Goal: Task Accomplishment & Management: Use online tool/utility

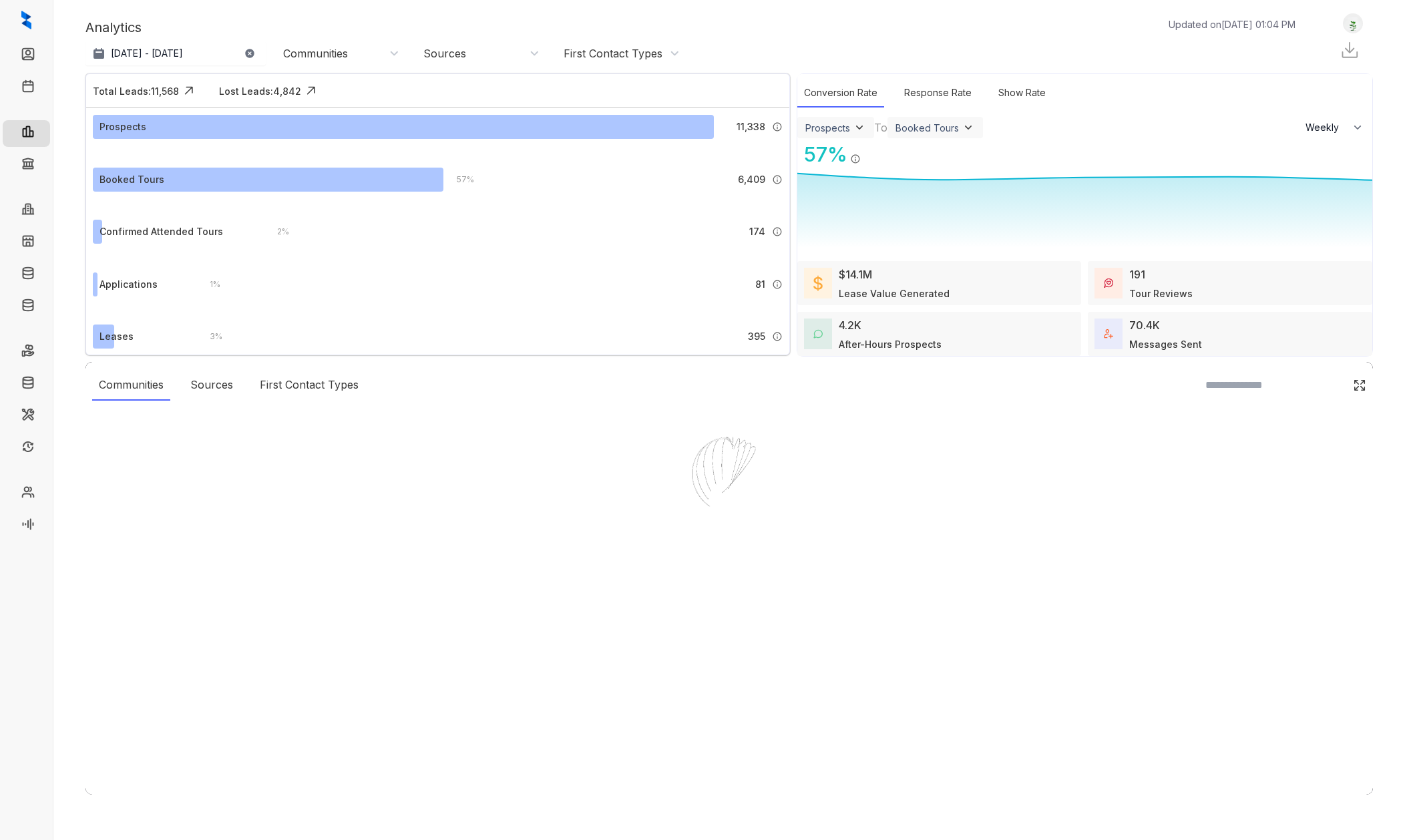
select select "******"
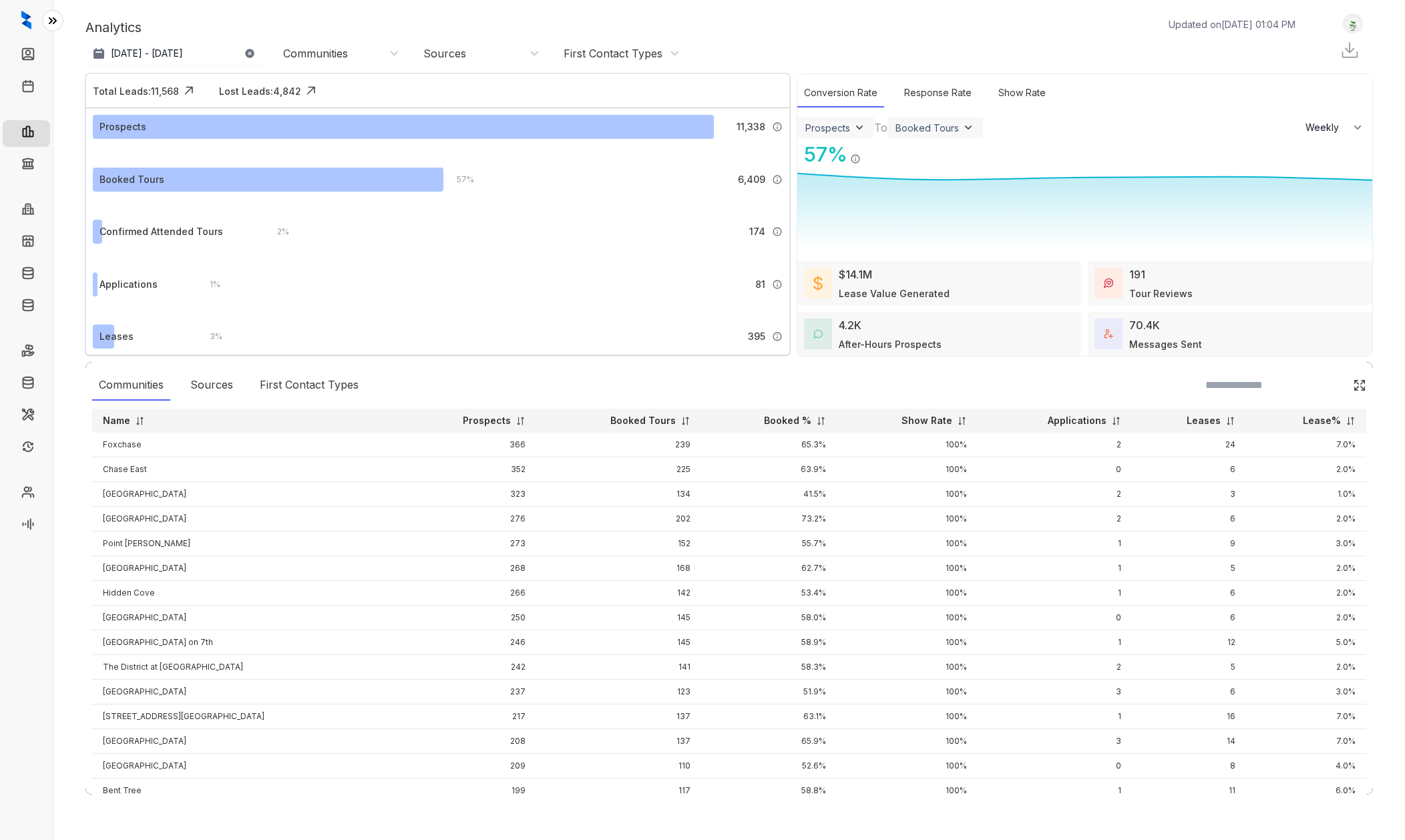
click at [44, 20] on button at bounding box center [52, 20] width 21 height 21
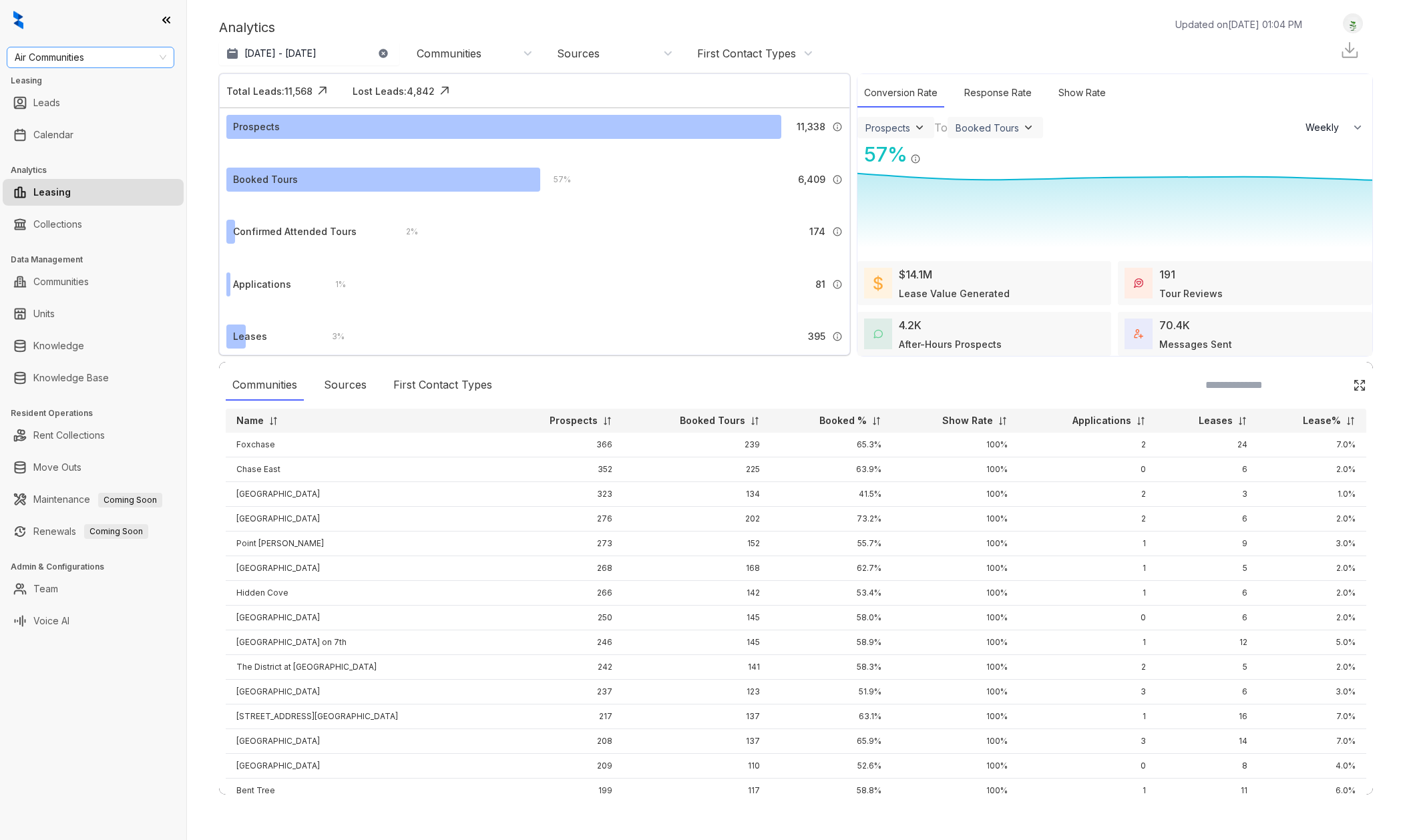
click at [90, 55] on span "Air Communities" at bounding box center [90, 57] width 152 height 20
click at [93, 176] on div "Case and Associates" at bounding box center [90, 169] width 146 height 15
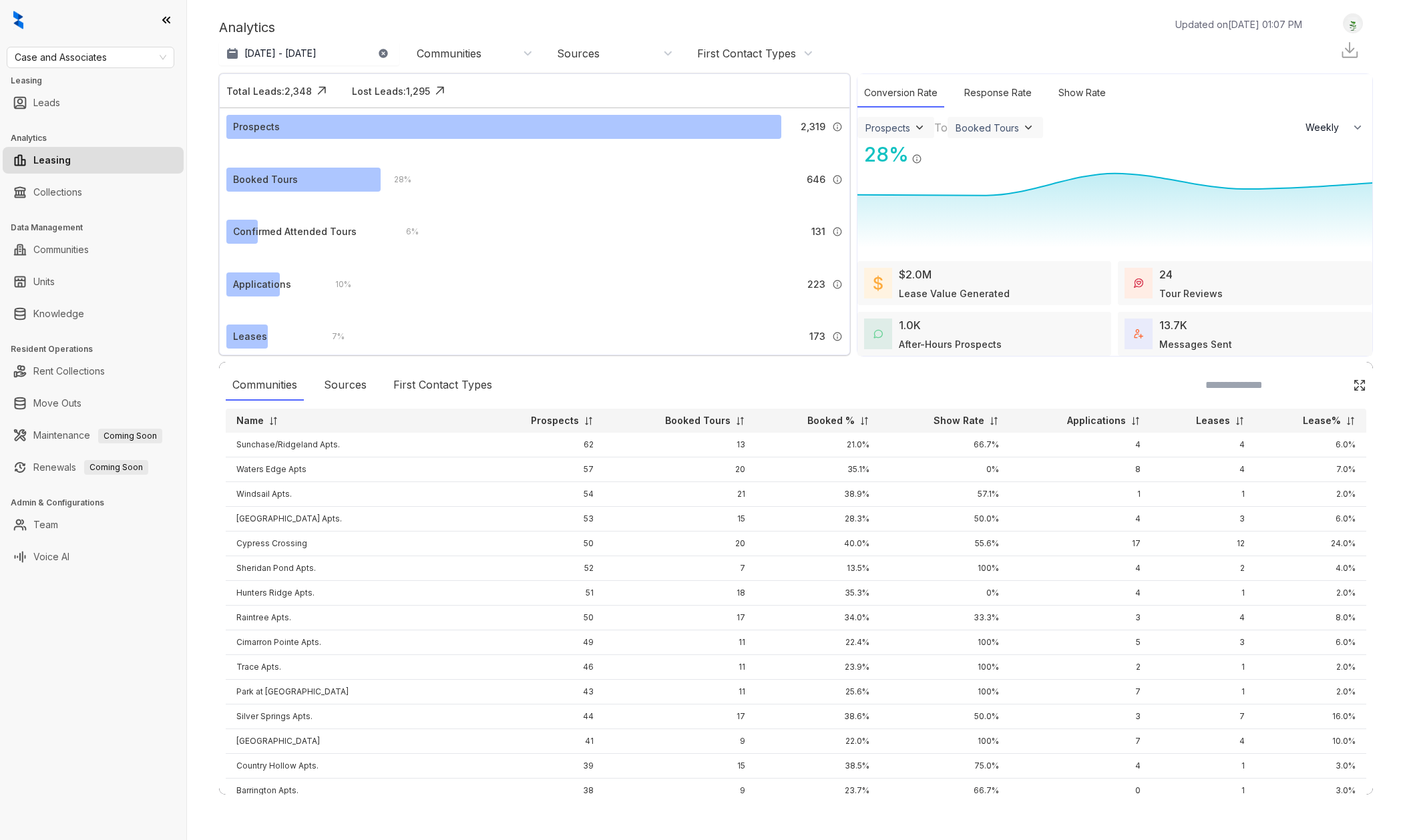
select select "******"
click at [79, 190] on link "Collections" at bounding box center [57, 192] width 49 height 26
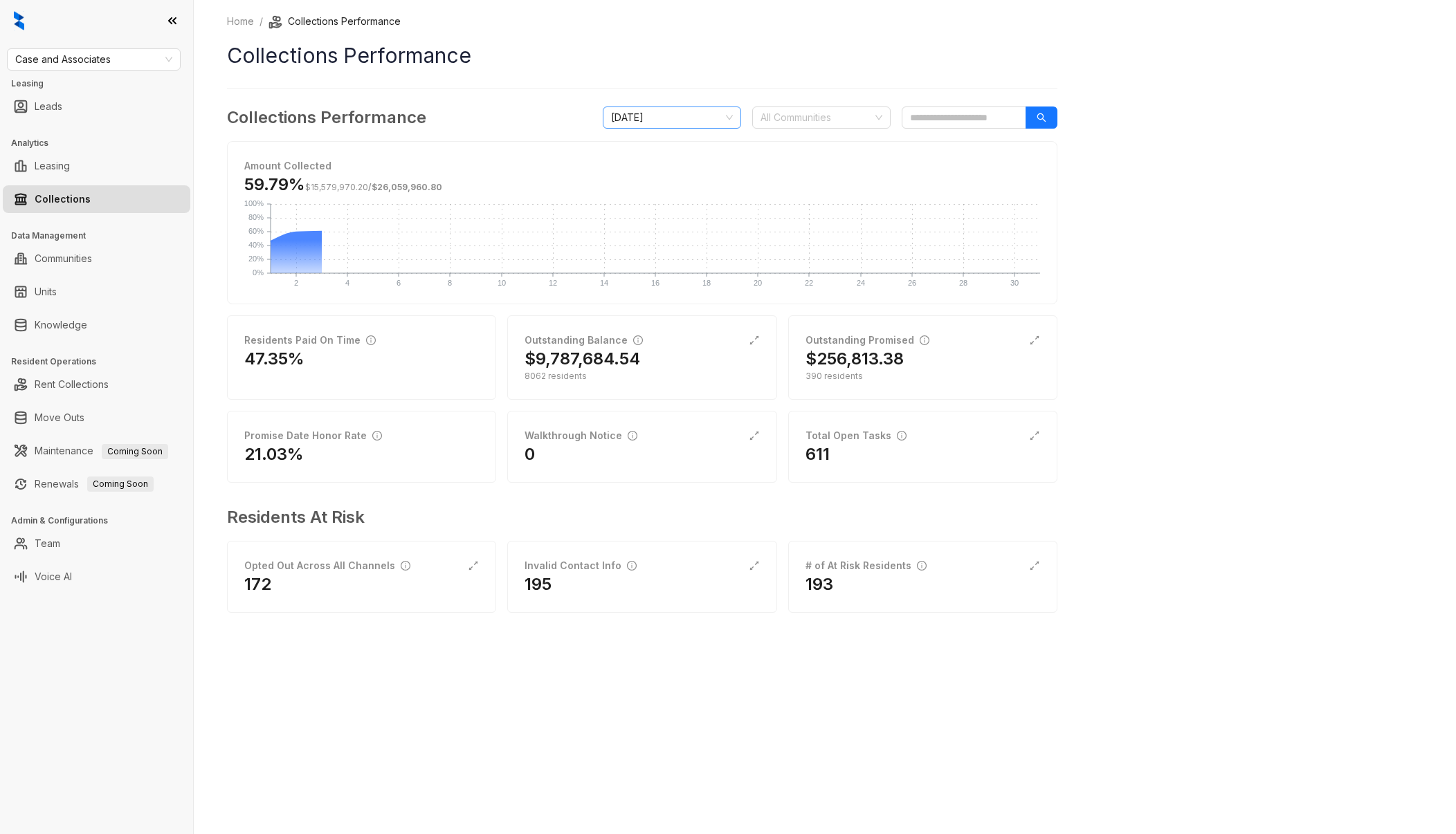
click at [722, 117] on span "[DATE]" at bounding box center [672, 117] width 122 height 20
click at [674, 276] on div "[DATE]" at bounding box center [671, 281] width 116 height 15
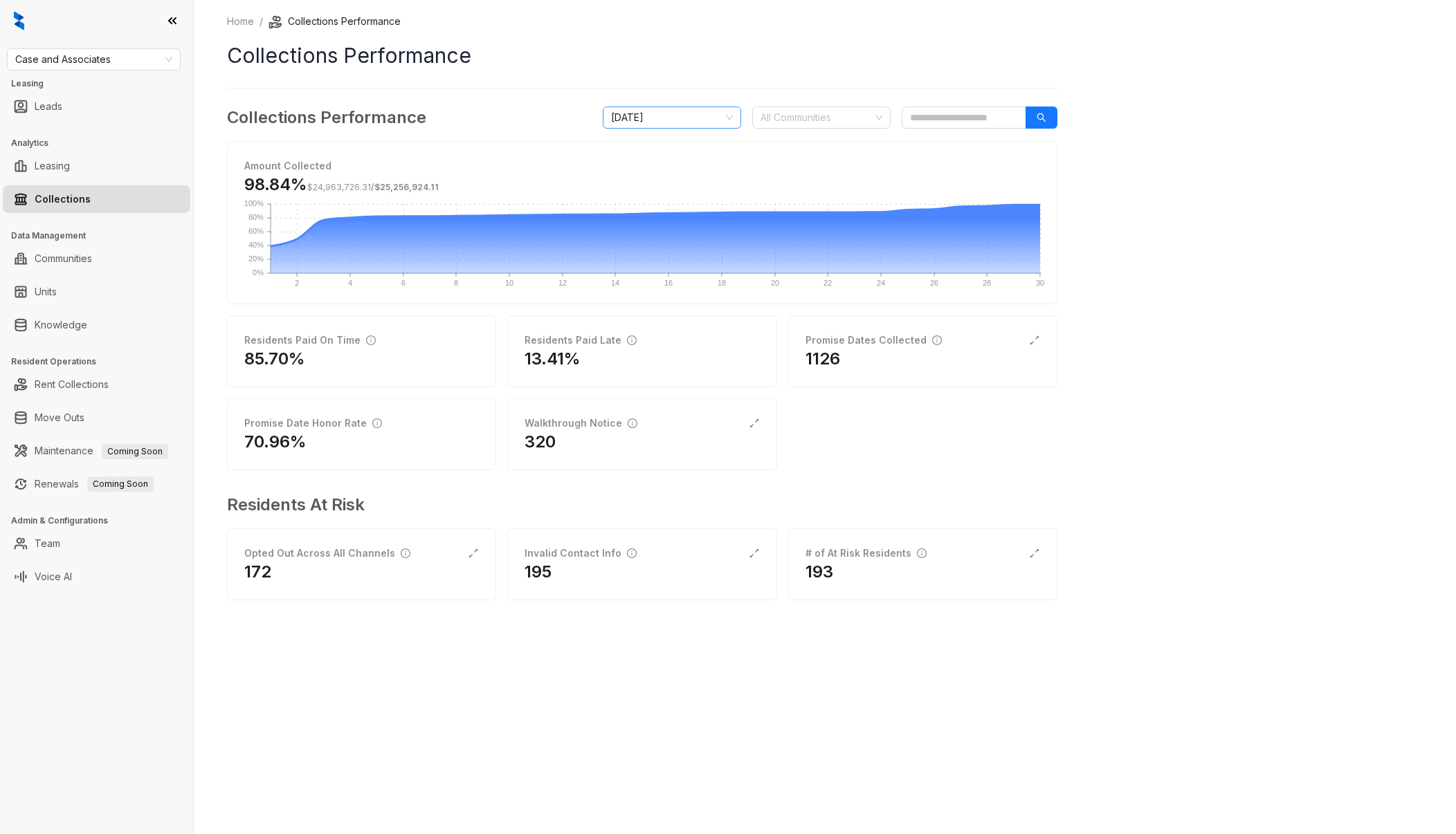
click at [692, 114] on span "[DATE]" at bounding box center [672, 117] width 122 height 20
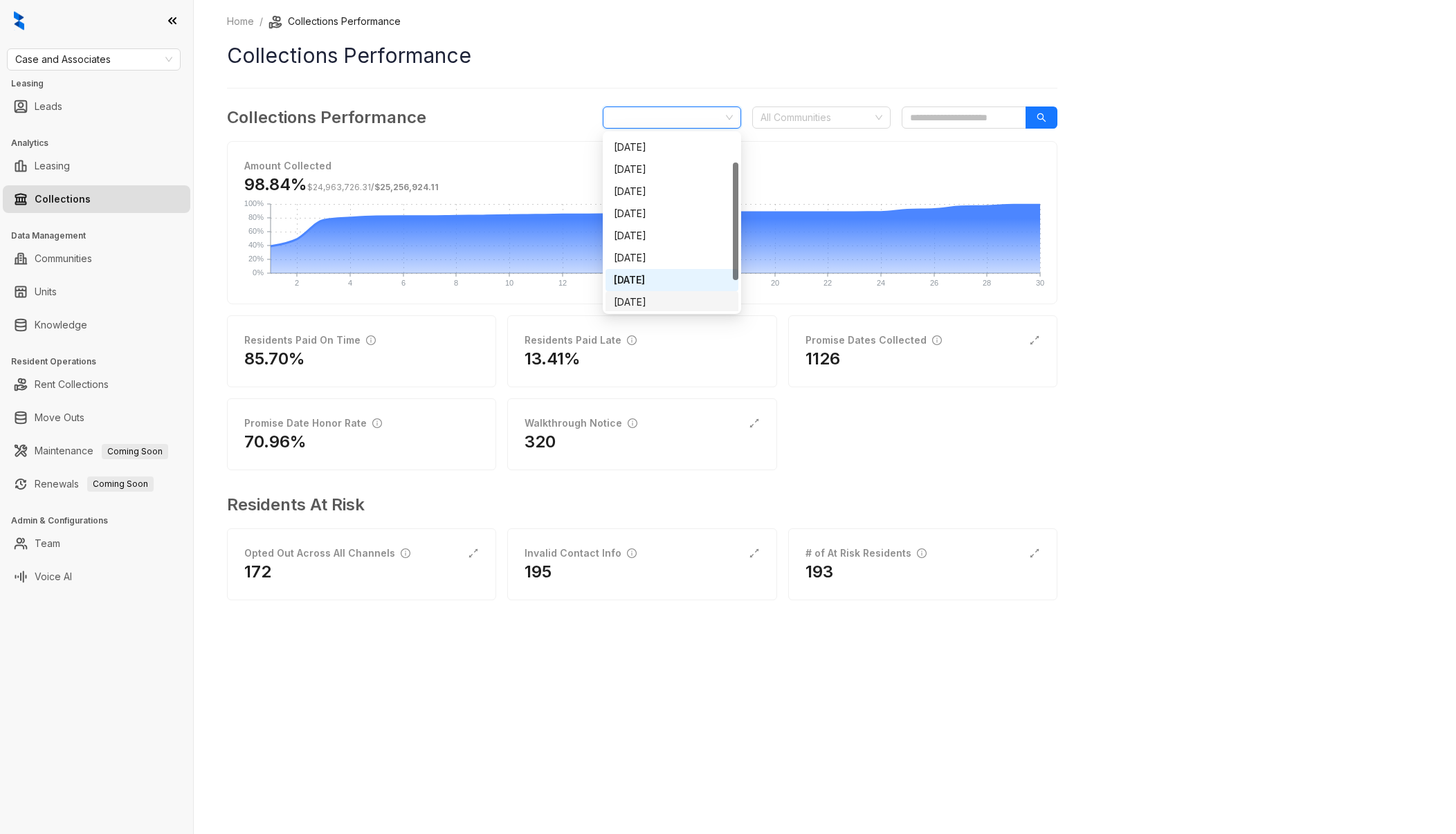
click at [694, 297] on div "[DATE]" at bounding box center [671, 302] width 116 height 15
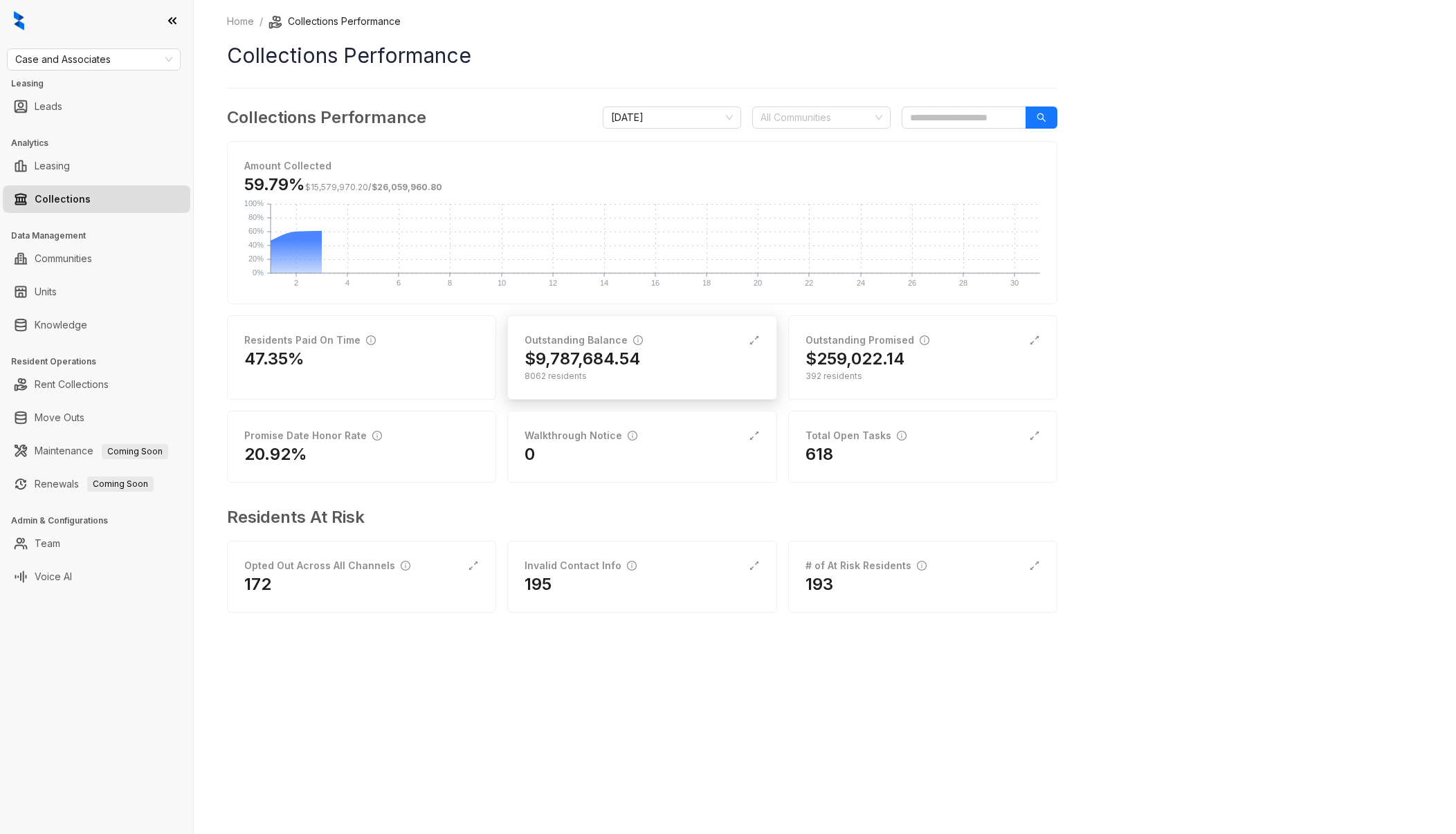
click at [682, 348] on div "Outstanding Balance" at bounding box center [641, 340] width 234 height 15
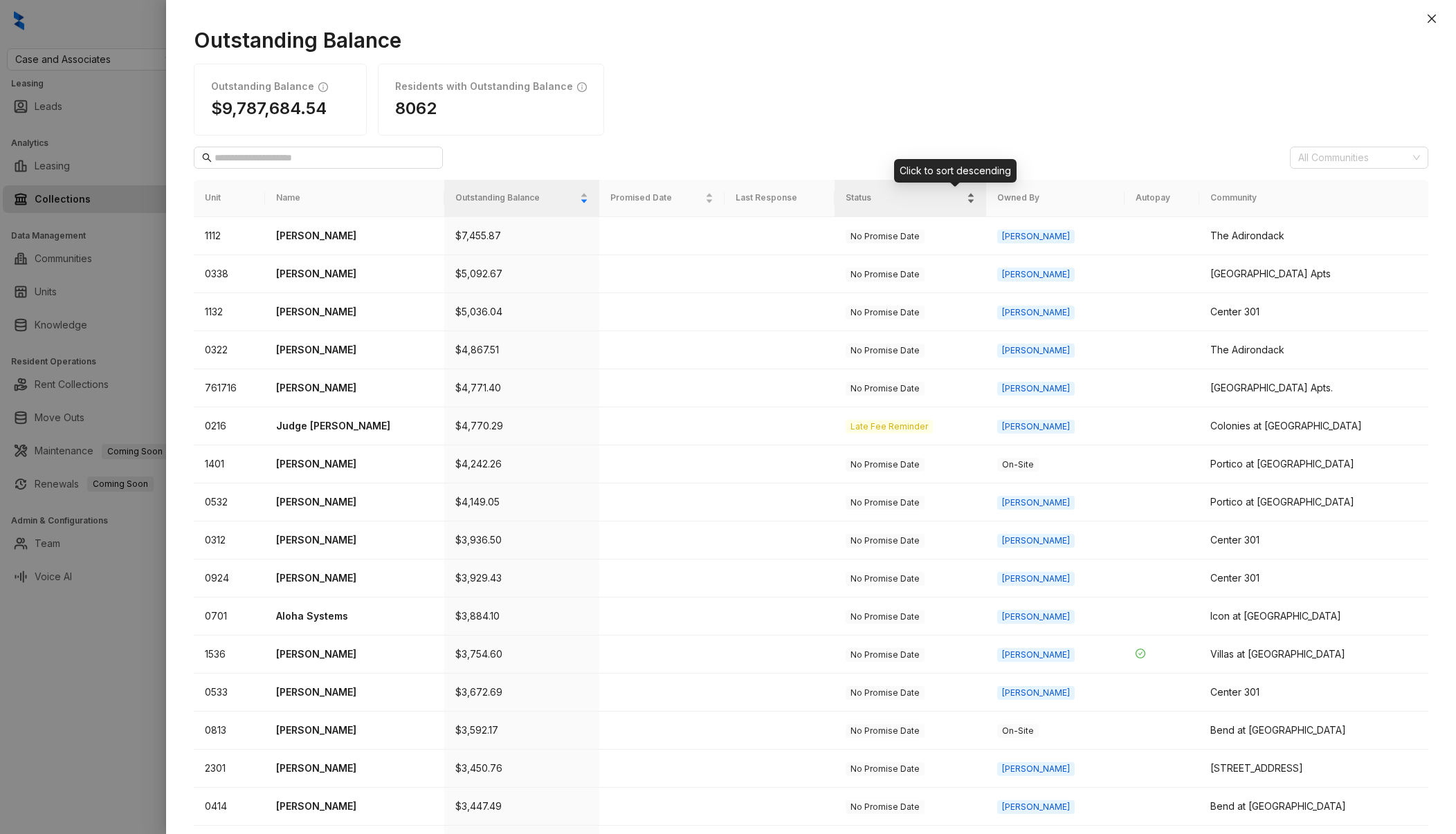
click at [975, 204] on div "Status" at bounding box center [910, 198] width 129 height 14
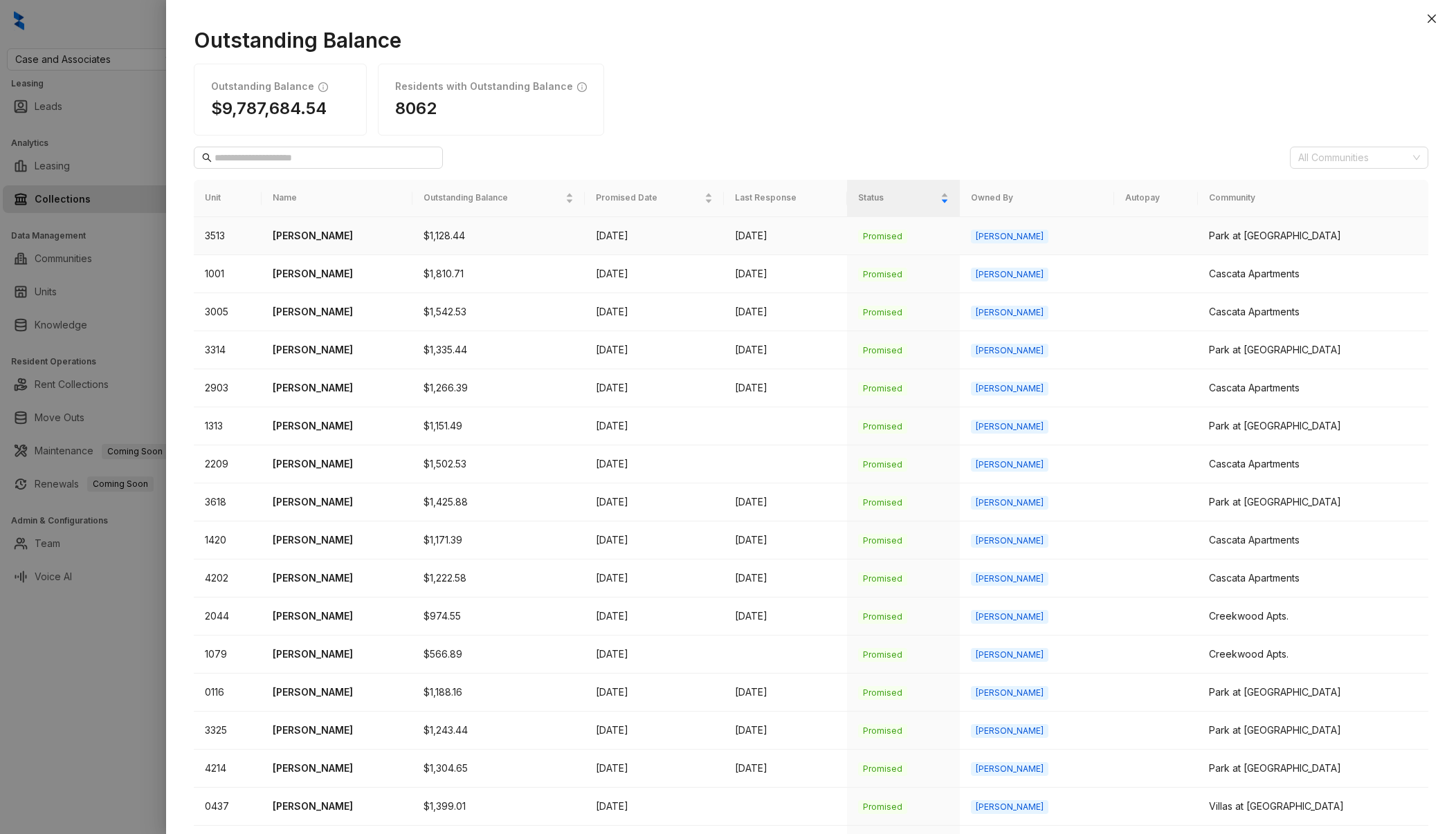
click at [306, 239] on p "[PERSON_NAME]" at bounding box center [336, 235] width 128 height 15
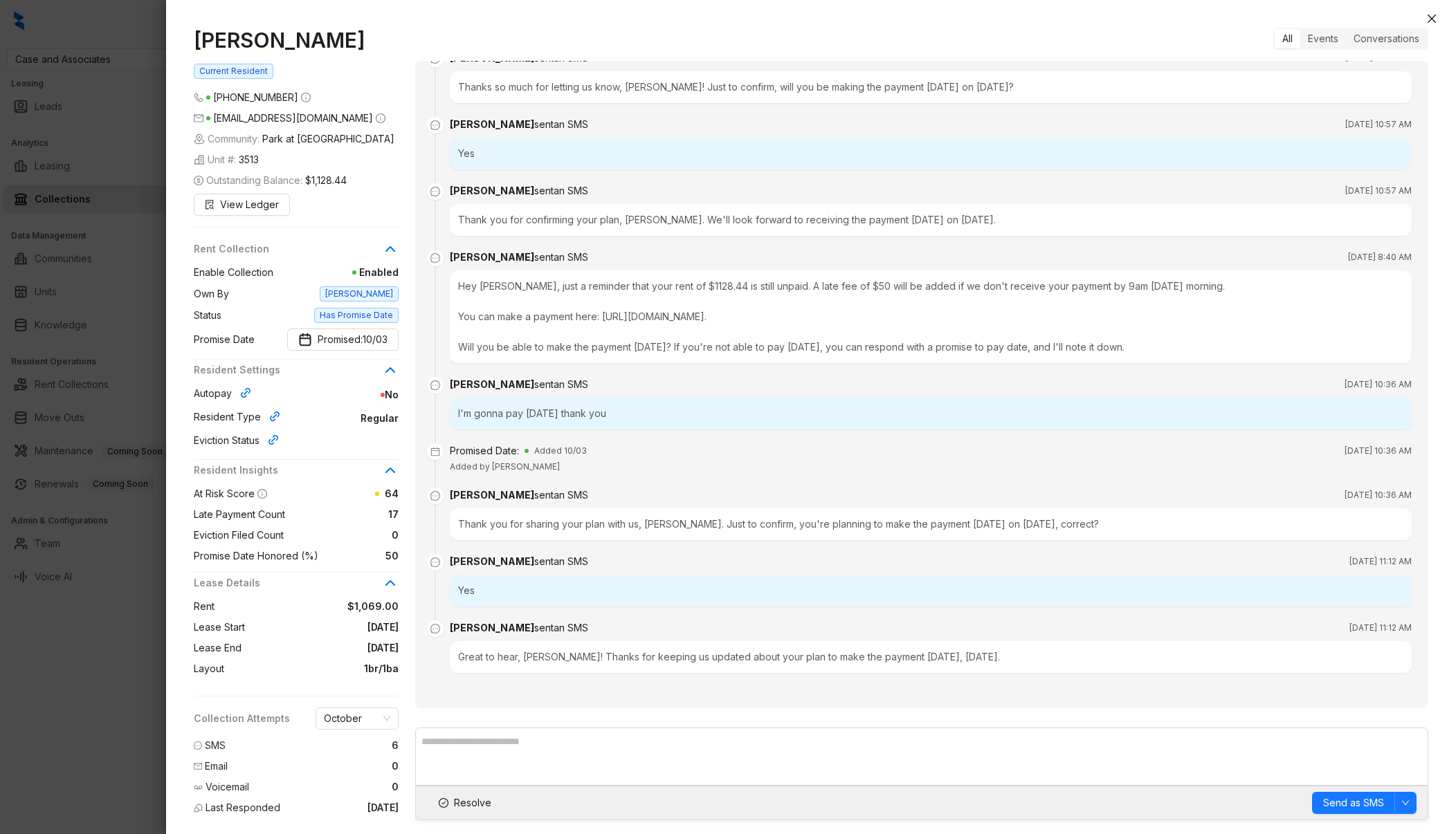
scroll to position [1, 0]
drag, startPoint x: 391, startPoint y: 419, endPoint x: 348, endPoint y: 419, distance: 43.0
click at [348, 419] on span "Regular" at bounding box center [341, 417] width 112 height 15
drag, startPoint x: 401, startPoint y: 395, endPoint x: 369, endPoint y: 394, distance: 32.0
click at [369, 394] on div "[PERSON_NAME] Current Resident [PHONE_NUMBER] [EMAIL_ADDRESS][DOMAIN_NAME] Comm…" at bounding box center [304, 424] width 221 height 793
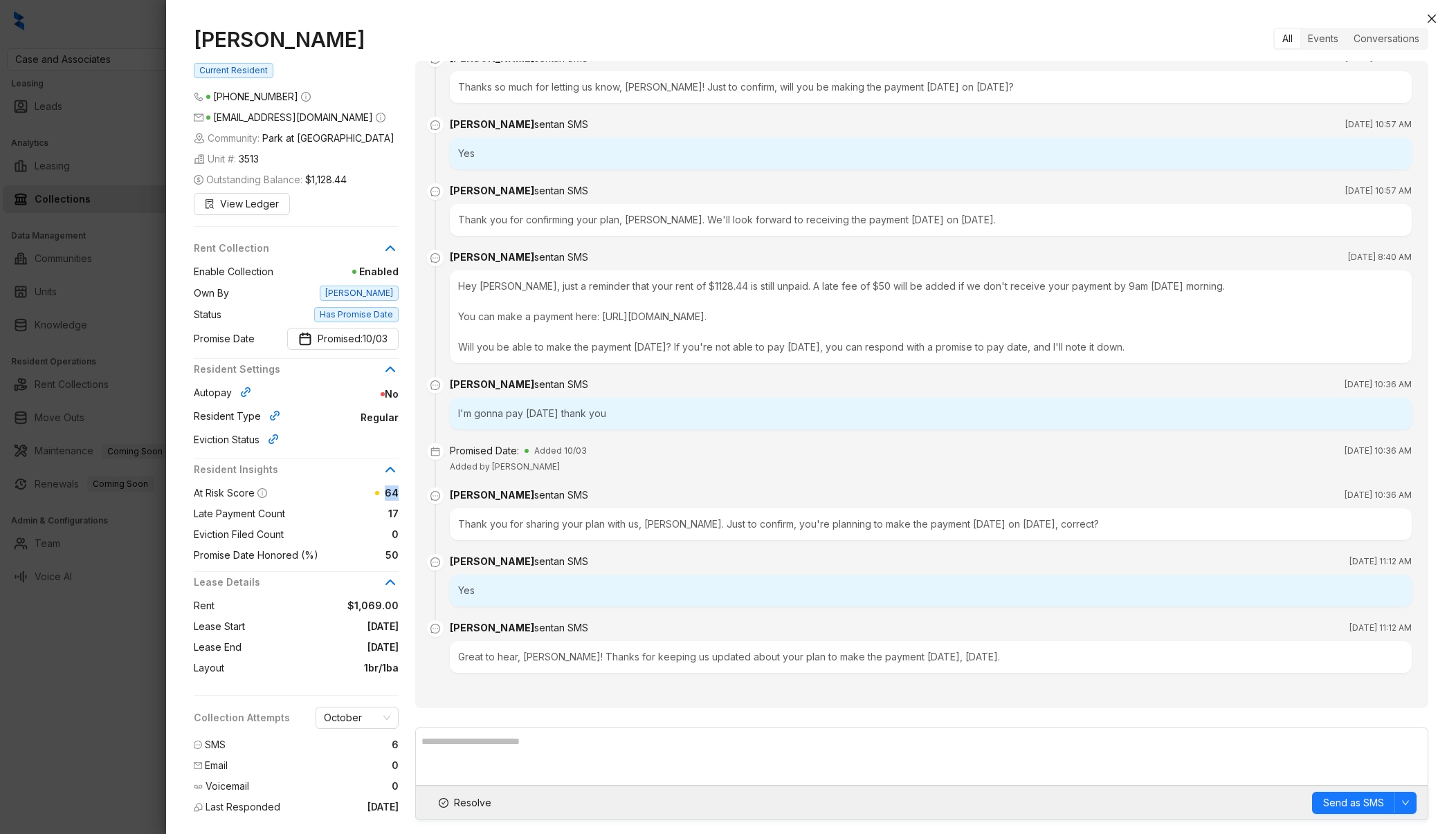
drag, startPoint x: 396, startPoint y: 494, endPoint x: 364, endPoint y: 494, distance: 32.0
click at [364, 494] on div "64" at bounding box center [333, 493] width 132 height 15
drag, startPoint x: 402, startPoint y: 512, endPoint x: 367, endPoint y: 510, distance: 35.1
click at [367, 510] on div "[PERSON_NAME] Current Resident [PHONE_NUMBER] [EMAIL_ADDRESS][DOMAIN_NAME] Comm…" at bounding box center [304, 424] width 221 height 793
drag, startPoint x: 402, startPoint y: 556, endPoint x: 324, endPoint y: 551, distance: 78.2
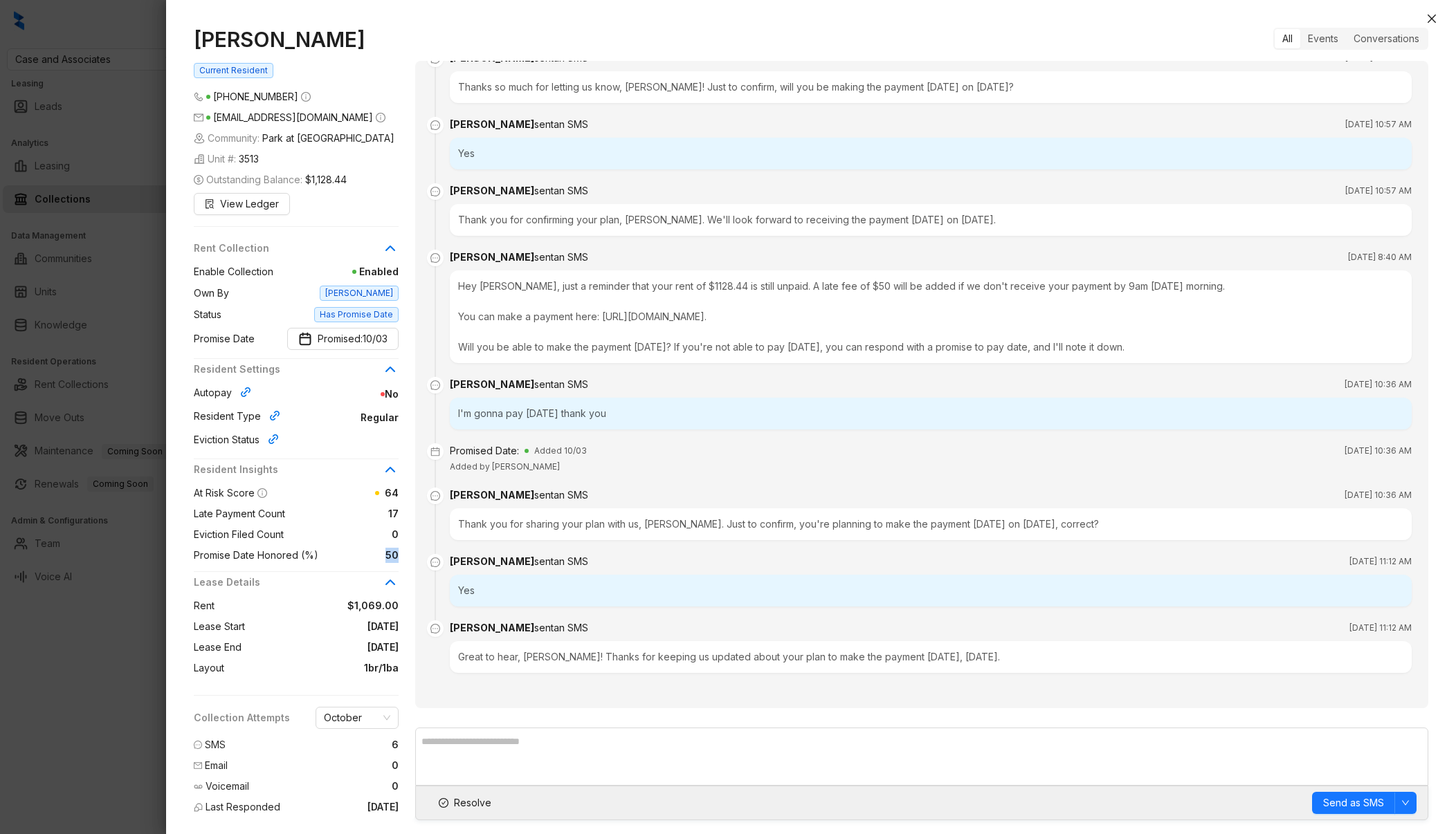
click at [327, 552] on div "[PERSON_NAME] Current Resident [PHONE_NUMBER] [EMAIL_ADDRESS][DOMAIN_NAME] Comm…" at bounding box center [304, 424] width 221 height 793
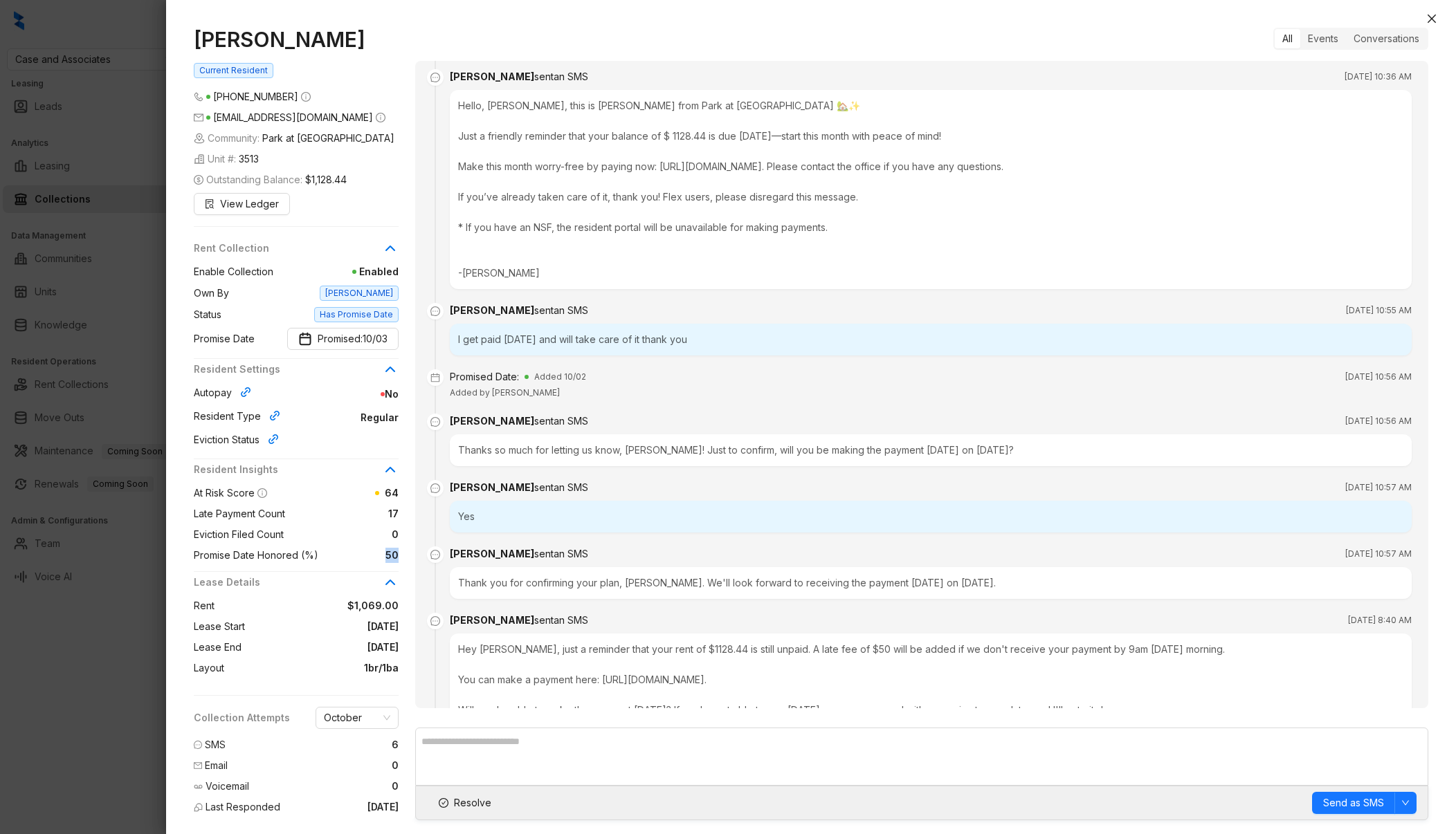
scroll to position [5456, 0]
drag, startPoint x: 1016, startPoint y: 169, endPoint x: 675, endPoint y: 165, distance: 341.0
click at [675, 165] on div "Hello, [PERSON_NAME], this is [PERSON_NAME] from Park at [GEOGRAPHIC_DATA] 🏡✨ J…" at bounding box center [930, 188] width 962 height 199
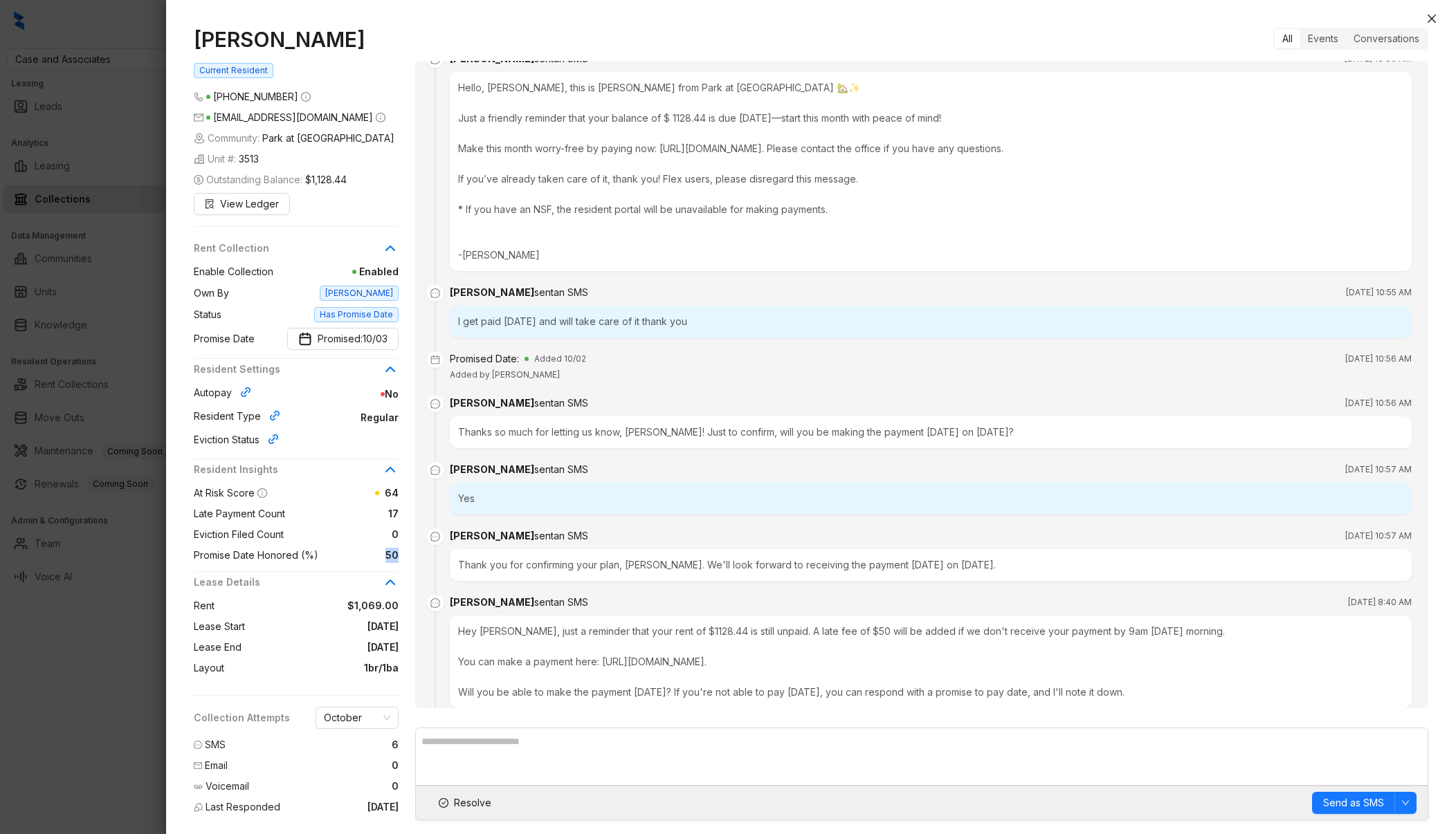
scroll to position [5485, 0]
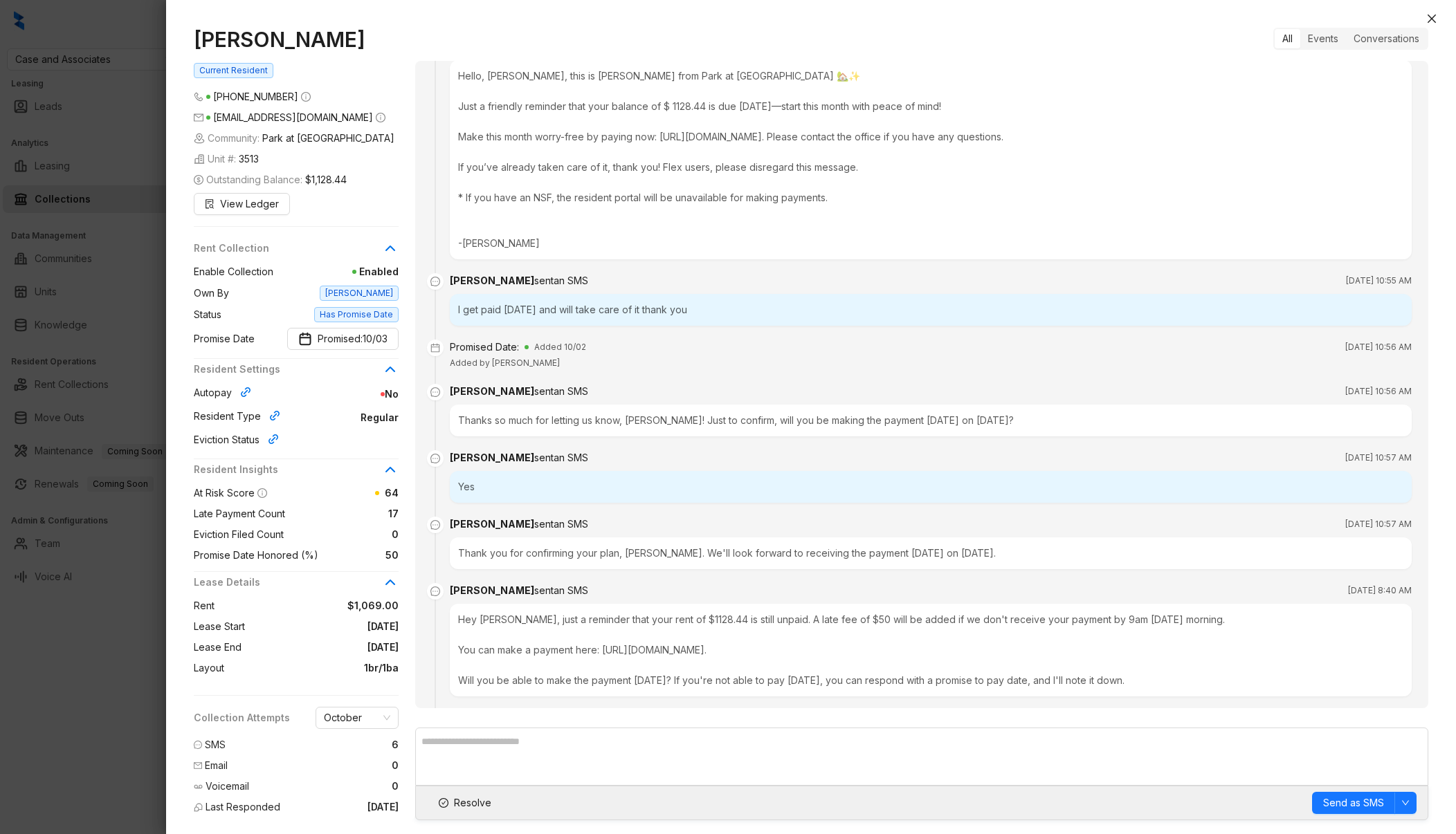
click at [638, 305] on div "I get paid [DATE] and will take care of it thank you" at bounding box center [930, 310] width 962 height 32
click at [662, 278] on div "[PERSON_NAME] sent an SMS [DATE] 10:55 AM" at bounding box center [930, 280] width 962 height 15
click at [592, 422] on div "Thanks so much for letting us know, [PERSON_NAME]! Just to confirm, will you be…" at bounding box center [930, 421] width 962 height 32
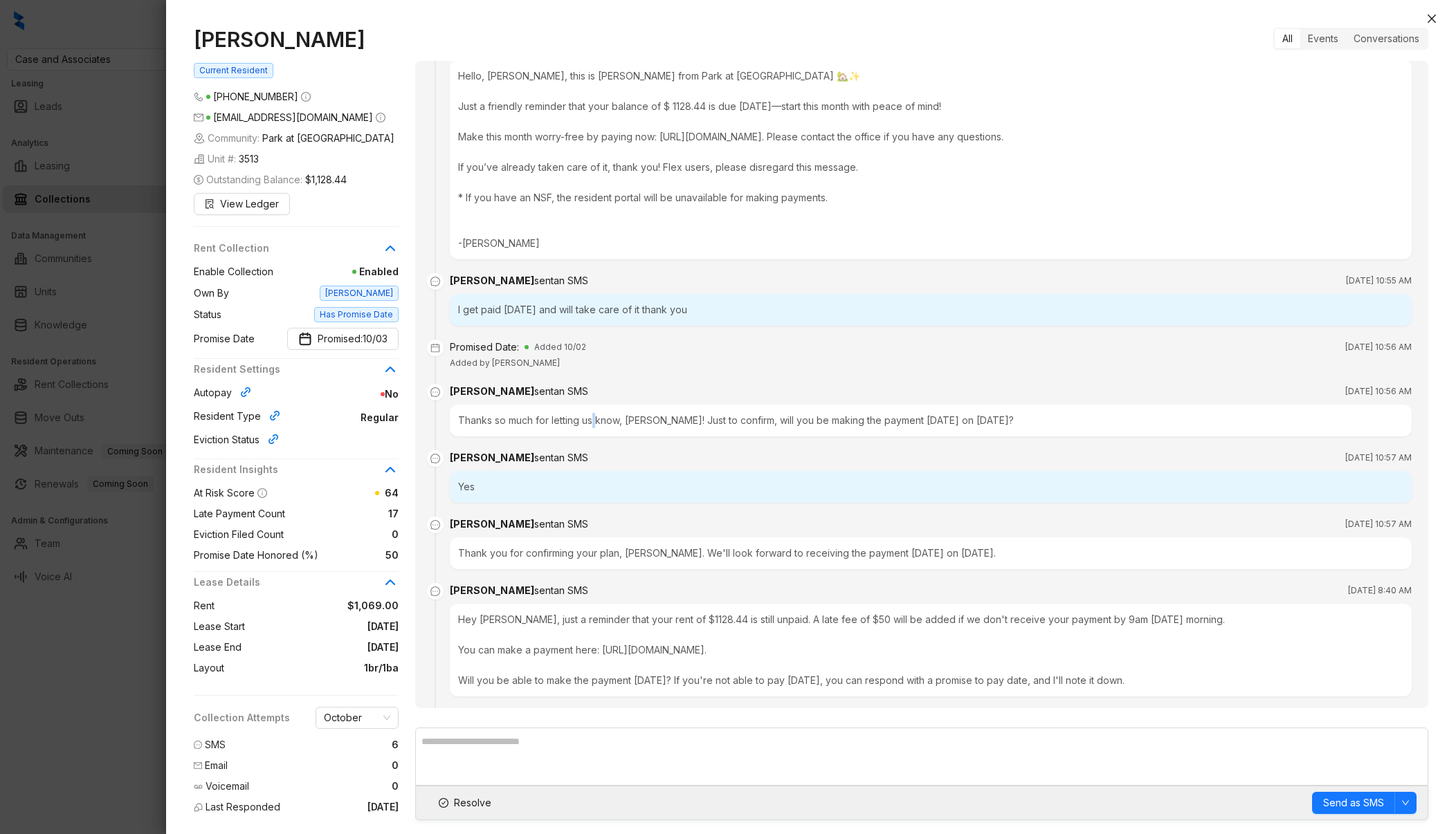
click at [592, 422] on div "Thanks so much for letting us know, [PERSON_NAME]! Just to confirm, will you be…" at bounding box center [930, 421] width 962 height 32
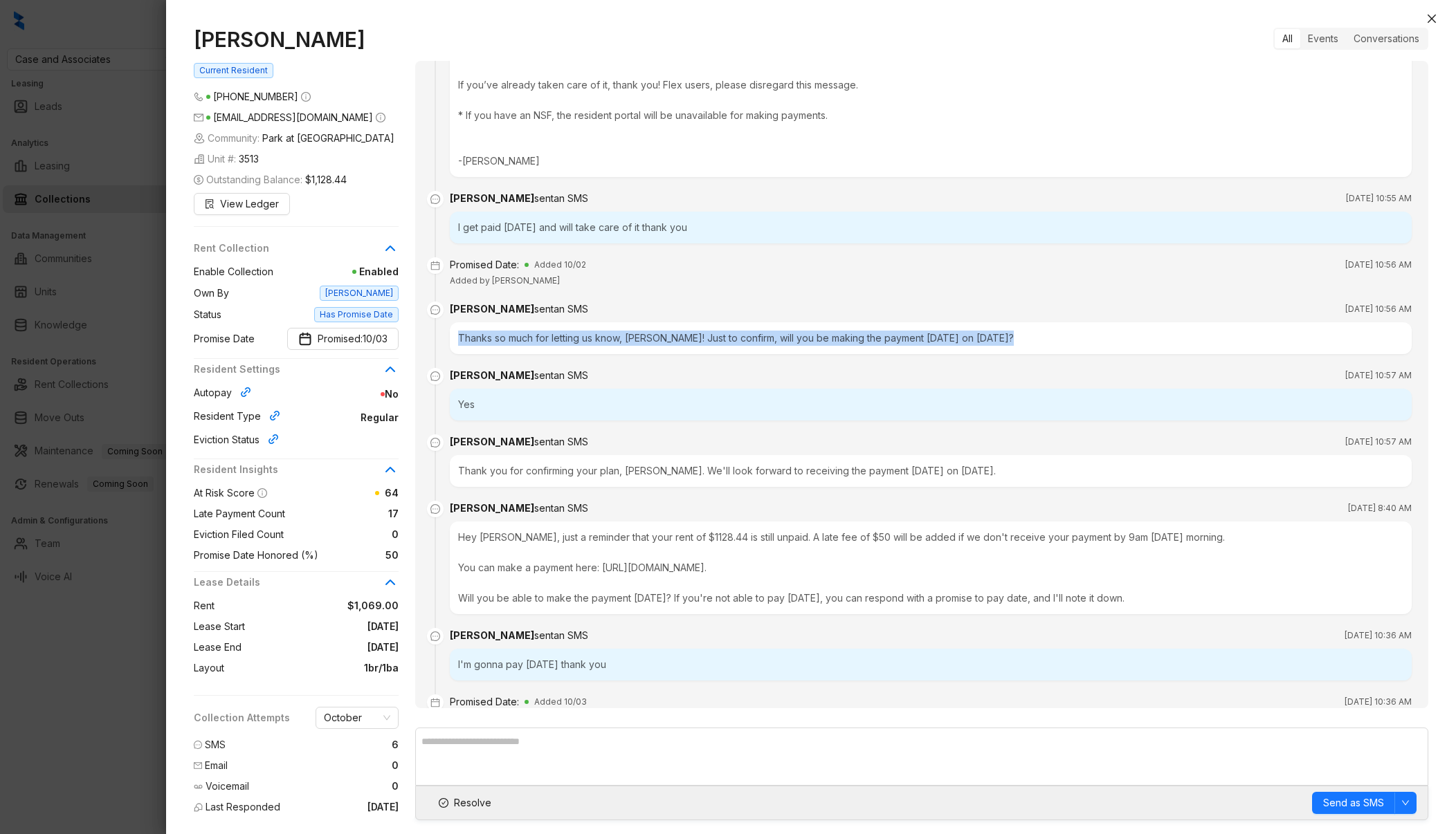
scroll to position [5574, 0]
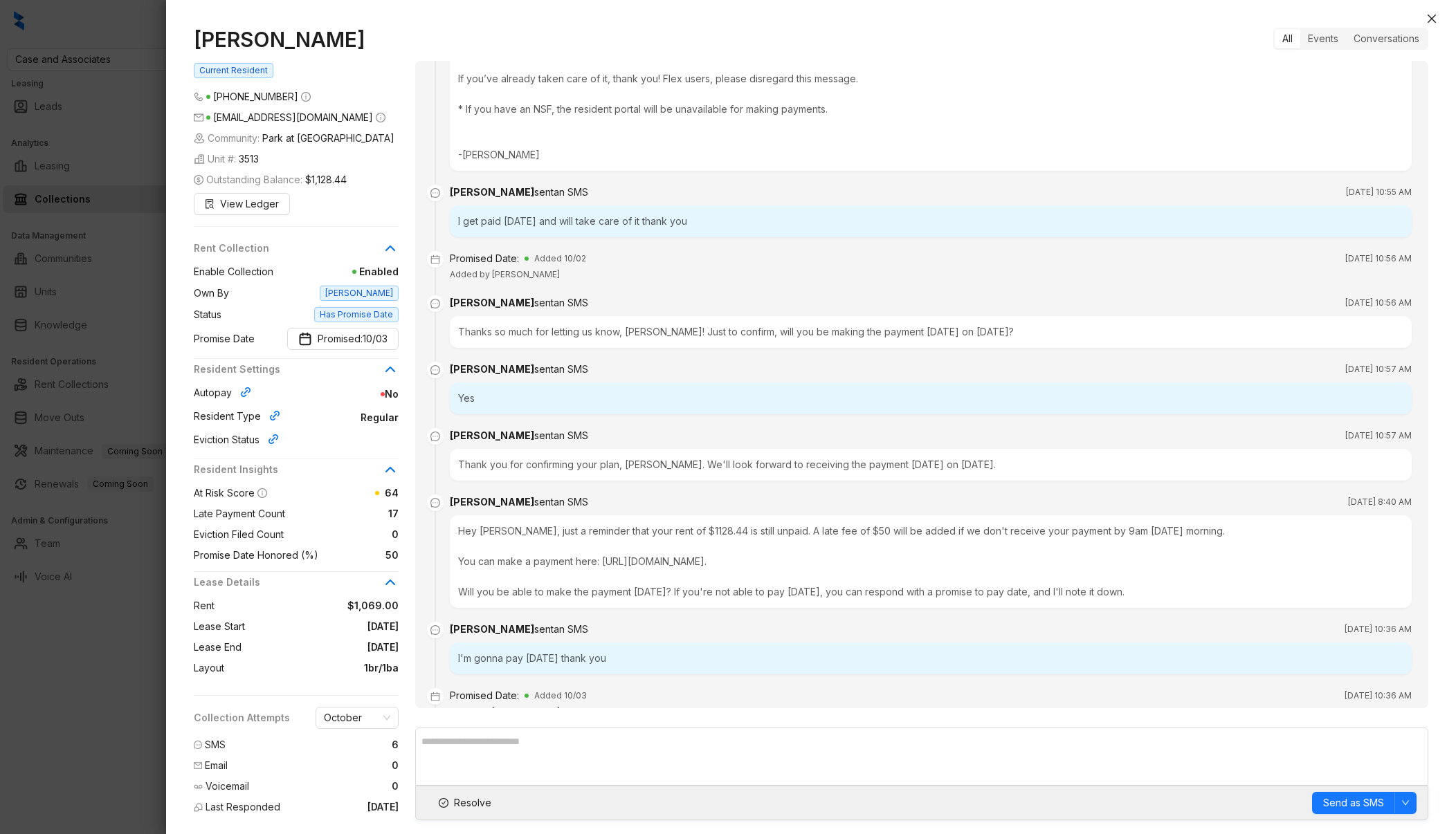
click at [559, 465] on div "Thank you for confirming your plan, [PERSON_NAME]. We'll look forward to receiv…" at bounding box center [930, 465] width 962 height 32
click at [567, 532] on div "Hey [PERSON_NAME], just a reminder that your rent of $1128.44 is still unpaid. …" at bounding box center [930, 562] width 962 height 93
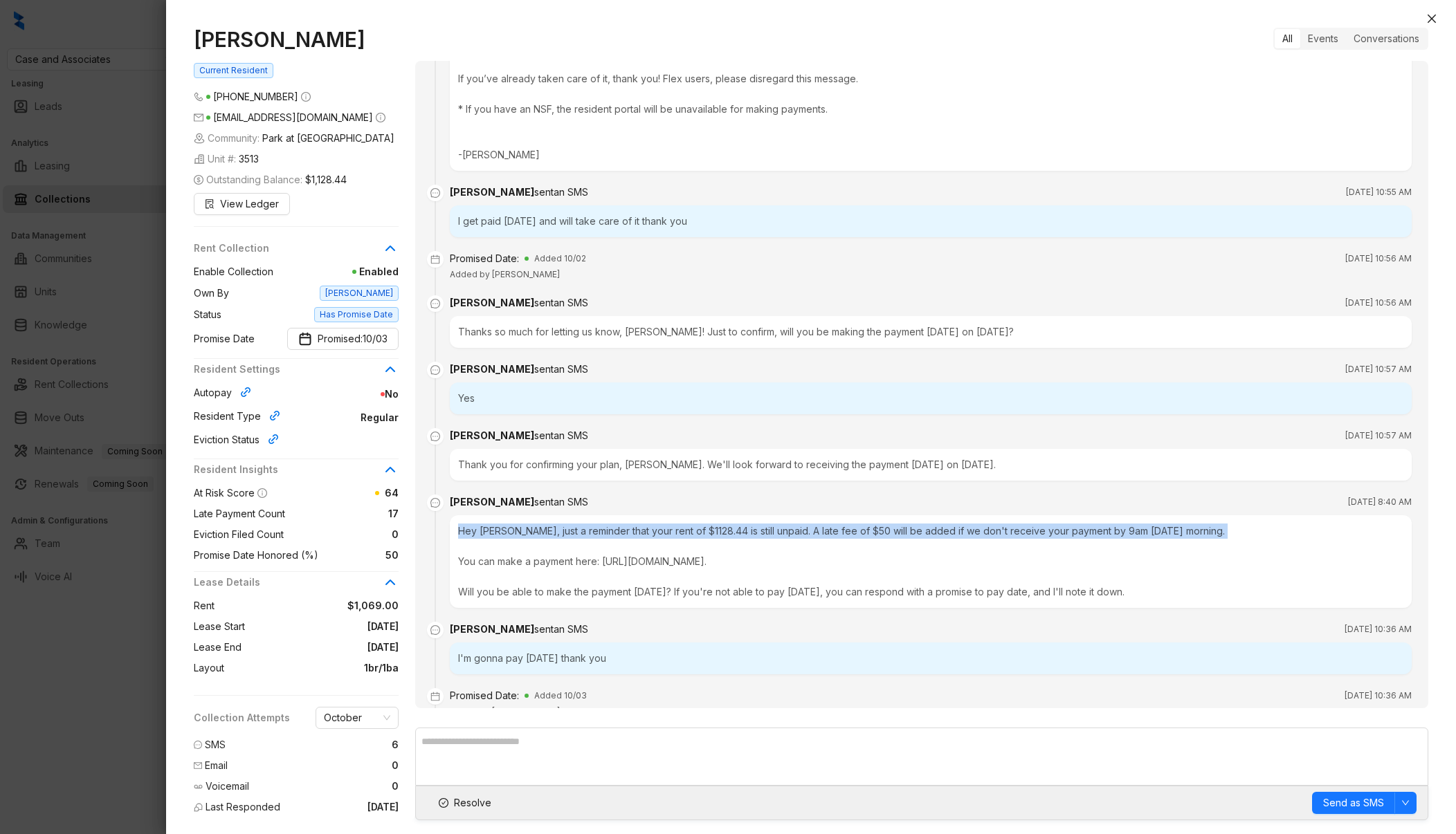
click at [567, 532] on div "Hey [PERSON_NAME], just a reminder that your rent of $1128.44 is still unpaid. …" at bounding box center [930, 562] width 962 height 93
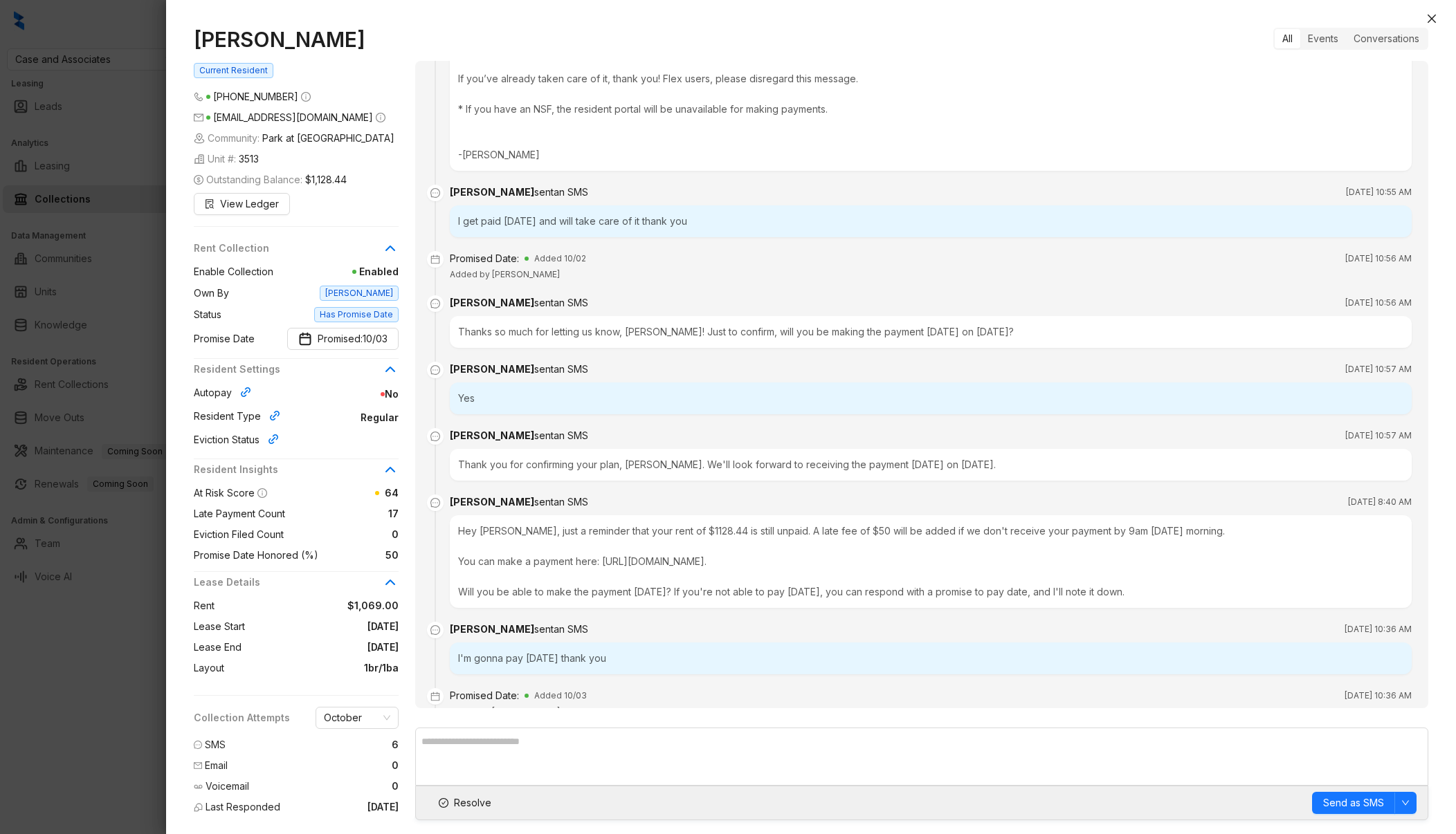
click at [622, 593] on div "Hey [PERSON_NAME], just a reminder that your rent of $1128.44 is still unpaid. …" at bounding box center [930, 562] width 962 height 93
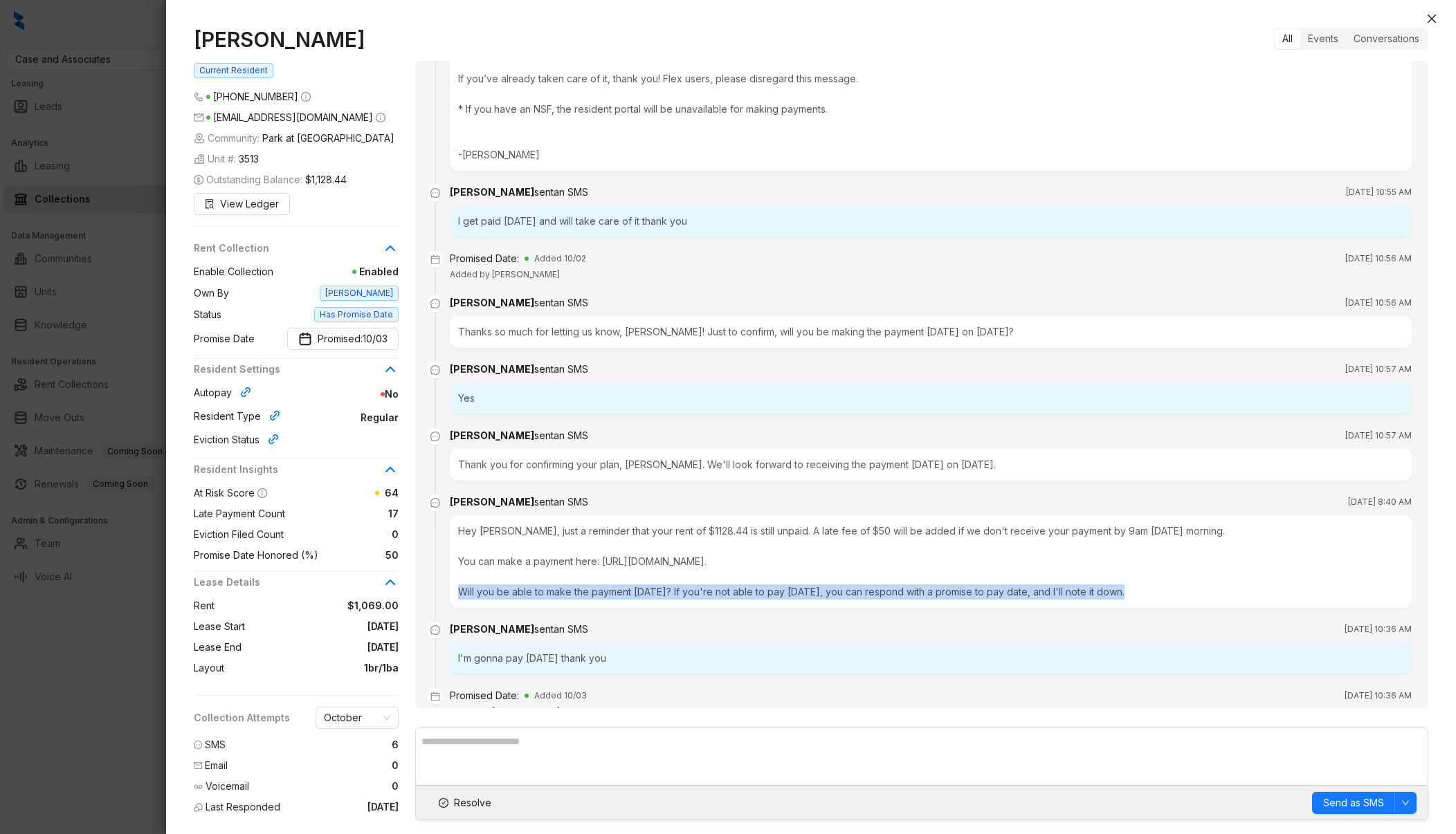
click at [622, 593] on div "Hey [PERSON_NAME], just a reminder that your rent of $1128.44 is still unpaid. …" at bounding box center [930, 562] width 962 height 93
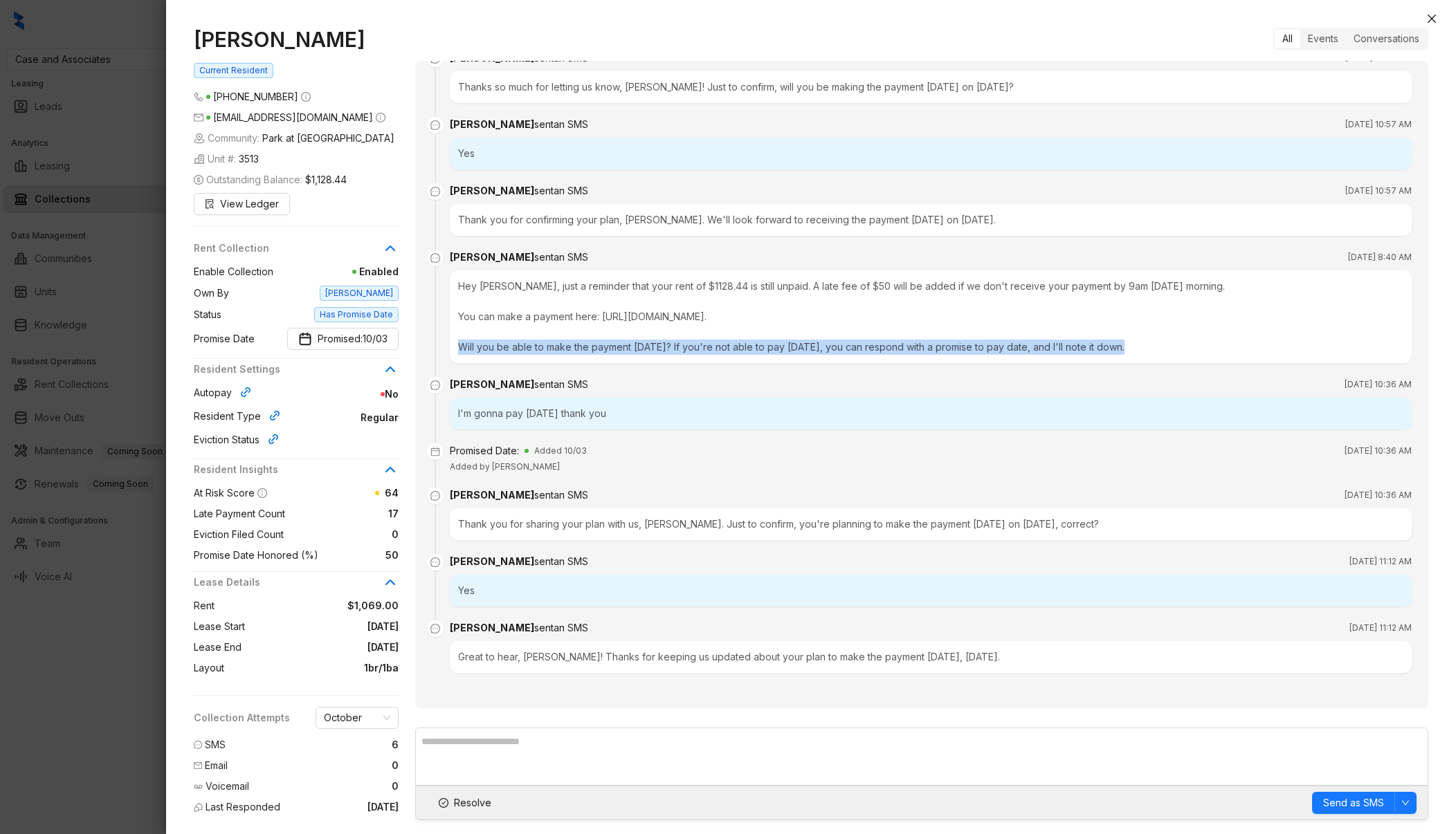
scroll to position [5804, 0]
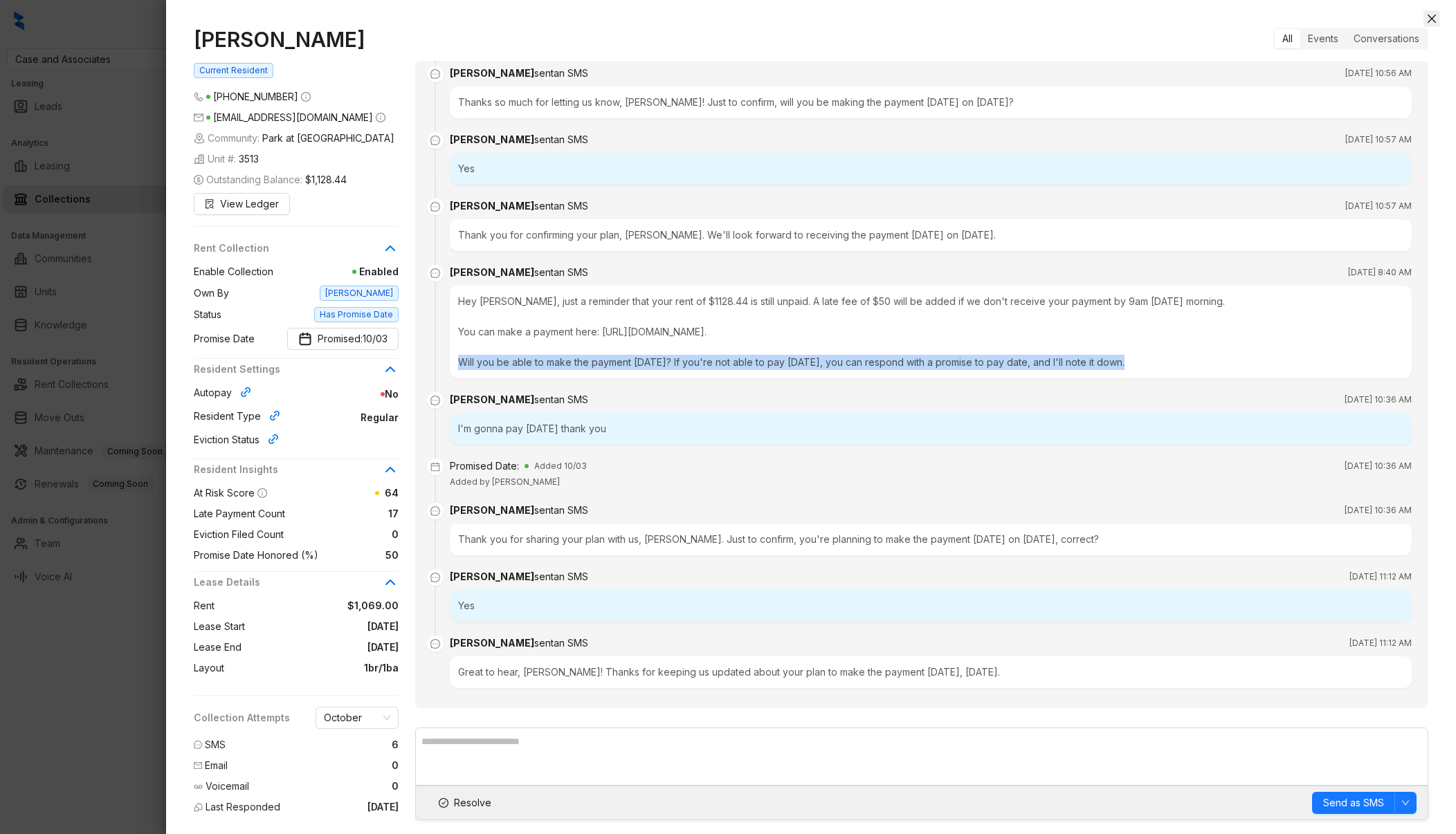
click at [1429, 17] on icon "close" at bounding box center [1430, 18] width 8 height 8
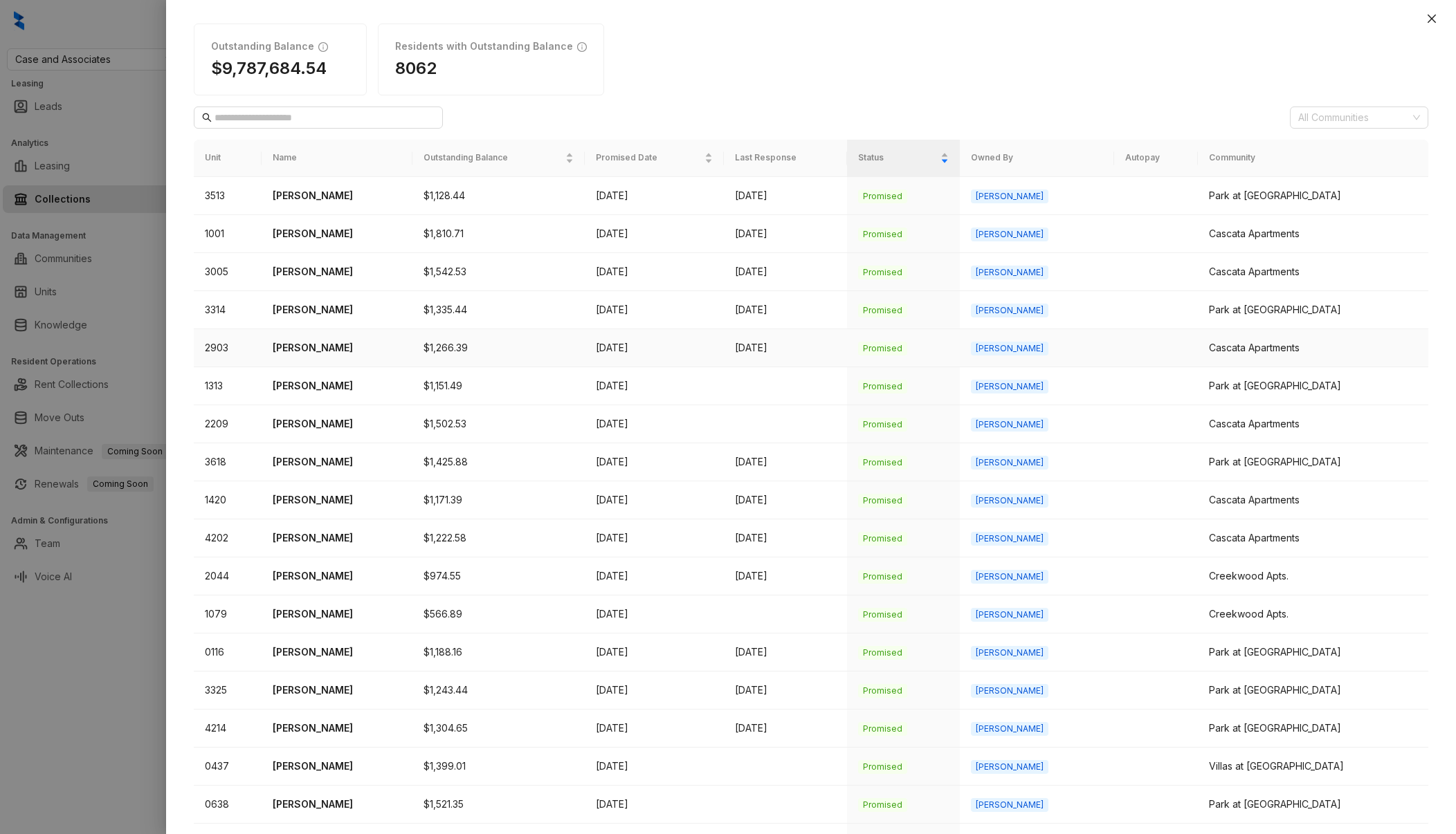
scroll to position [65, 0]
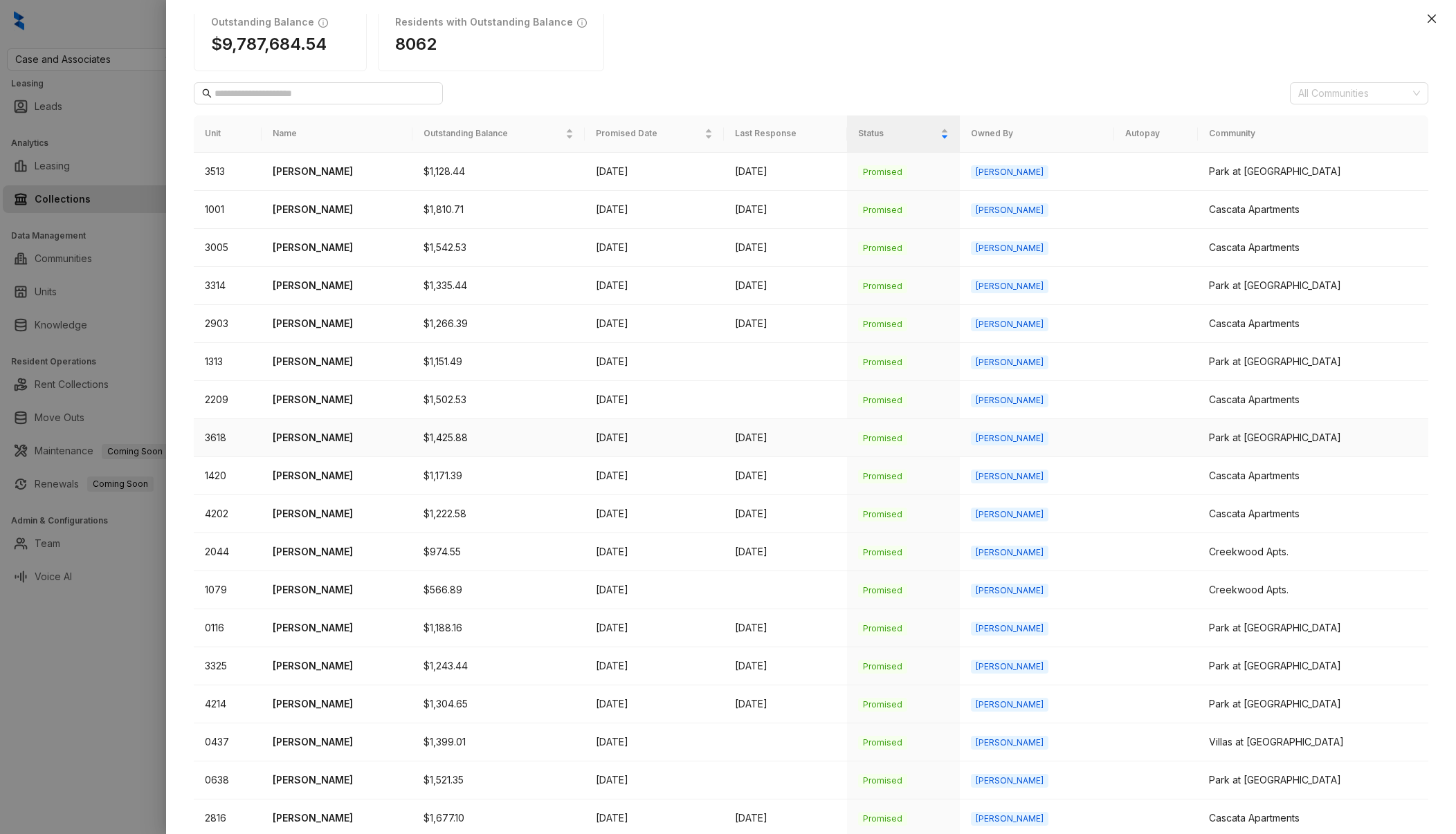
click at [296, 438] on p "[PERSON_NAME]" at bounding box center [336, 437] width 128 height 15
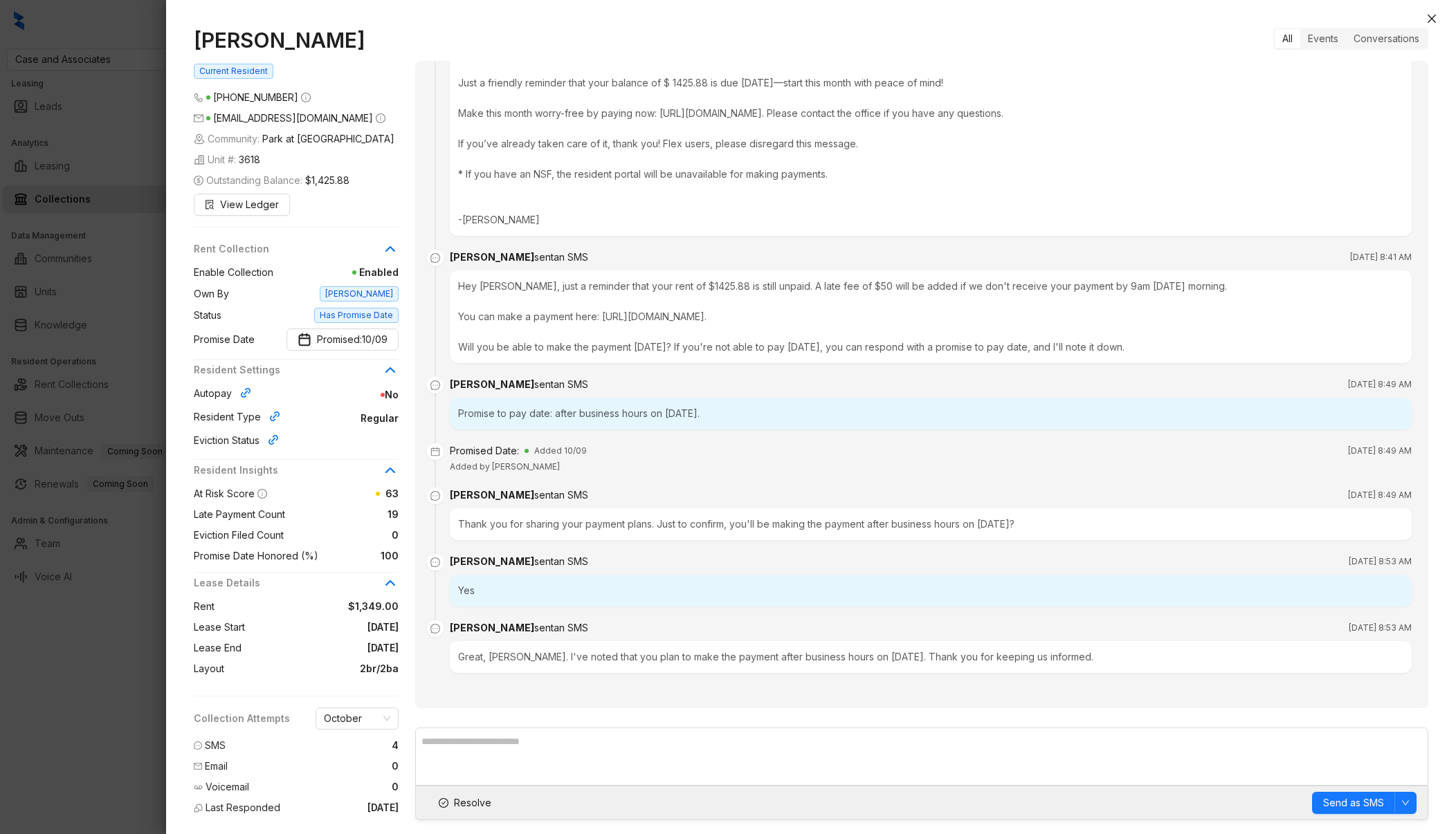
scroll to position [7698, 0]
click at [1434, 17] on icon "close" at bounding box center [1430, 18] width 8 height 8
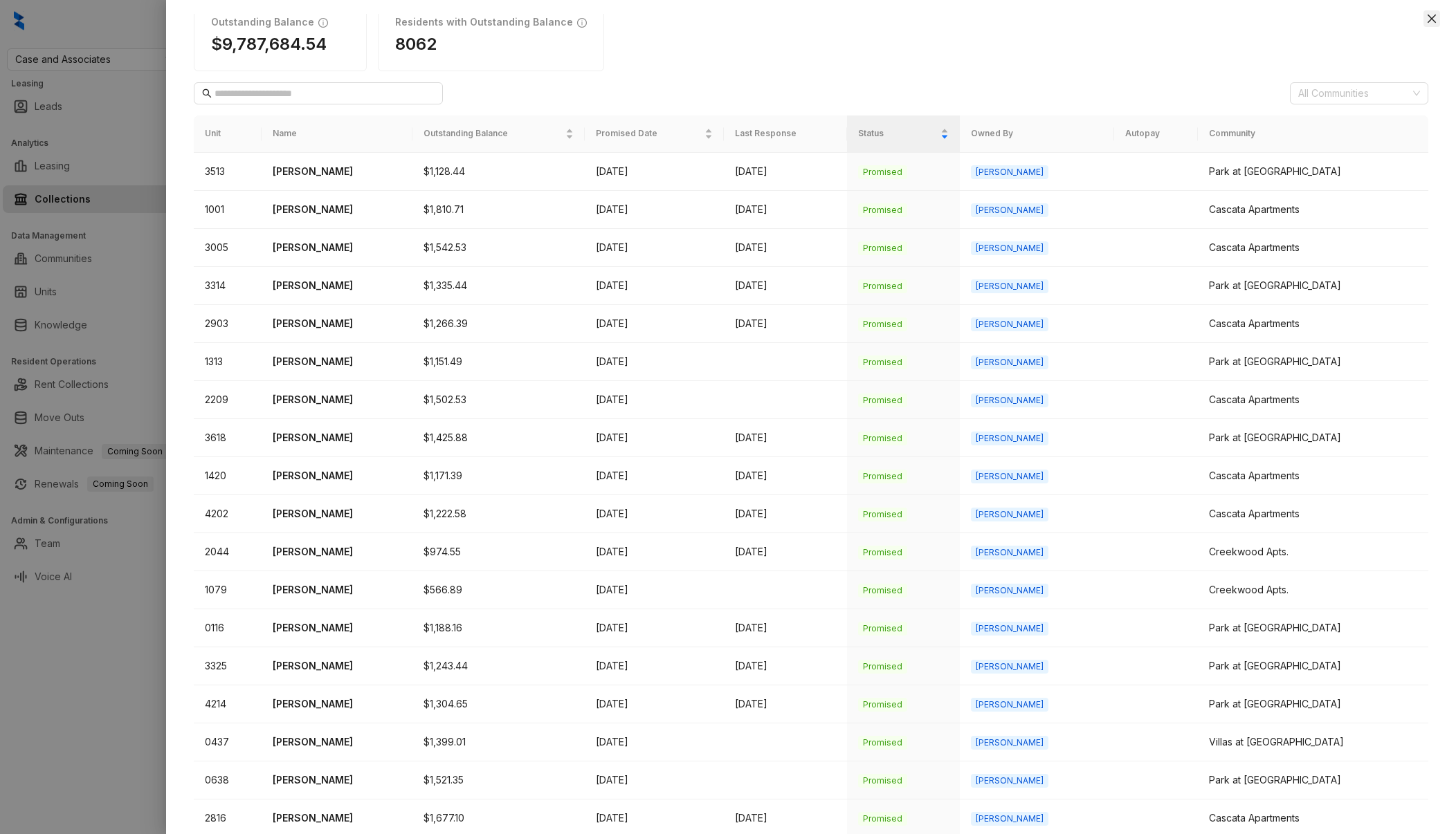
click at [1435, 24] on icon "close" at bounding box center [1431, 19] width 11 height 11
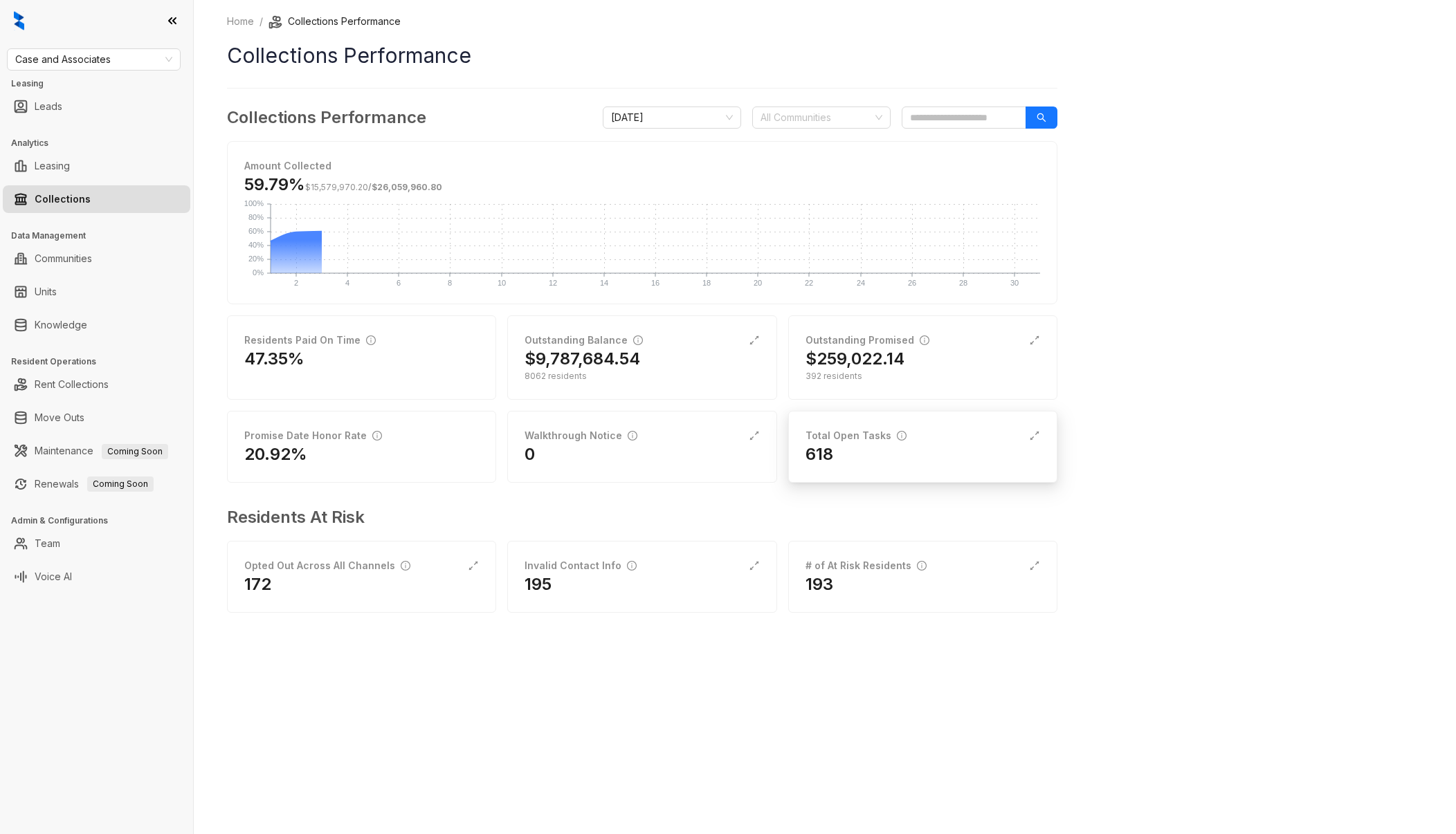
click at [887, 456] on div "618" at bounding box center [922, 454] width 234 height 22
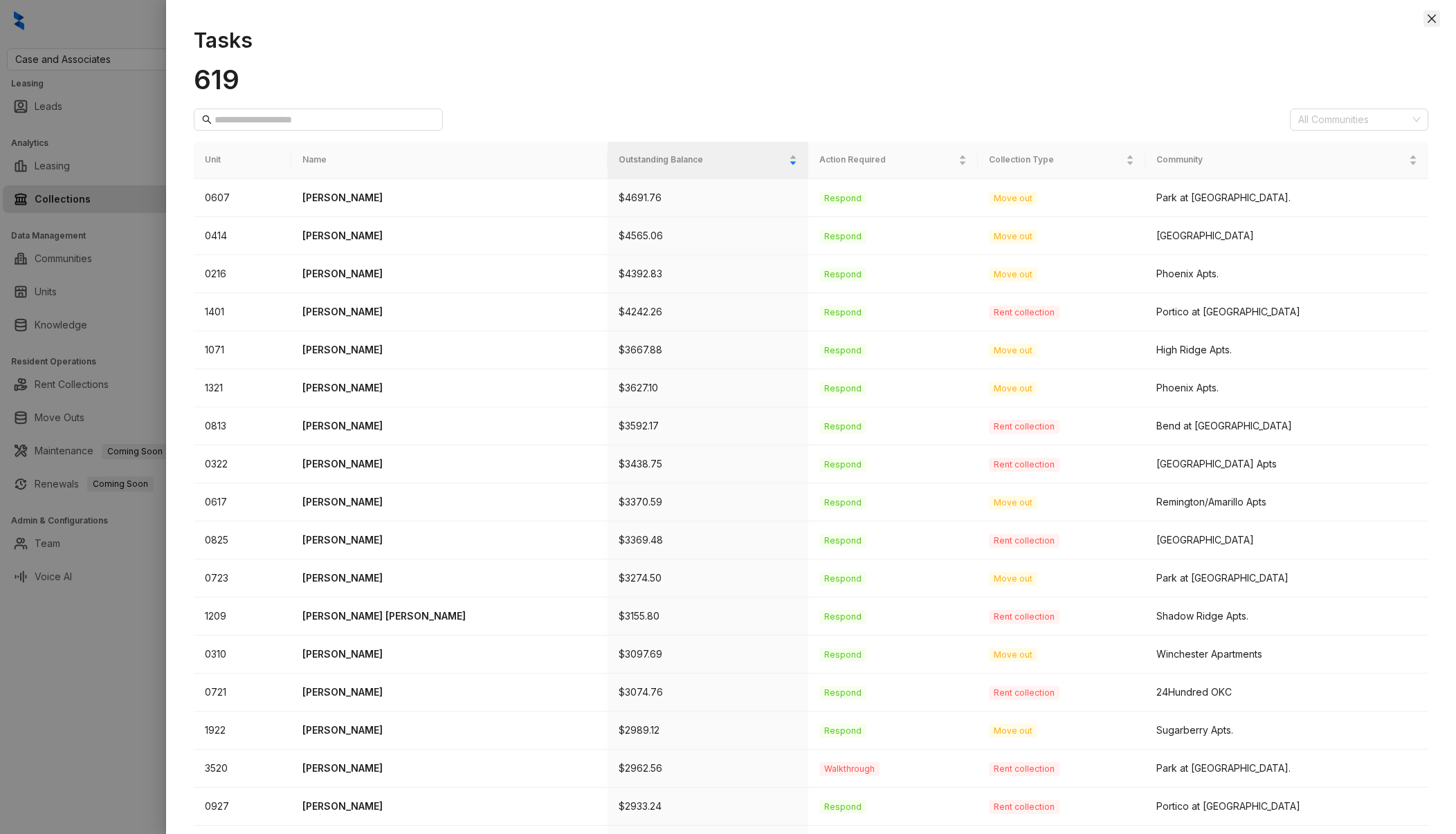
click at [1430, 18] on icon "close" at bounding box center [1430, 18] width 8 height 8
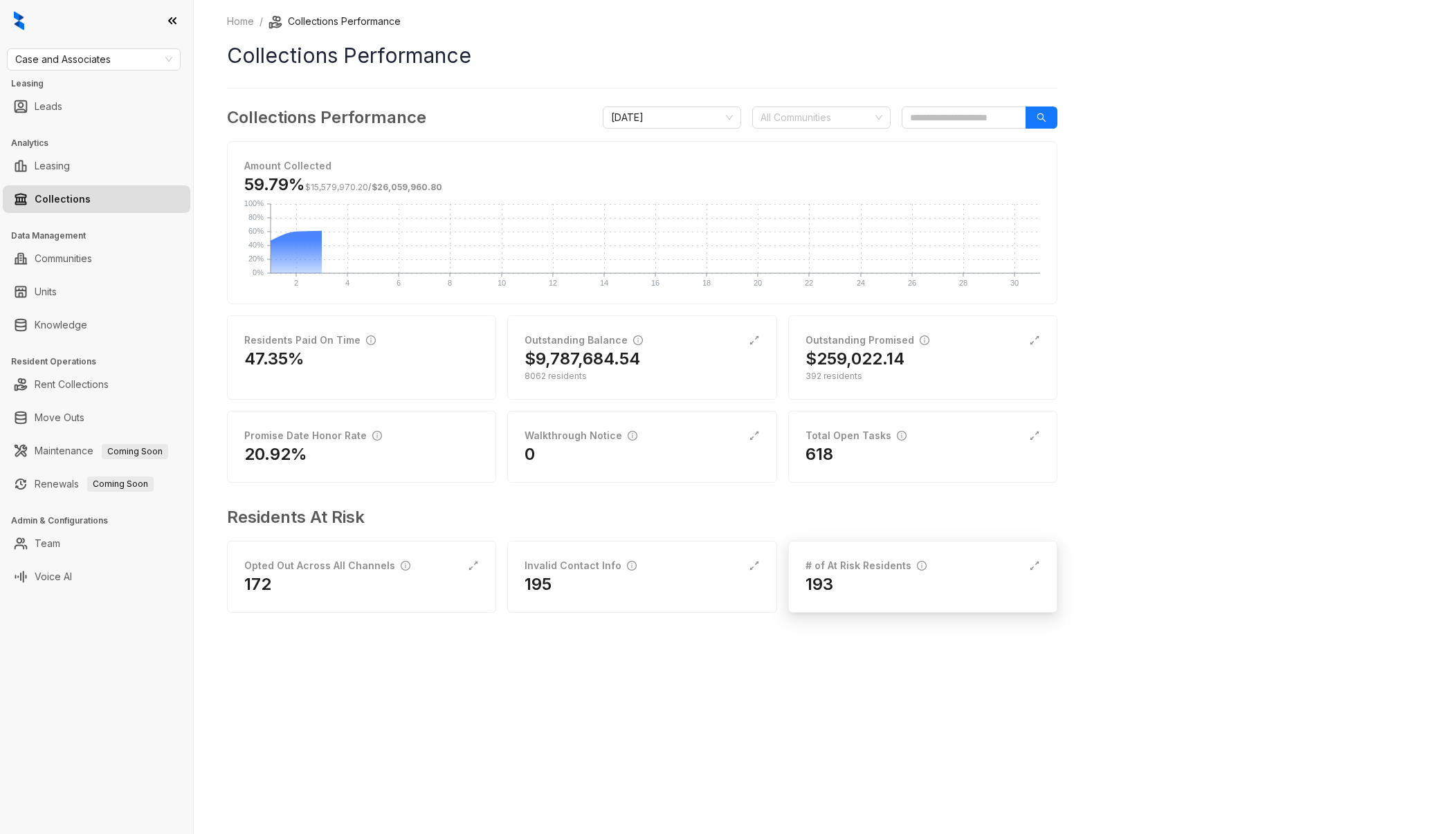
click at [873, 596] on div "# of At Risk Residents 193" at bounding box center [923, 577] width 269 height 72
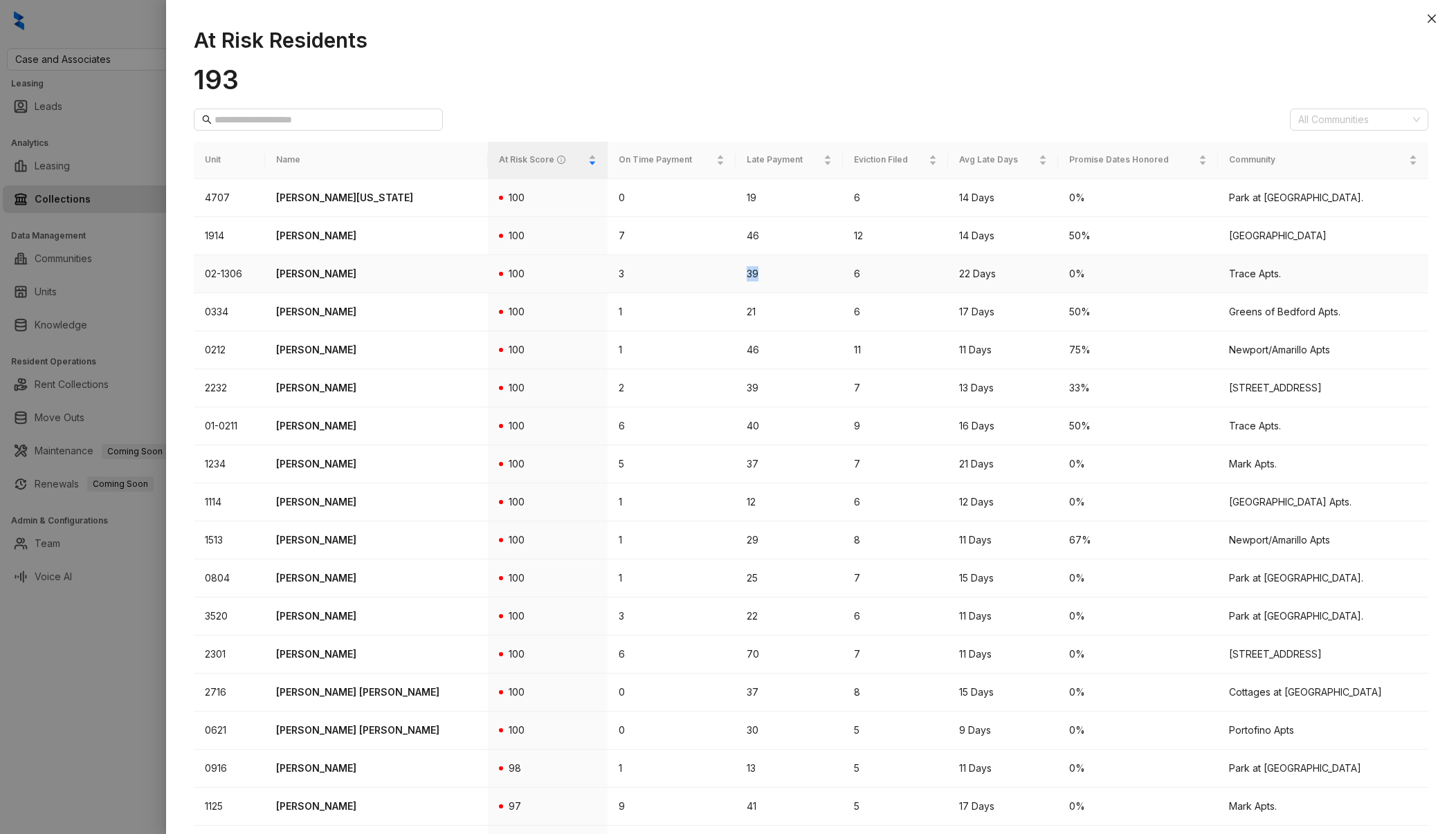
drag, startPoint x: 747, startPoint y: 274, endPoint x: 701, endPoint y: 270, distance: 46.2
click at [701, 270] on tr "02-1306 [PERSON_NAME] 100 3 39 6 22 Days 0% Trace Apts." at bounding box center [810, 274] width 1234 height 38
click at [854, 272] on td "6" at bounding box center [895, 274] width 104 height 38
click at [856, 237] on td "12" at bounding box center [895, 236] width 104 height 38
click at [1427, 20] on icon "close" at bounding box center [1431, 19] width 11 height 11
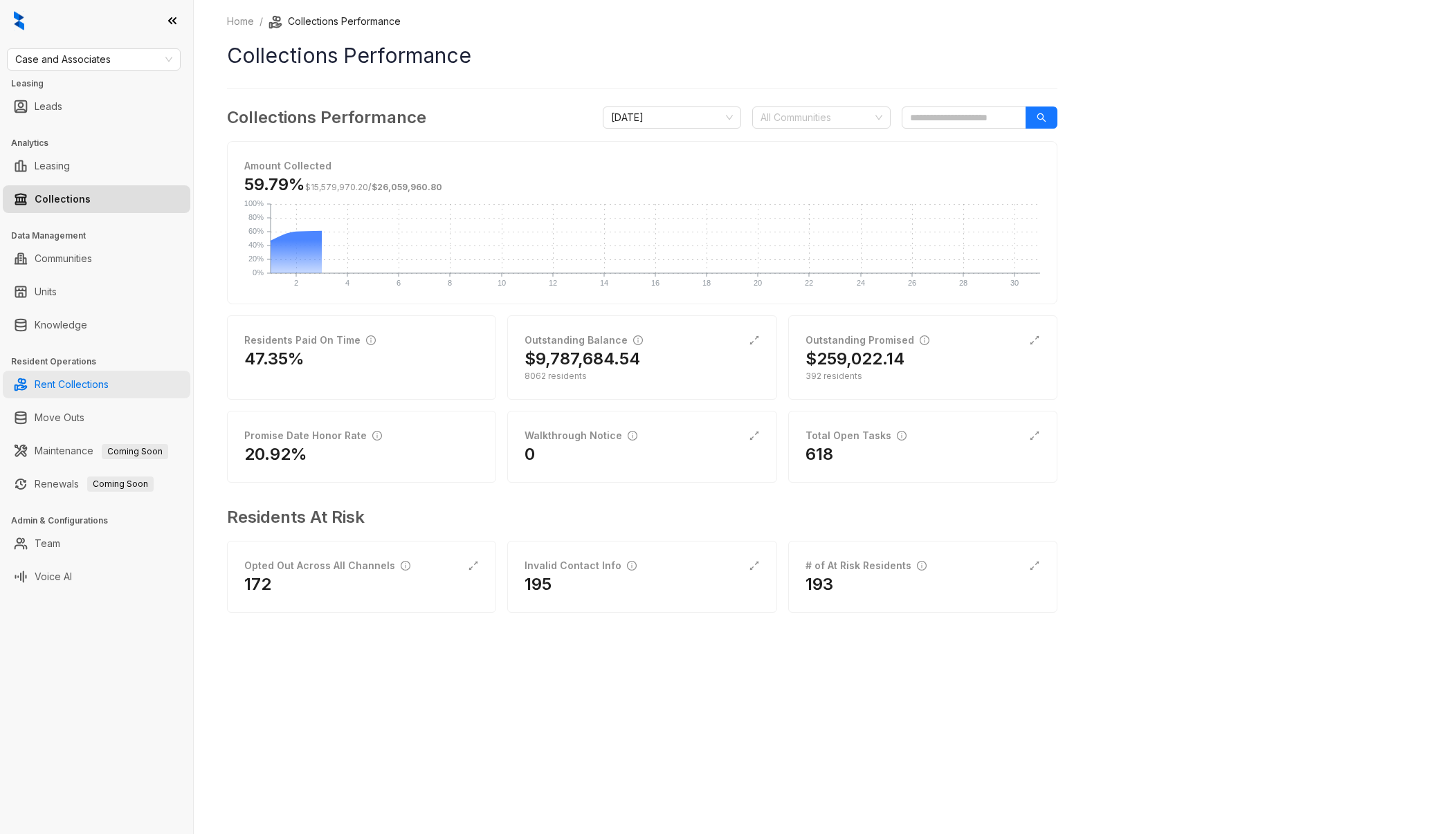
click at [90, 381] on link "Rent Collections" at bounding box center [72, 384] width 74 height 27
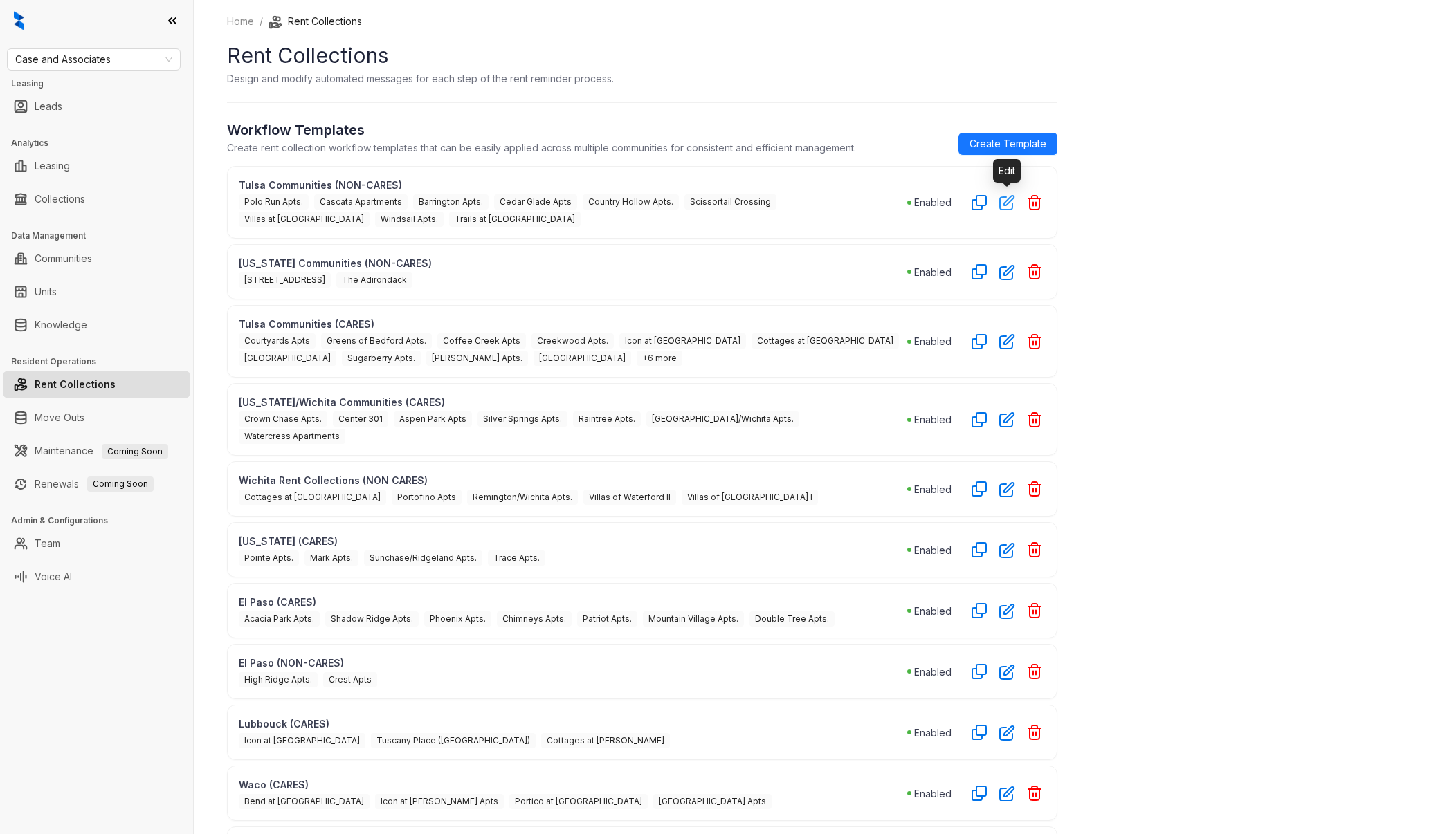
click at [1000, 202] on icon "button" at bounding box center [1007, 203] width 16 height 16
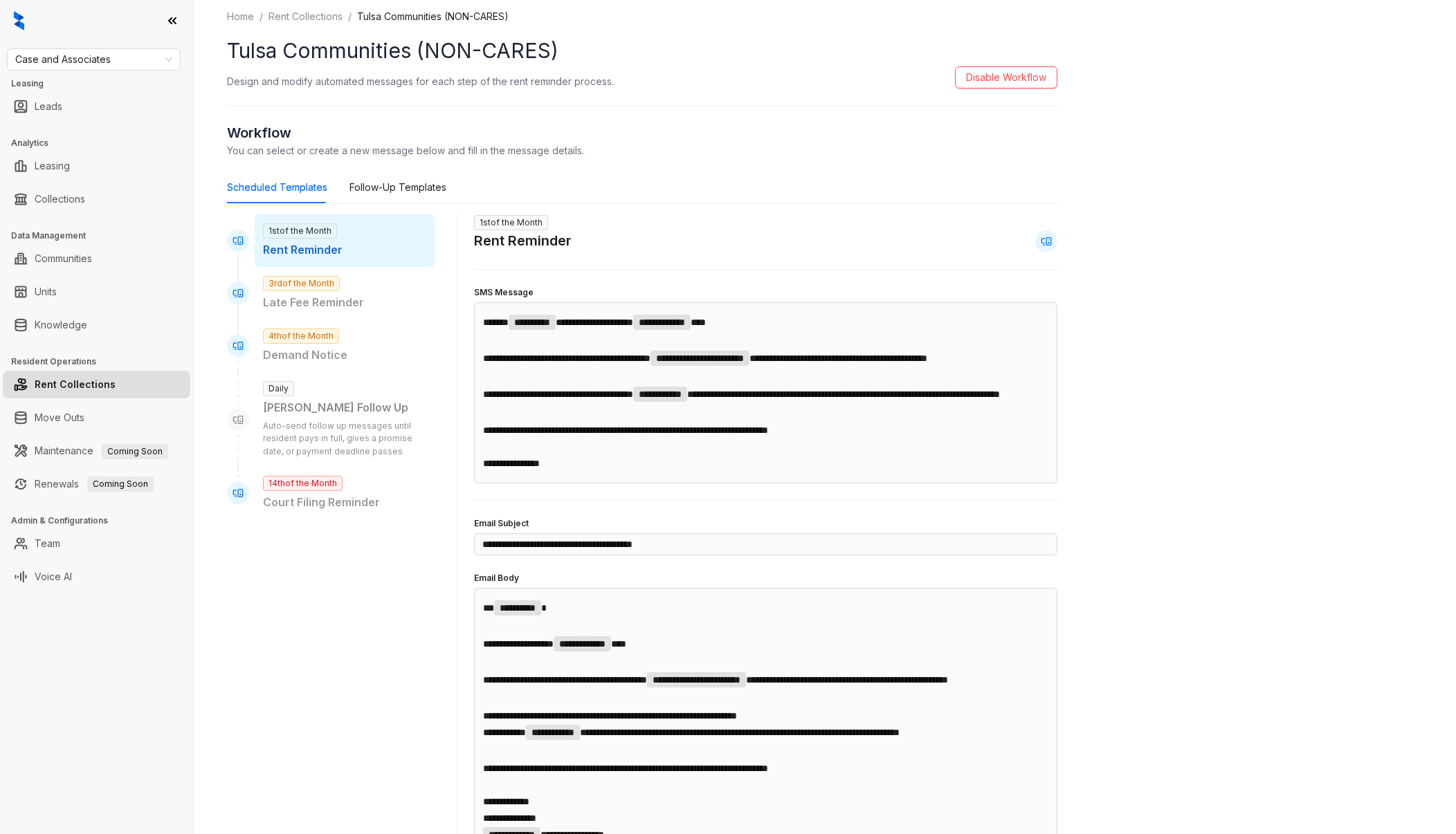
scroll to position [9, 0]
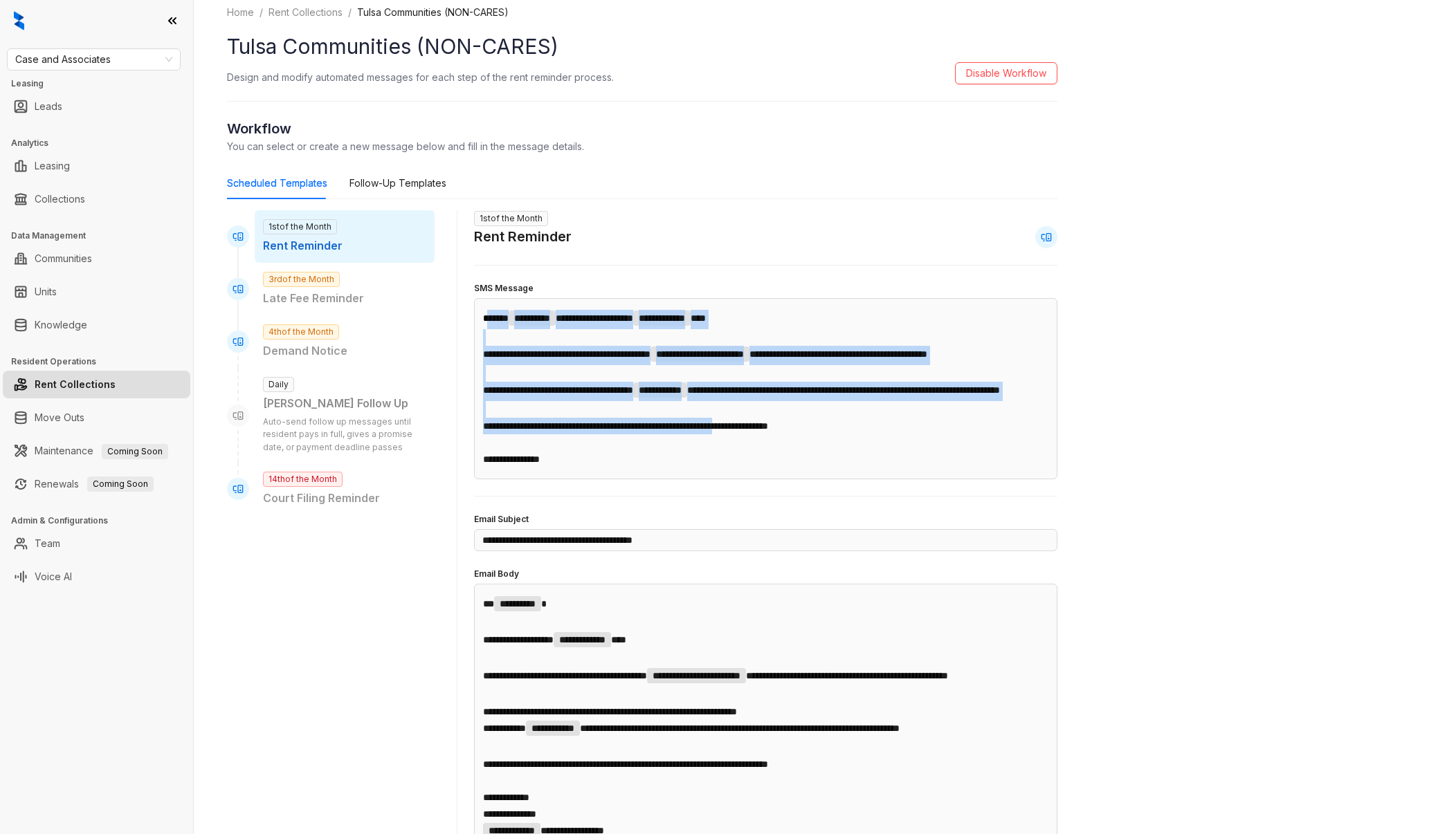
drag, startPoint x: 491, startPoint y: 322, endPoint x: 770, endPoint y: 463, distance: 312.6
click at [770, 463] on div "**********" at bounding box center [765, 388] width 565 height 157
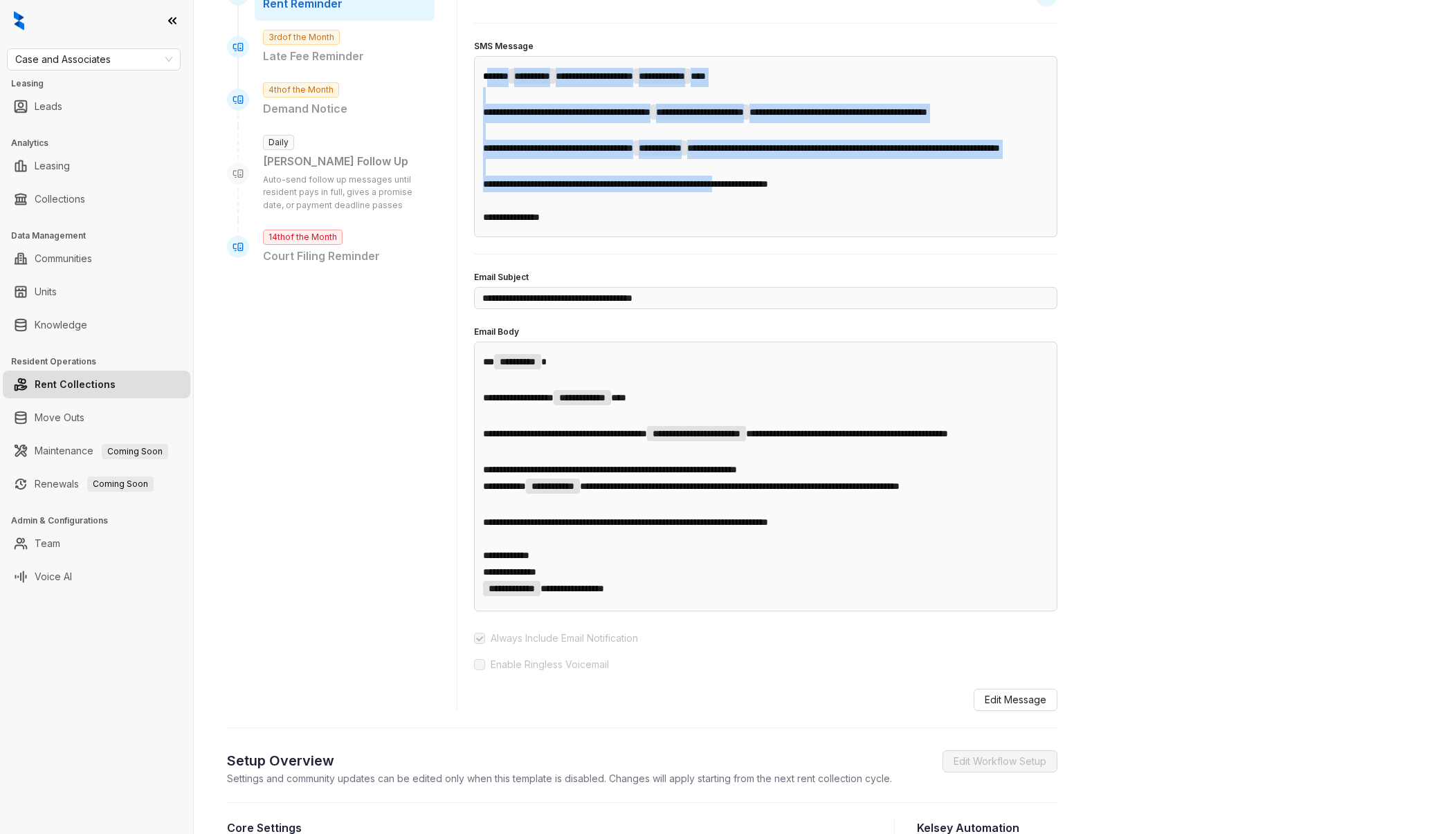
scroll to position [256, 0]
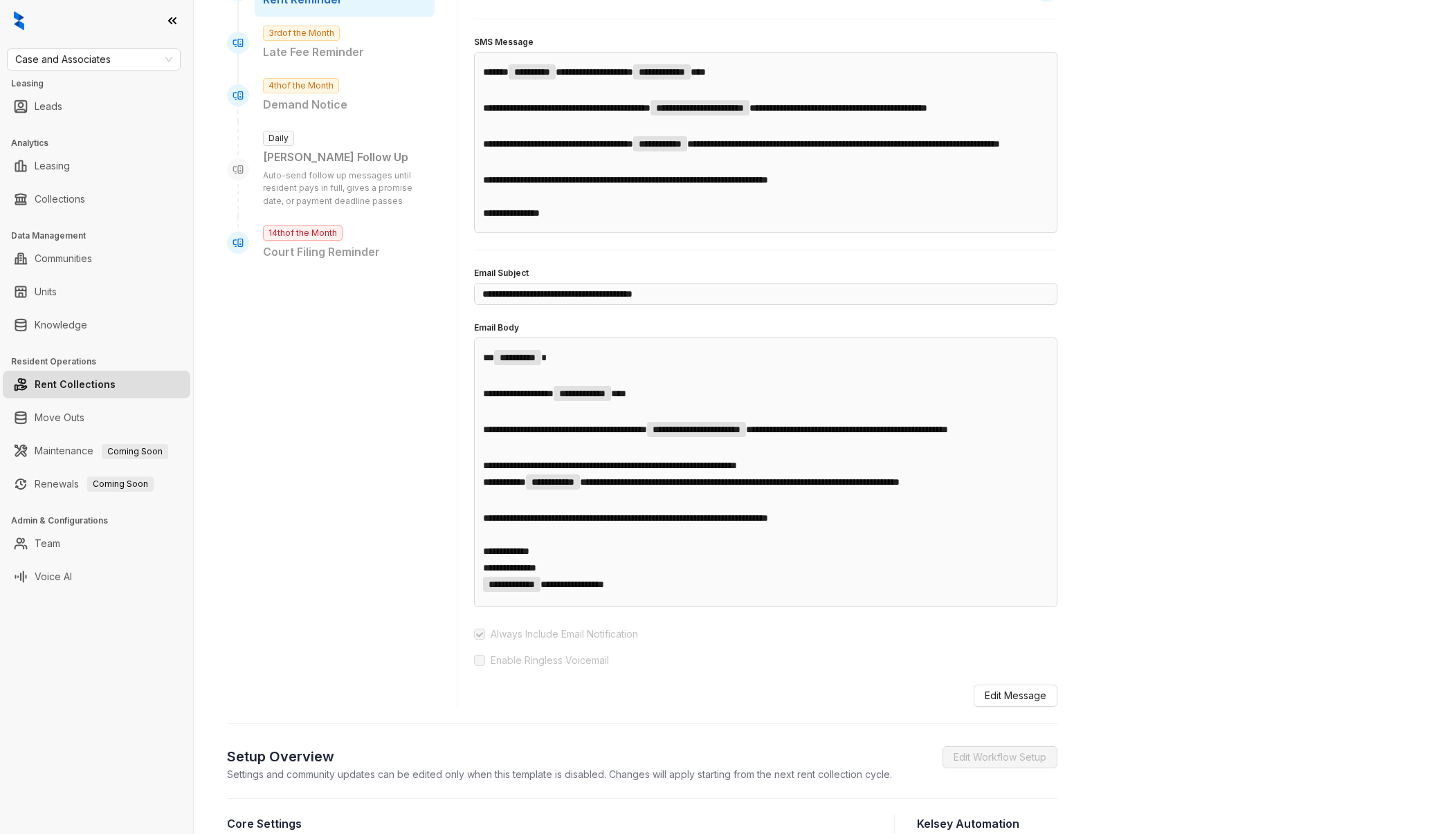
click at [680, 386] on p "﻿" at bounding box center [765, 377] width 565 height 17
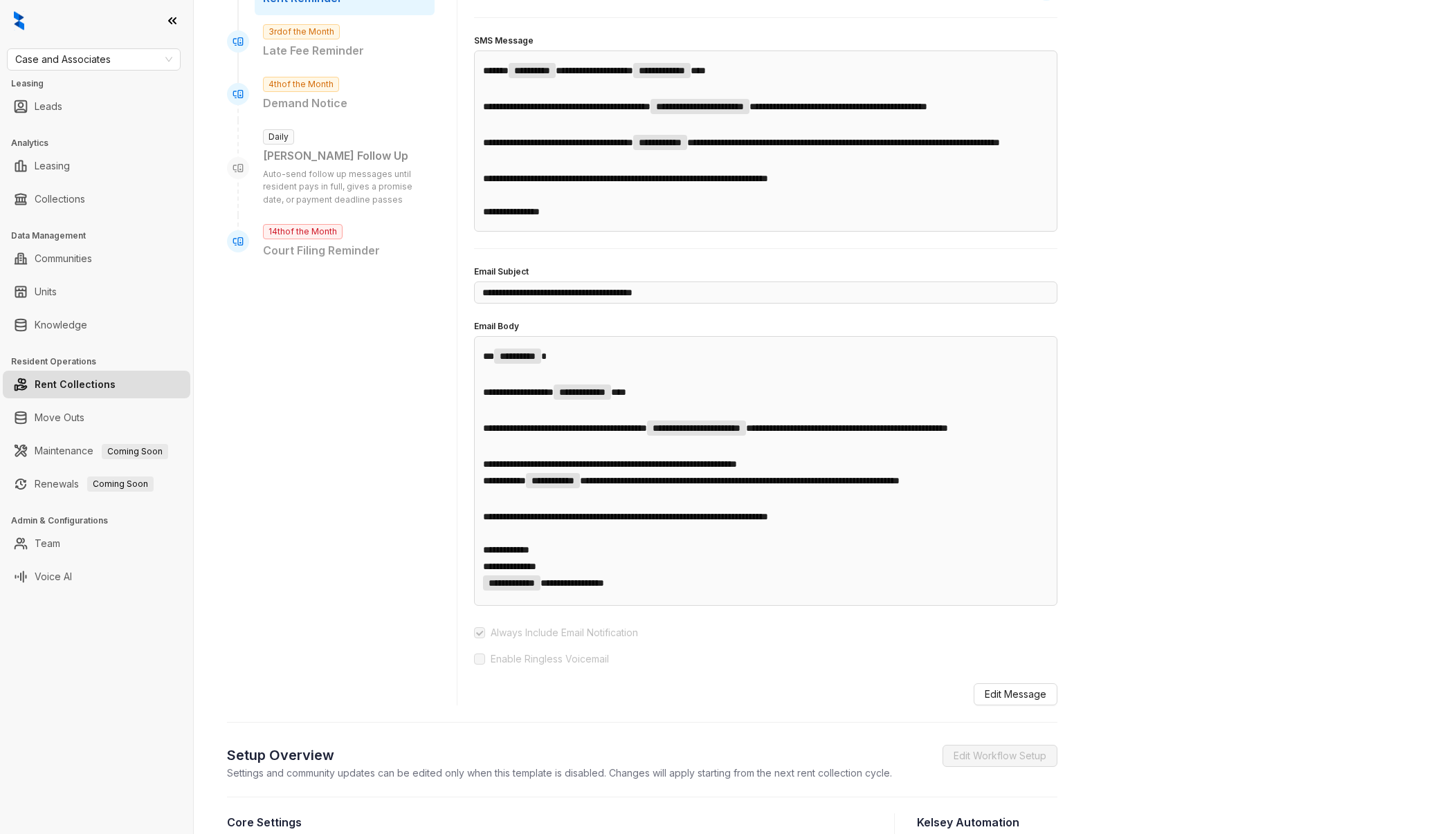
click at [572, 433] on span "**********" at bounding box center [564, 428] width 164 height 10
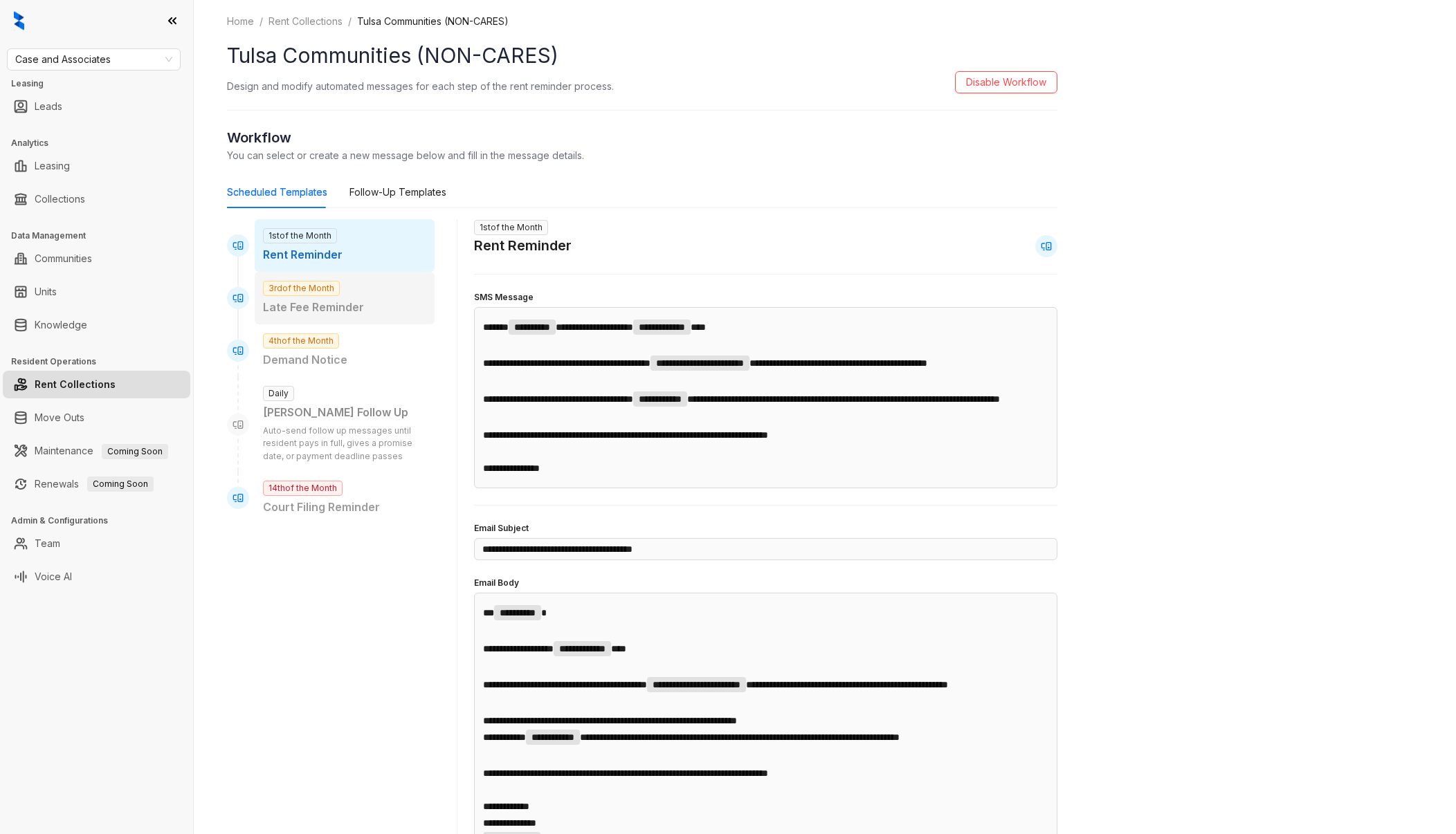
click at [372, 319] on div "3rd of the Month Late Fee Reminder" at bounding box center [344, 297] width 180 height 52
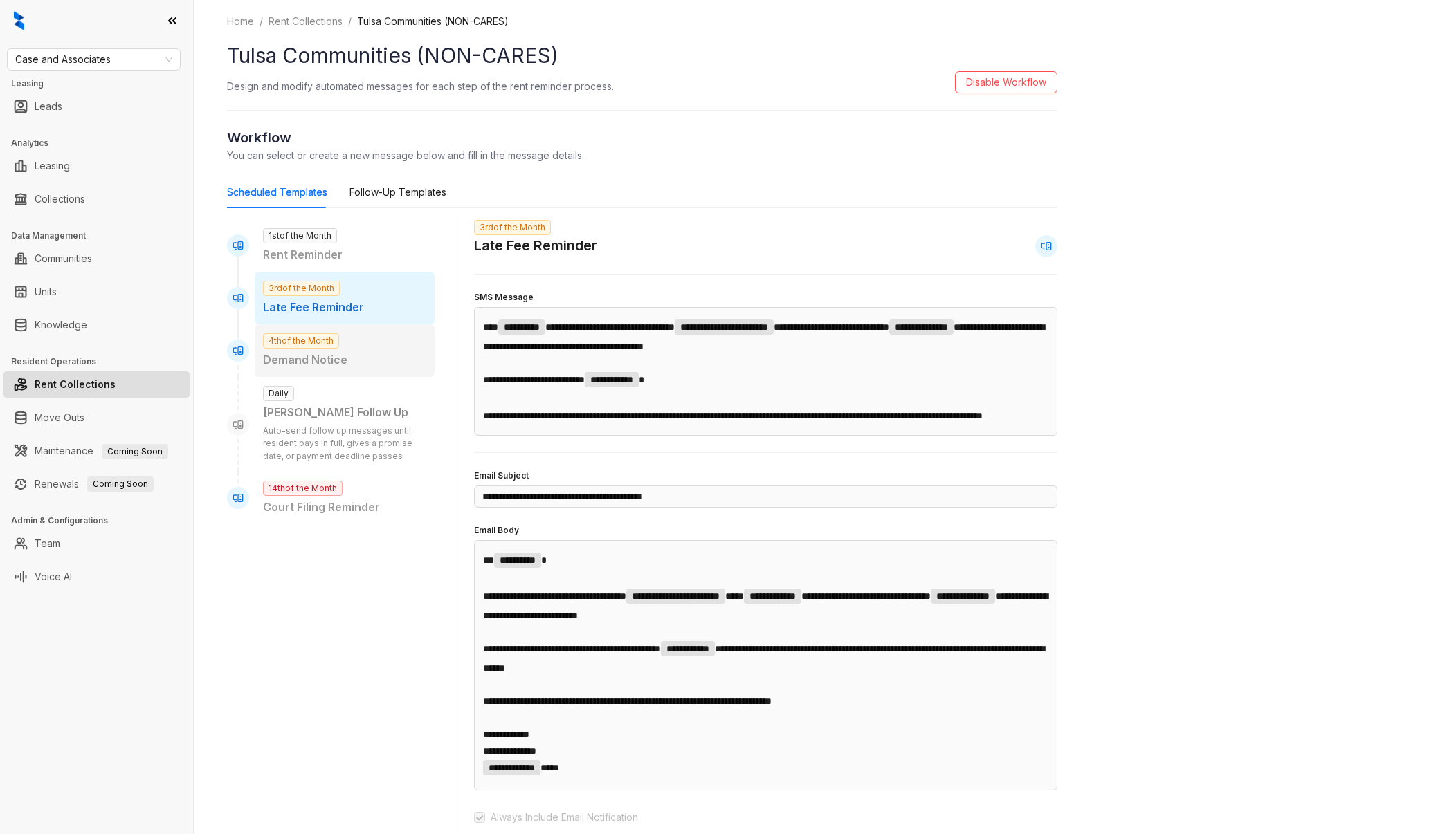
click at [376, 353] on p "Demand Notice" at bounding box center [344, 360] width 164 height 18
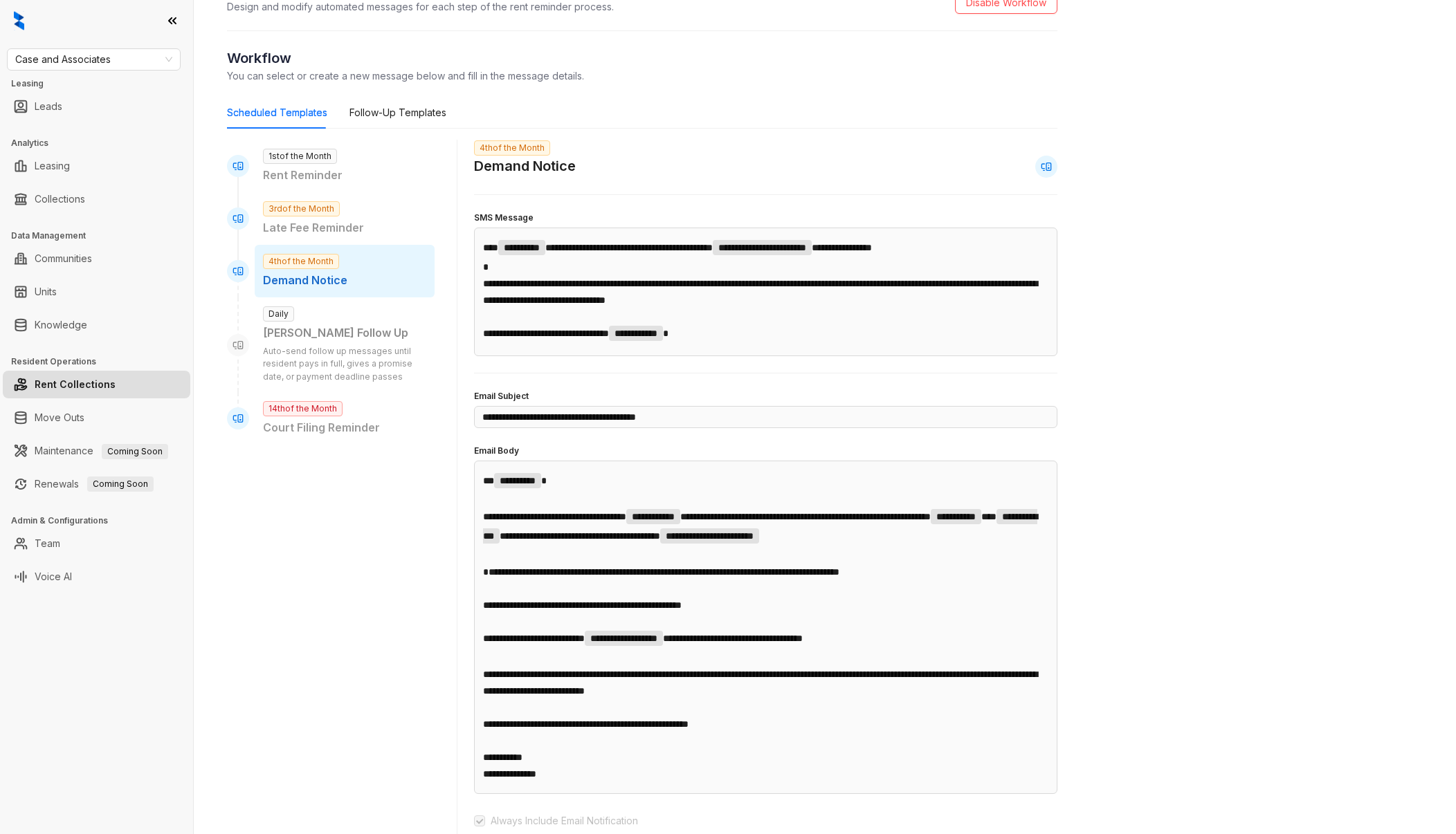
scroll to position [74, 0]
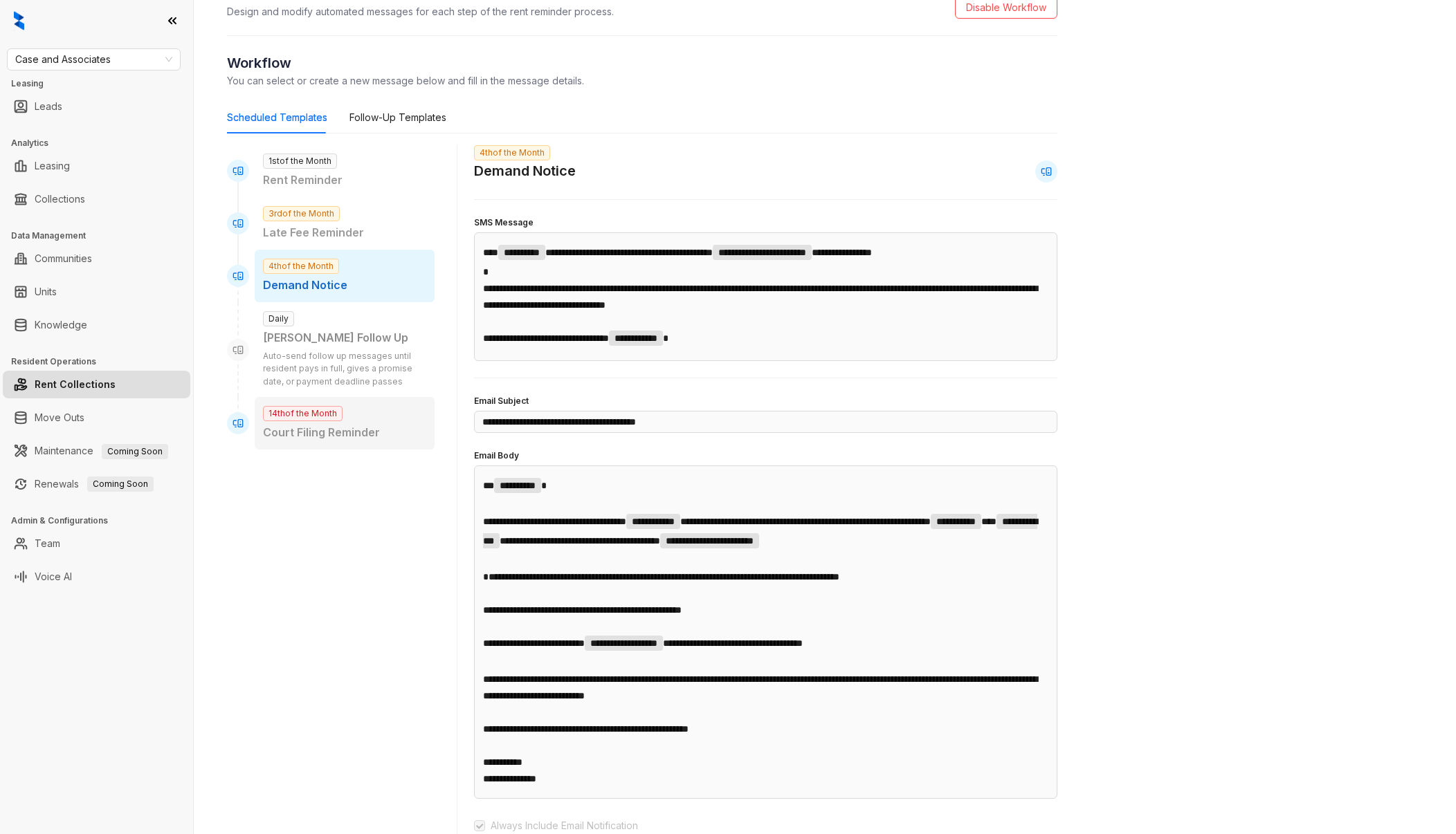
click at [344, 405] on div "14th of the Month Court Filing Reminder" at bounding box center [344, 423] width 180 height 52
type input "**********"
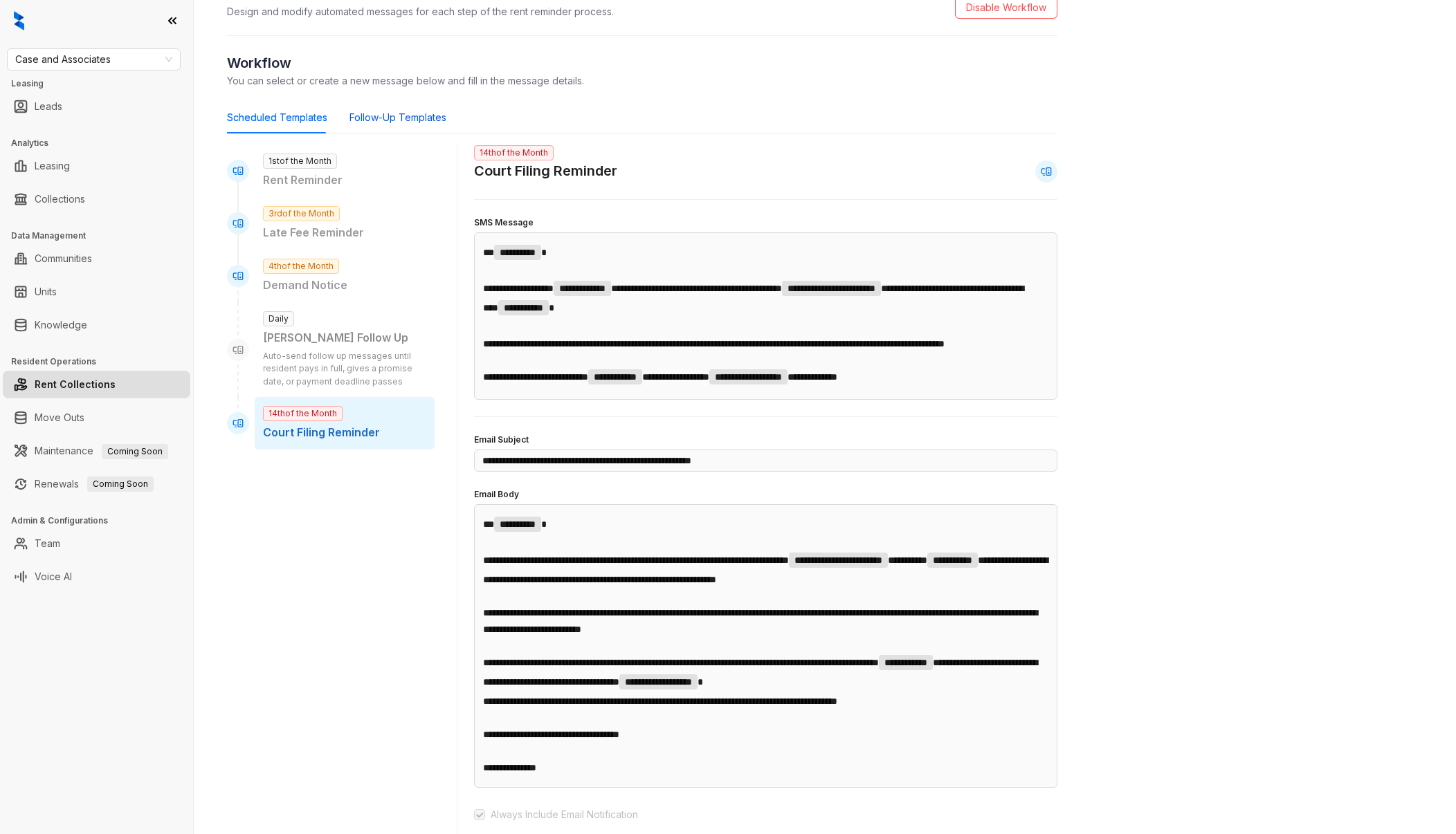
click at [399, 115] on div "Follow-Up Templates" at bounding box center [397, 117] width 96 height 15
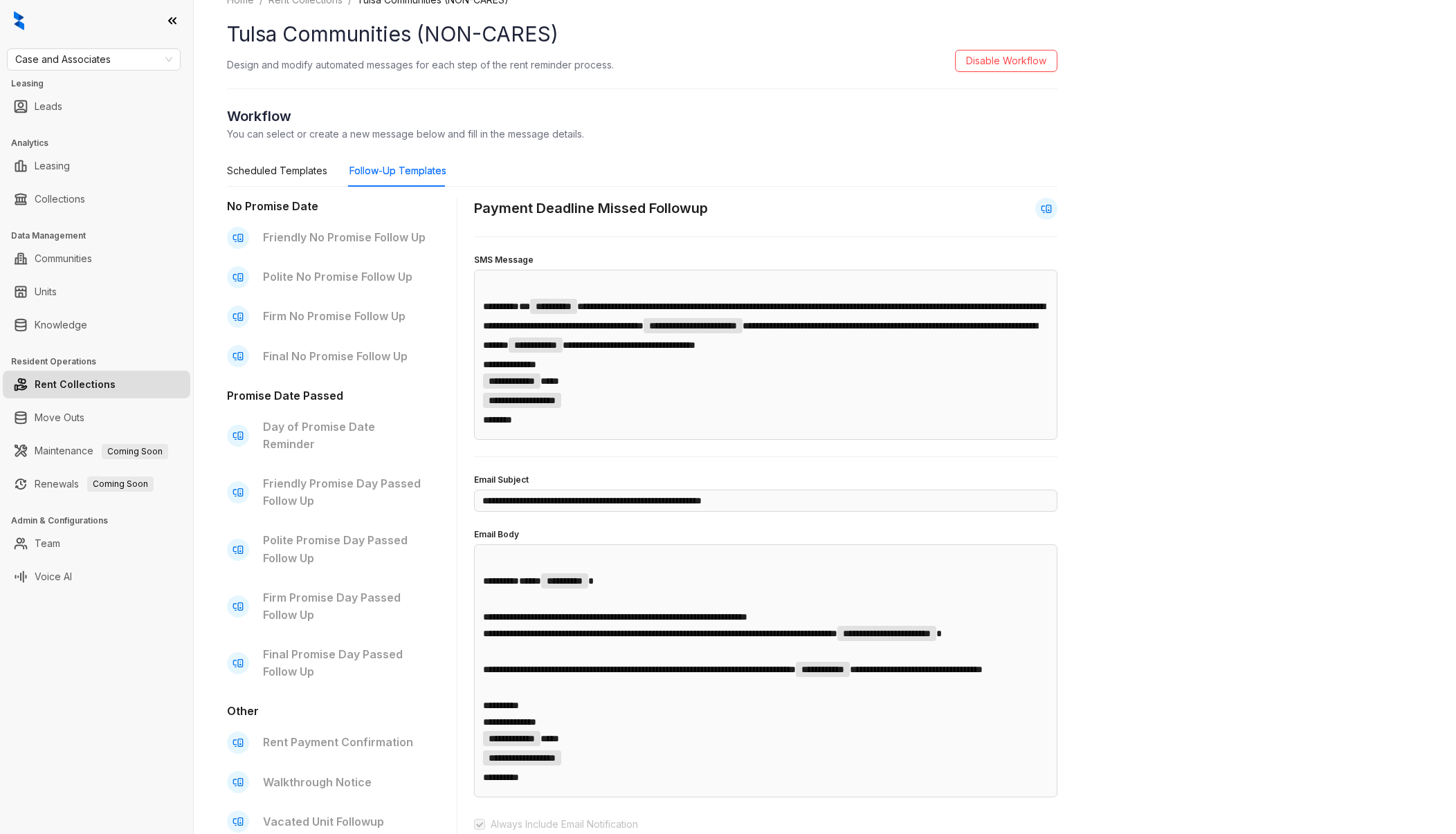
scroll to position [20, 0]
click at [382, 233] on p "Friendly No Promise Follow Up" at bounding box center [344, 239] width 164 height 18
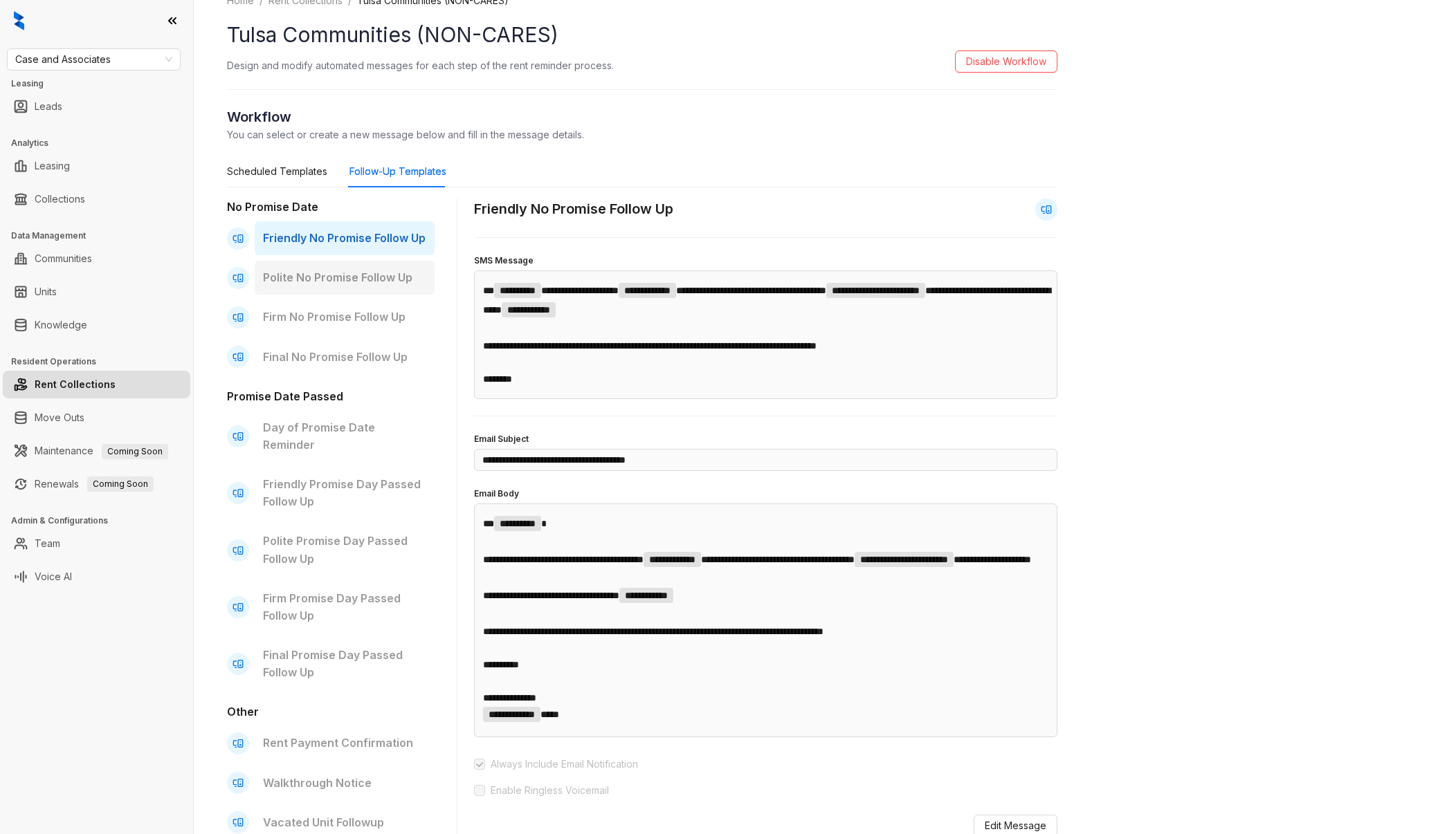
click at [367, 269] on p "Polite No Promise Follow Up" at bounding box center [344, 278] width 164 height 18
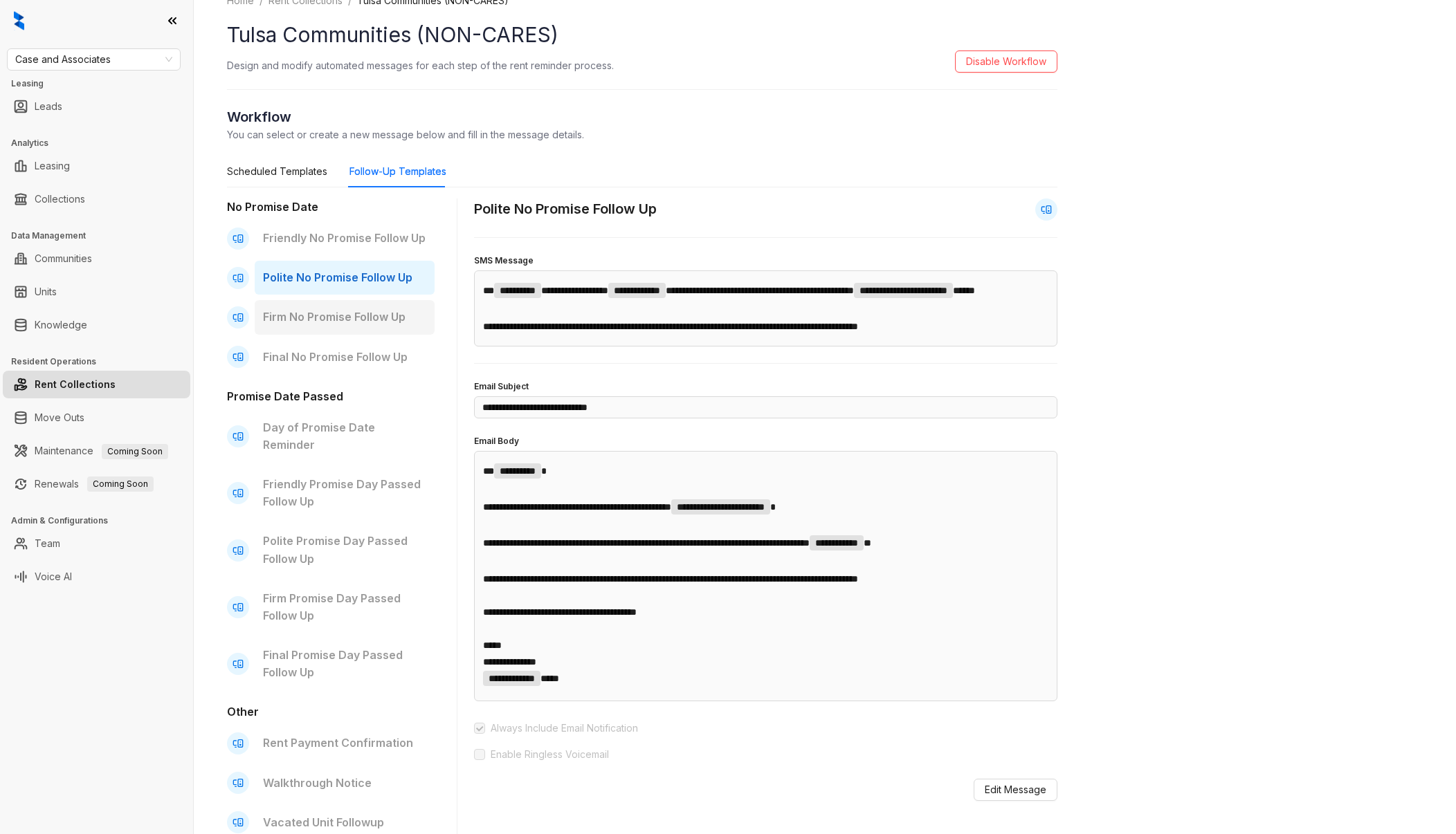
click at [355, 316] on p "Firm No Promise Follow Up" at bounding box center [344, 318] width 164 height 18
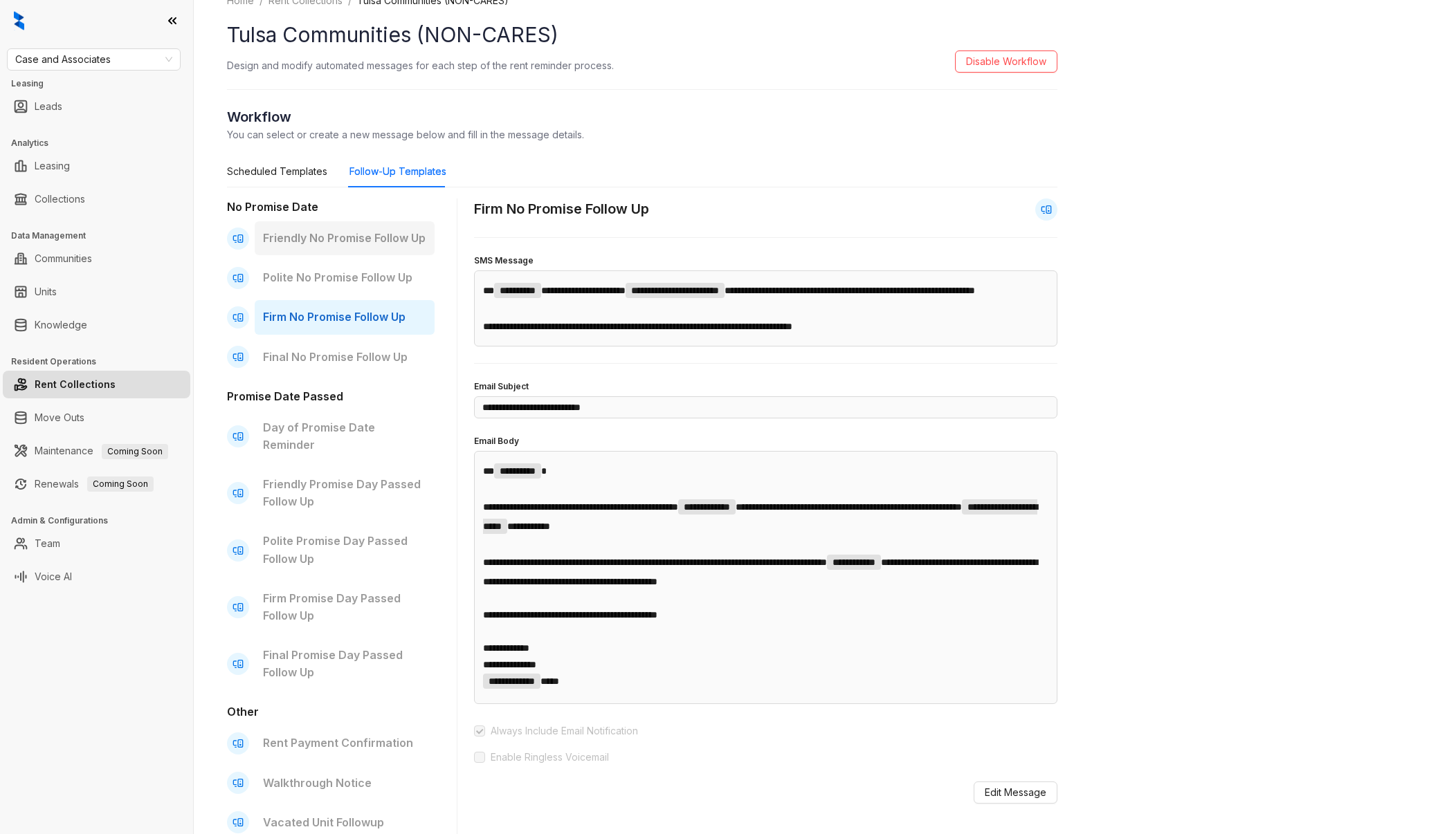
click at [356, 234] on p "Friendly No Promise Follow Up" at bounding box center [344, 239] width 164 height 18
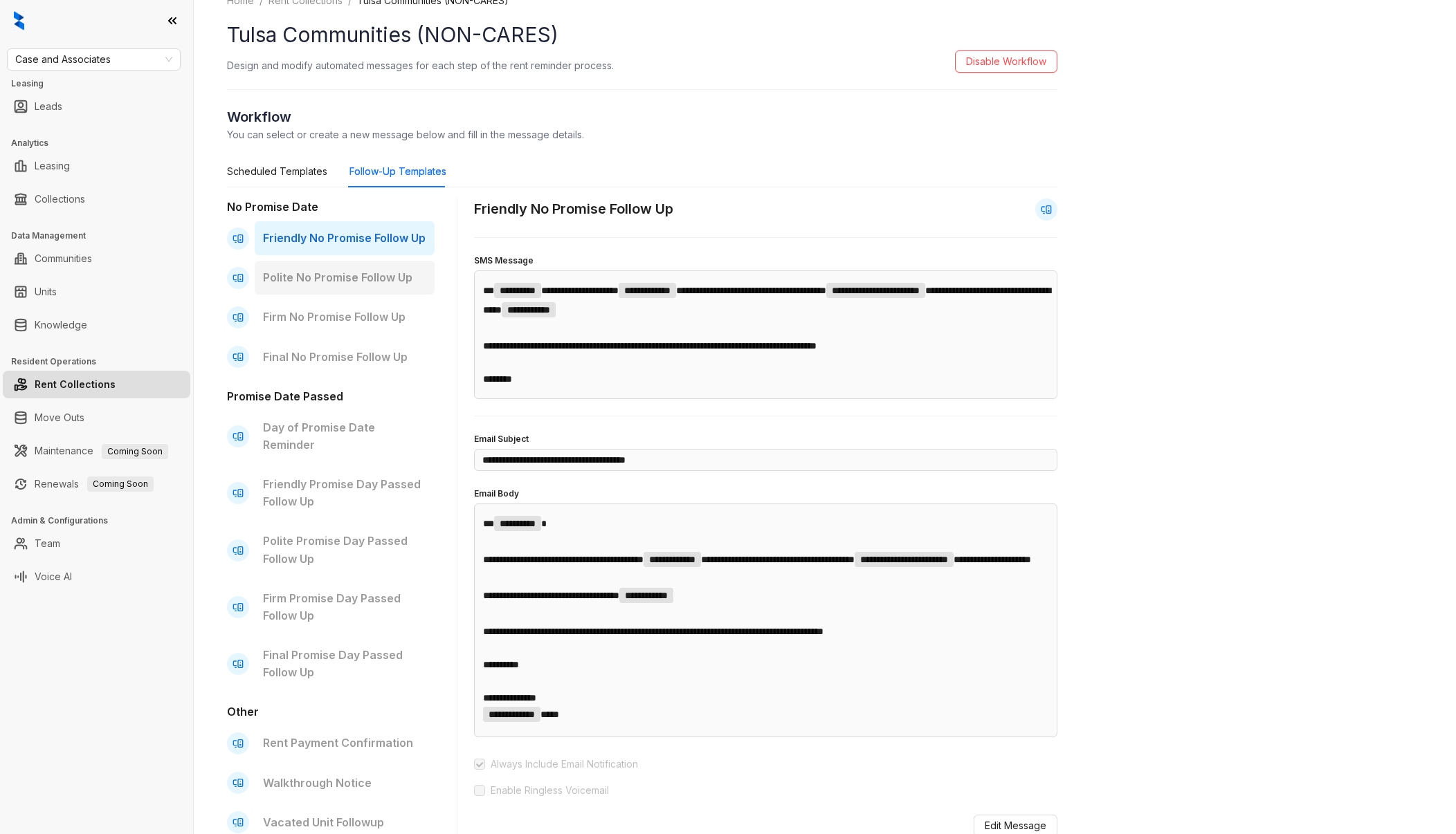
click at [366, 281] on p "Polite No Promise Follow Up" at bounding box center [344, 278] width 164 height 18
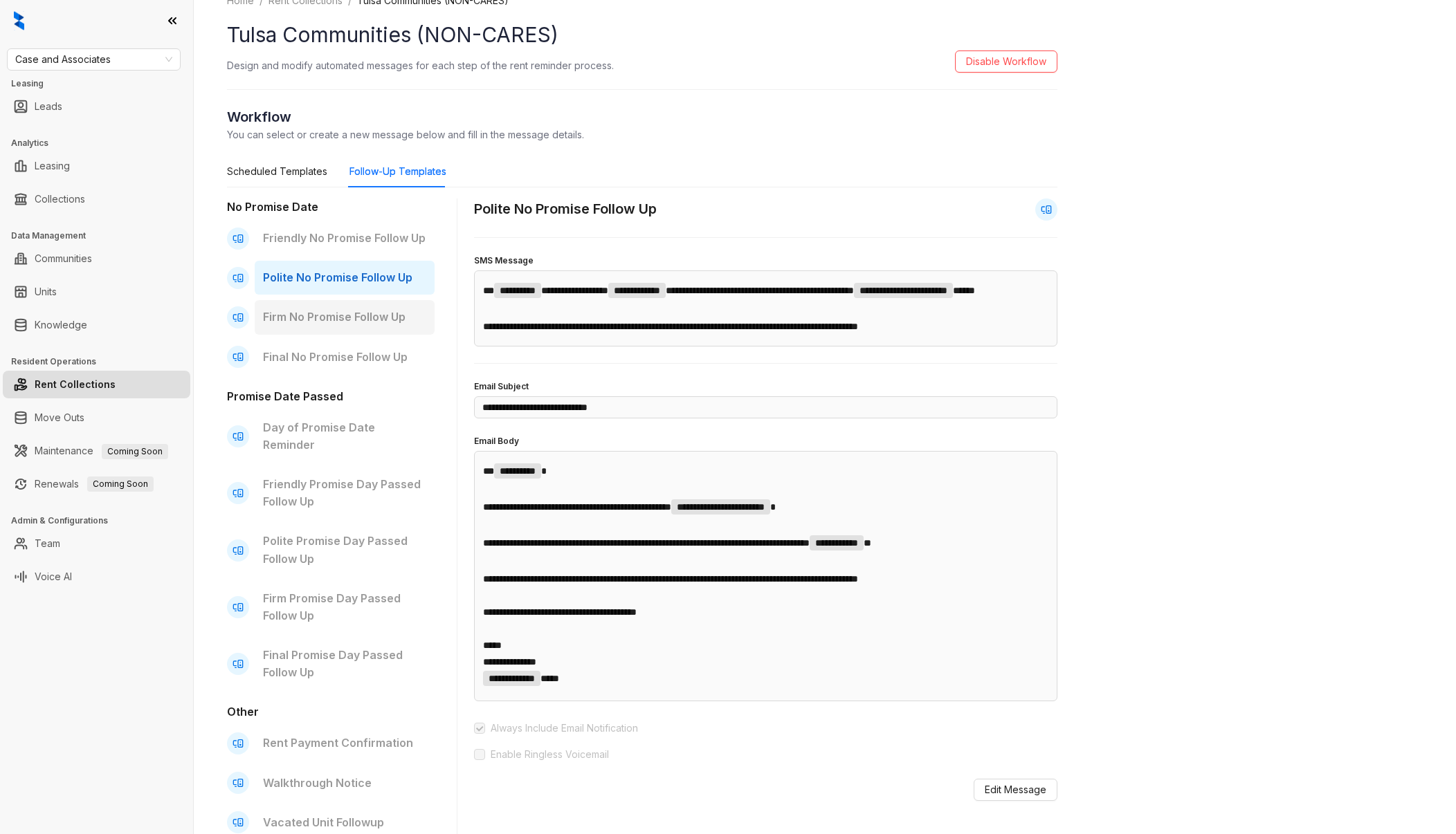
click at [363, 310] on p "Firm No Promise Follow Up" at bounding box center [344, 318] width 164 height 18
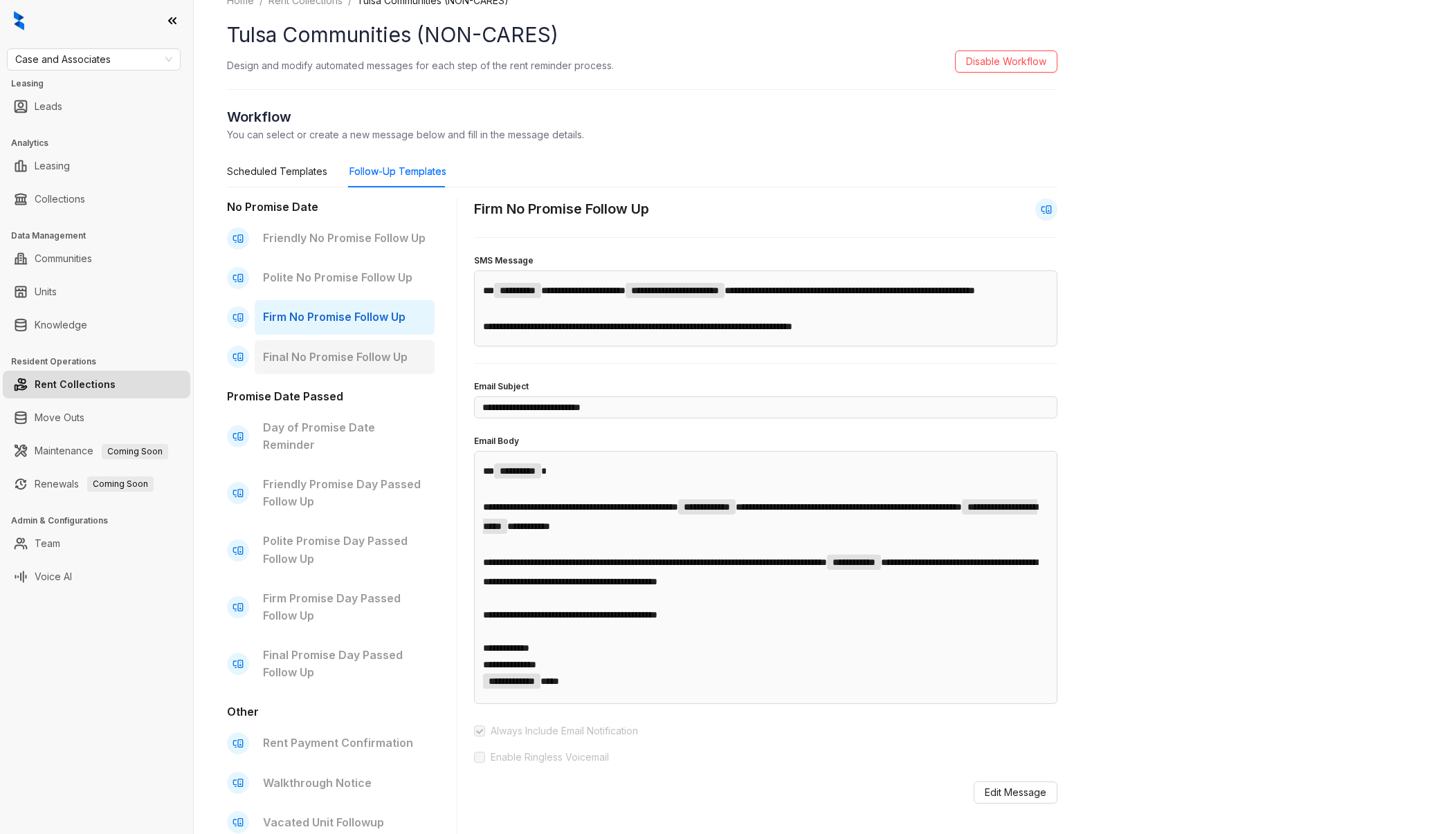
click at [354, 356] on p "Final No Promise Follow Up" at bounding box center [344, 357] width 164 height 18
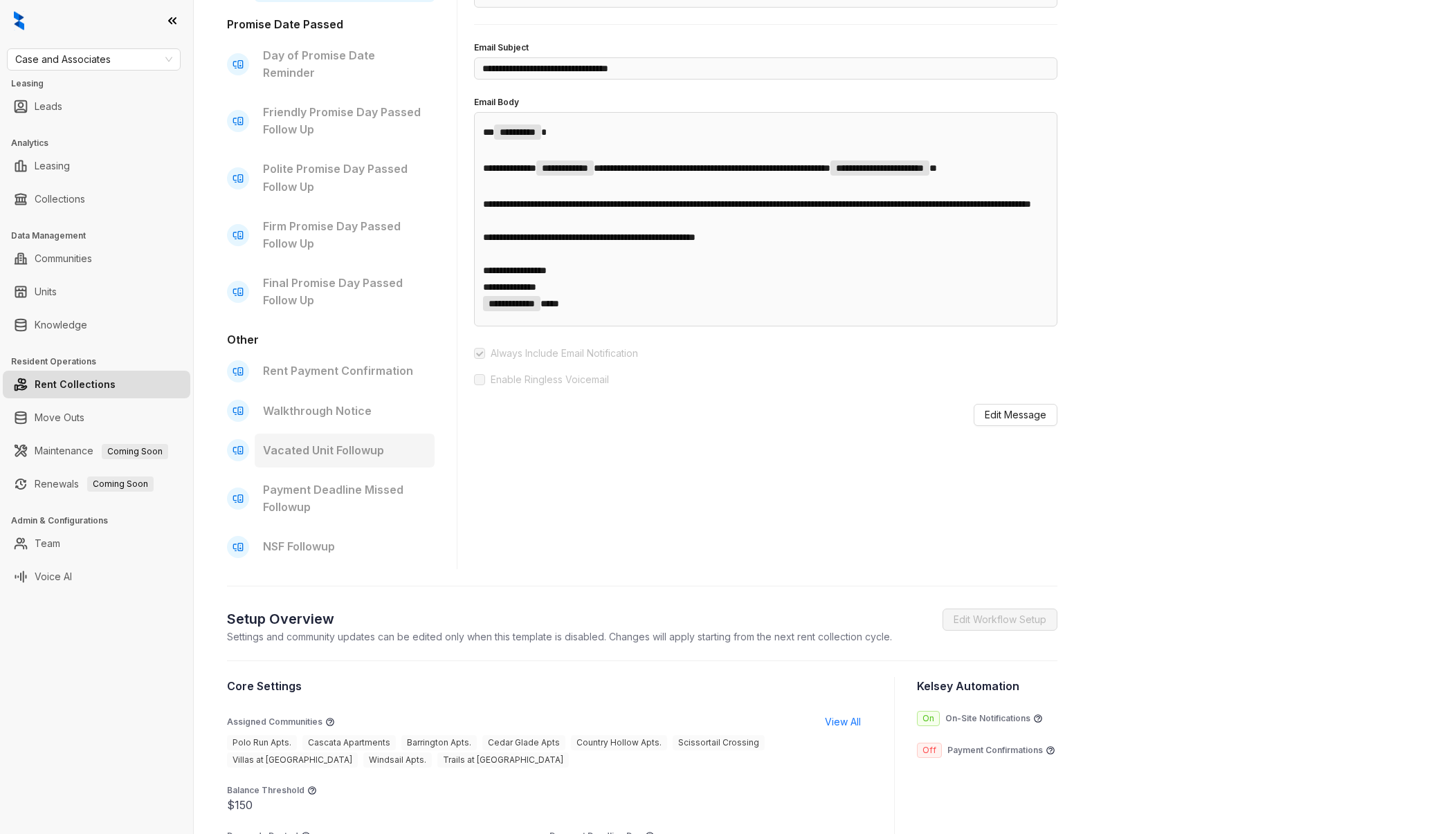
scroll to position [397, 0]
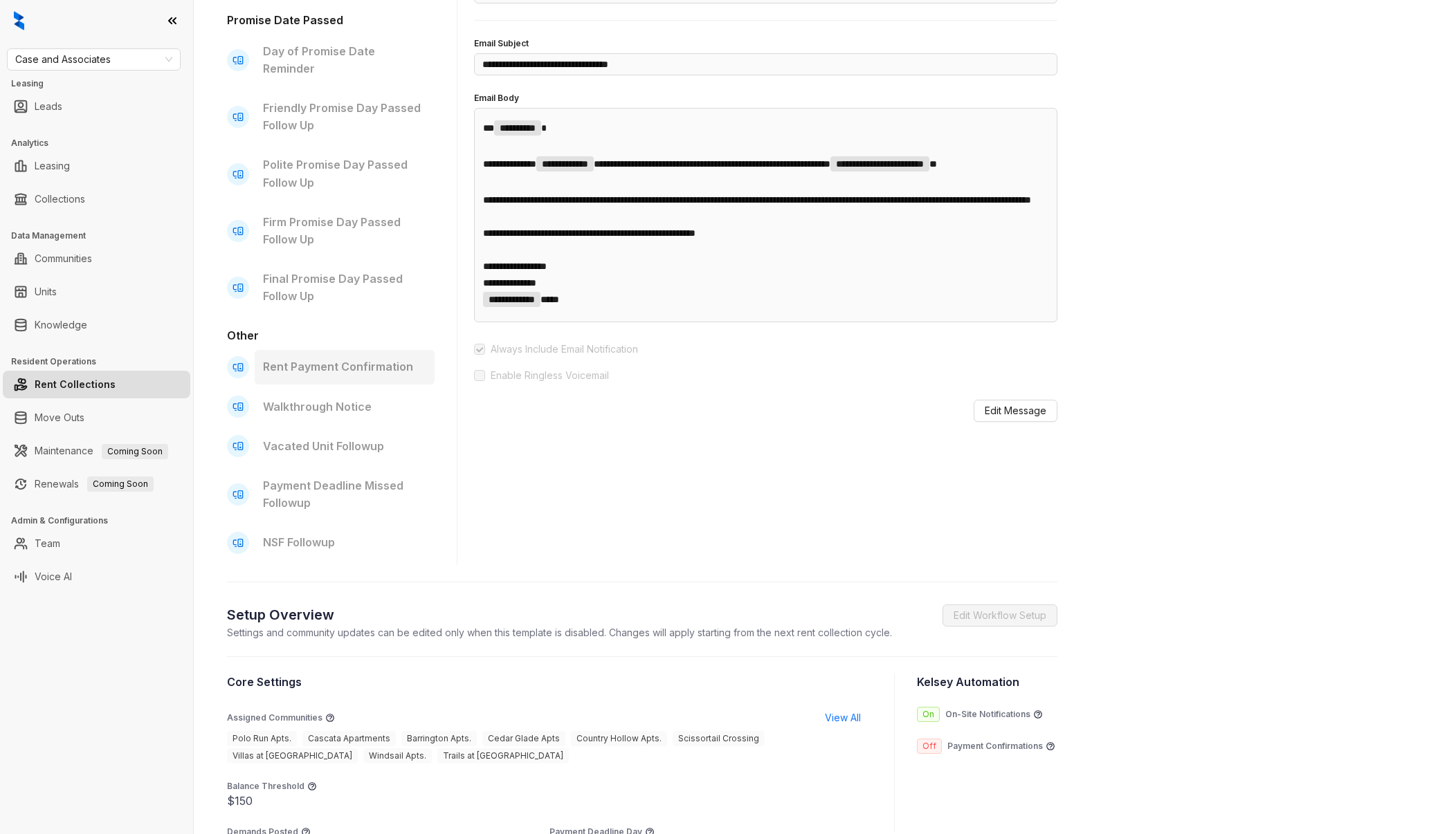
click at [333, 350] on div "Rent Payment Confirmation" at bounding box center [344, 367] width 180 height 34
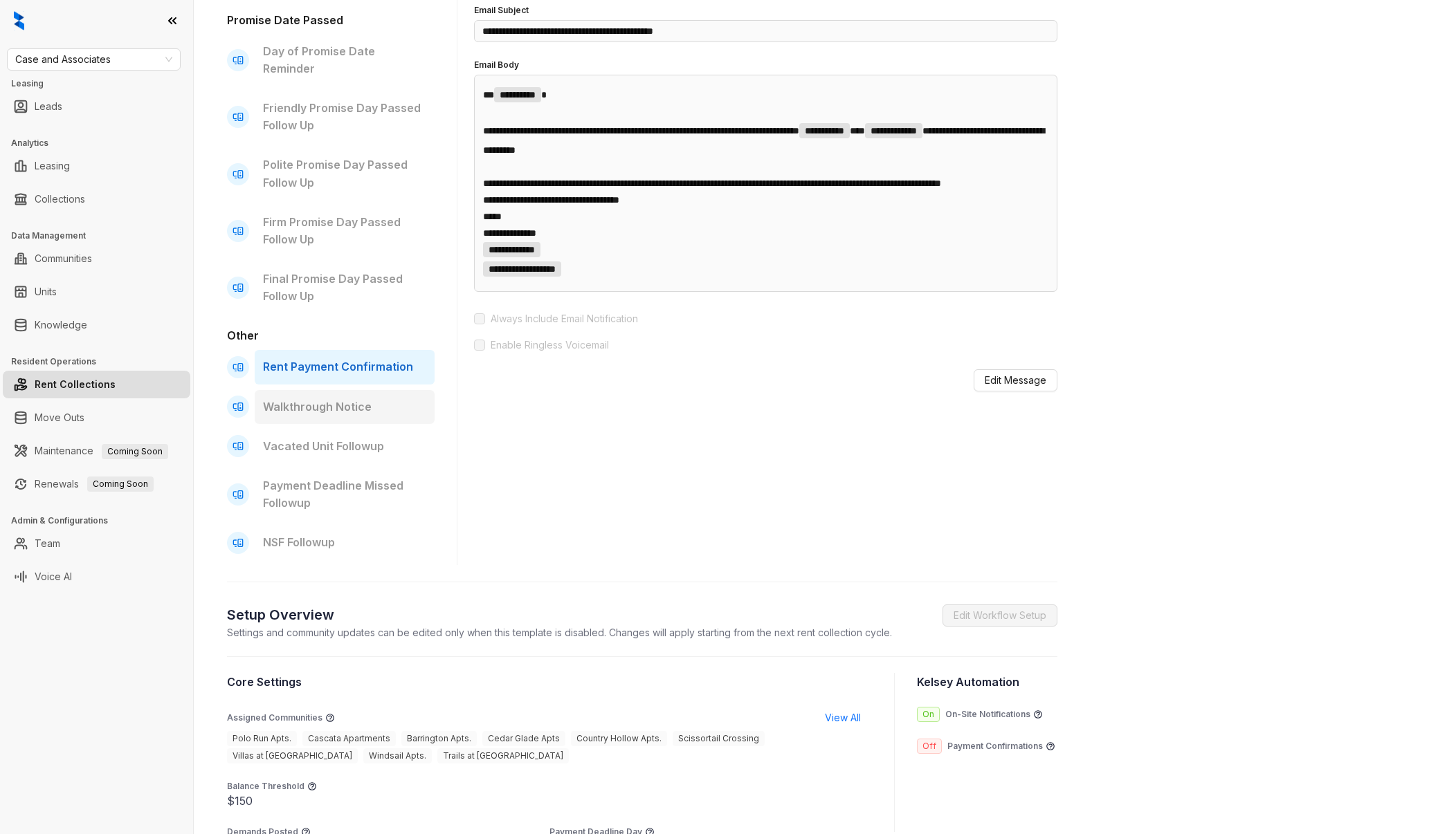
click at [315, 398] on p "Walkthrough Notice" at bounding box center [344, 407] width 164 height 18
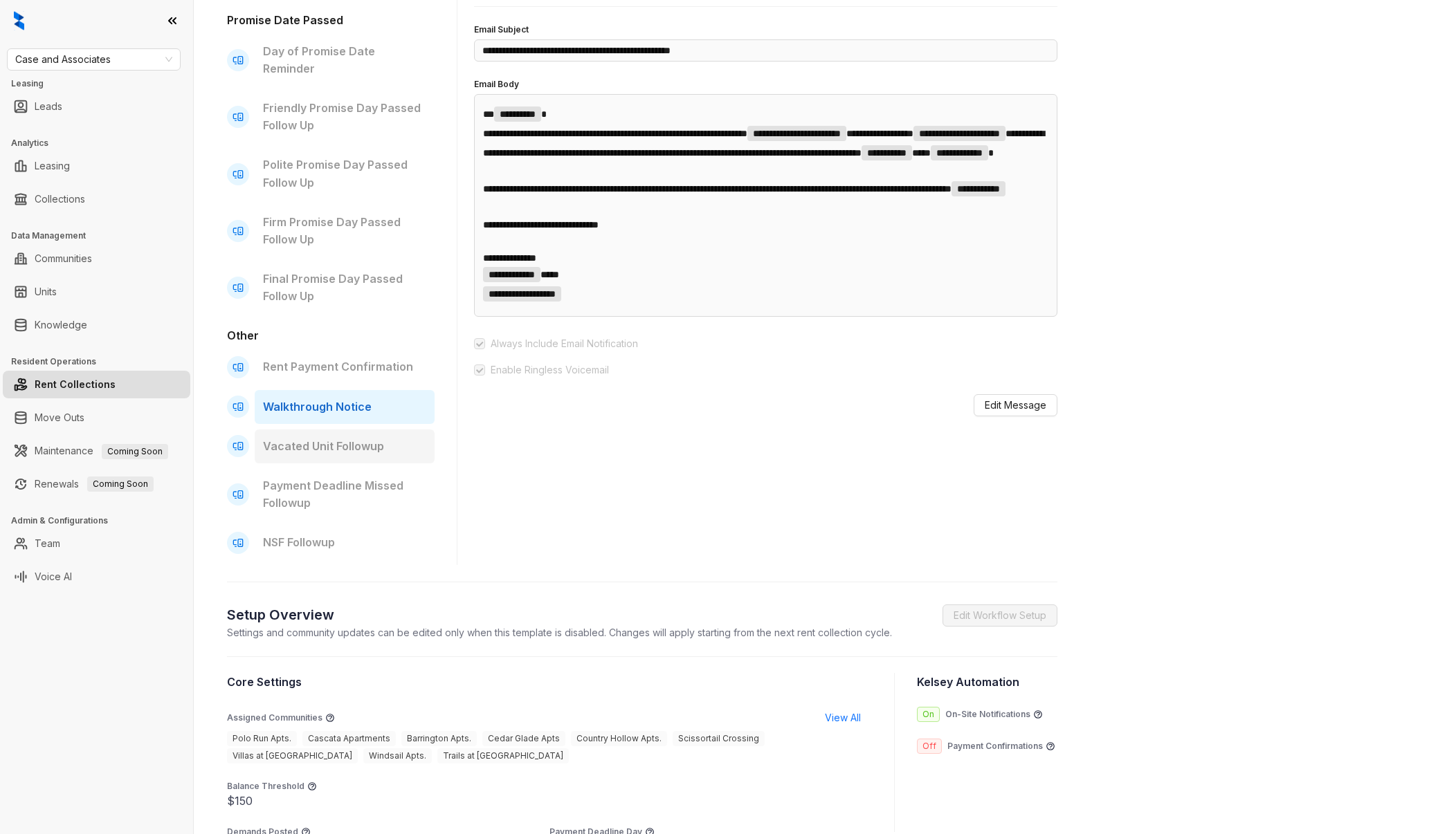
click at [370, 430] on div "Vacated Unit Followup" at bounding box center [344, 447] width 180 height 34
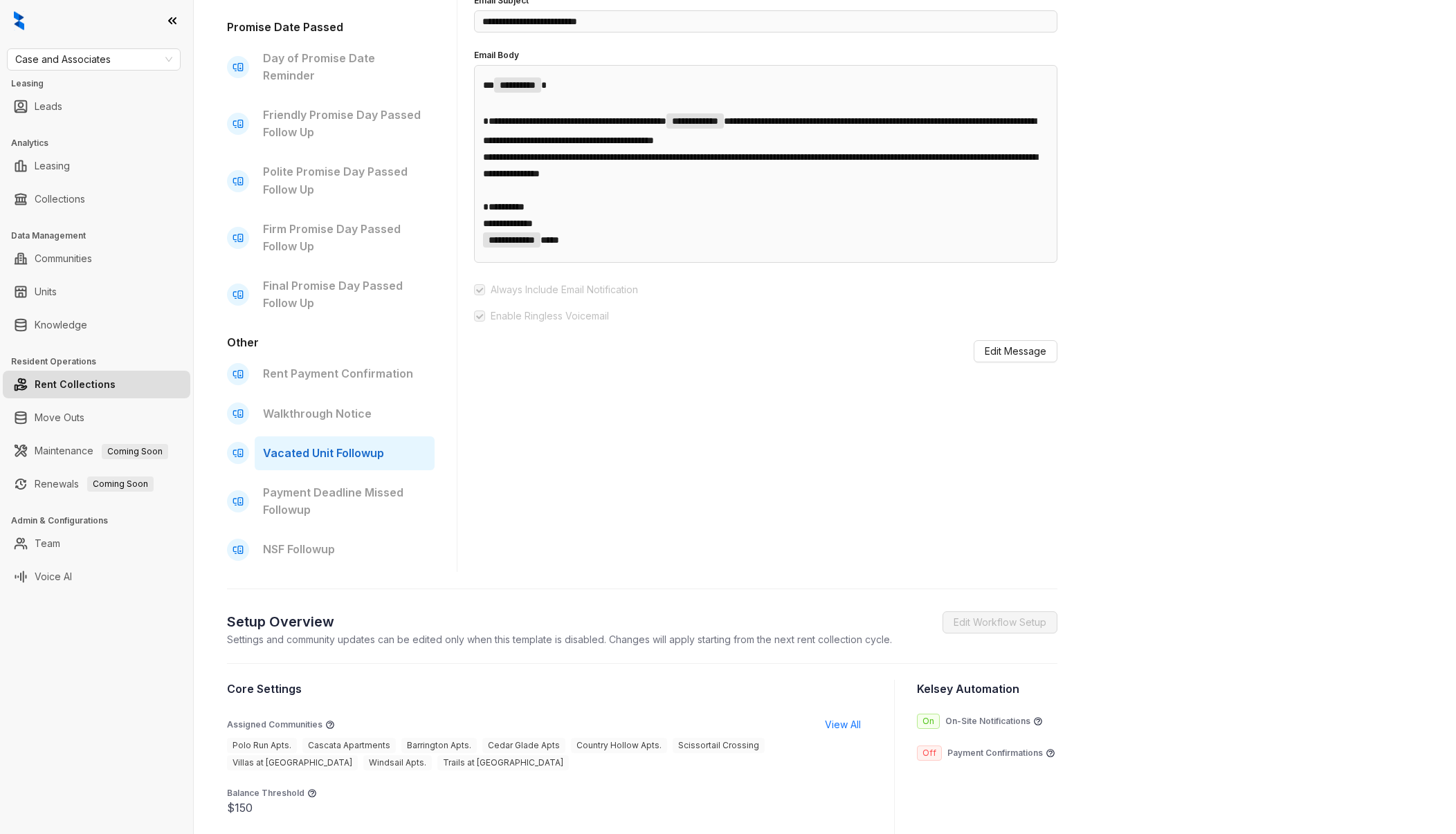
scroll to position [394, 0]
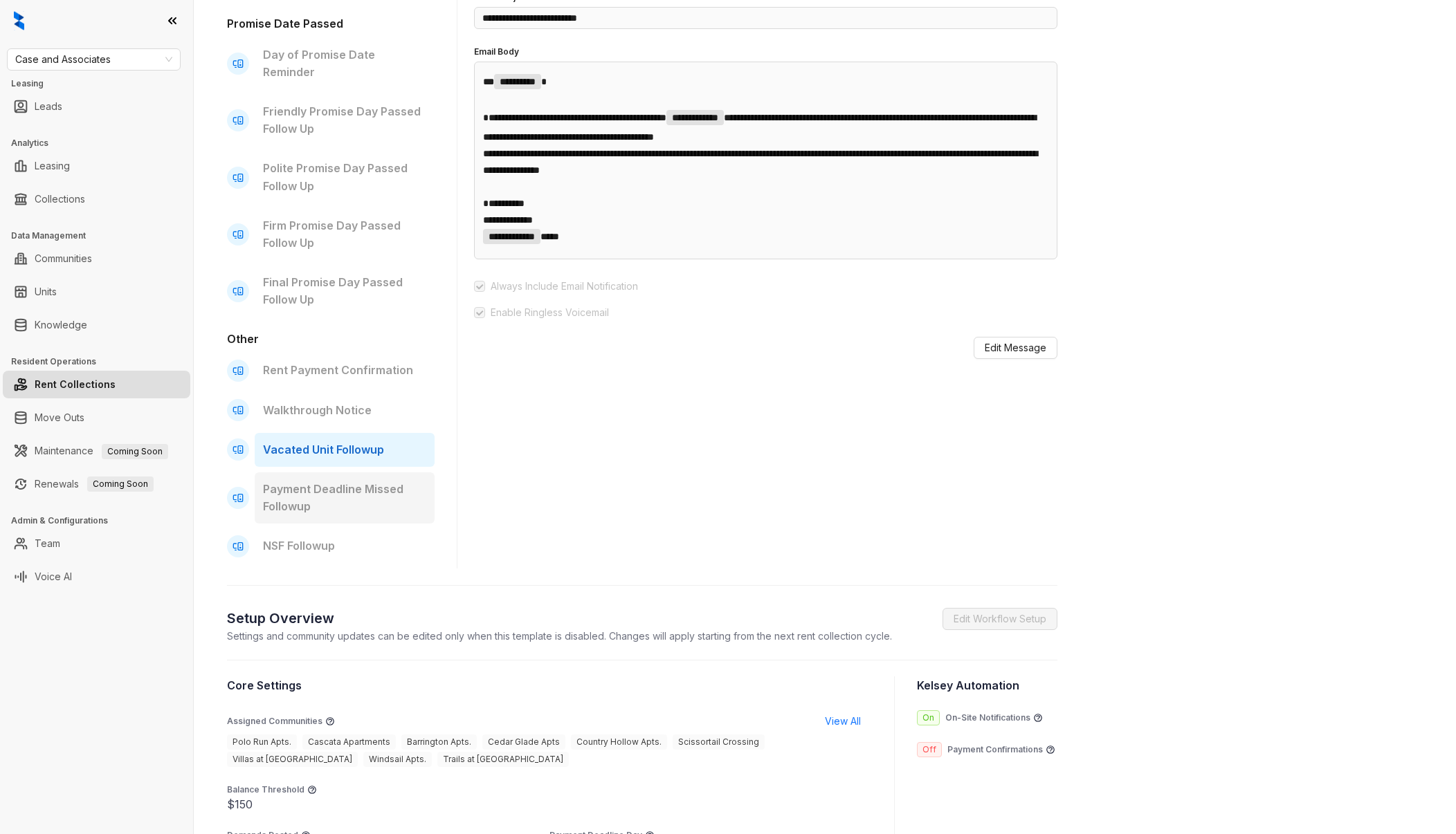
click at [349, 481] on p "Payment Deadline Missed Followup" at bounding box center [344, 498] width 164 height 34
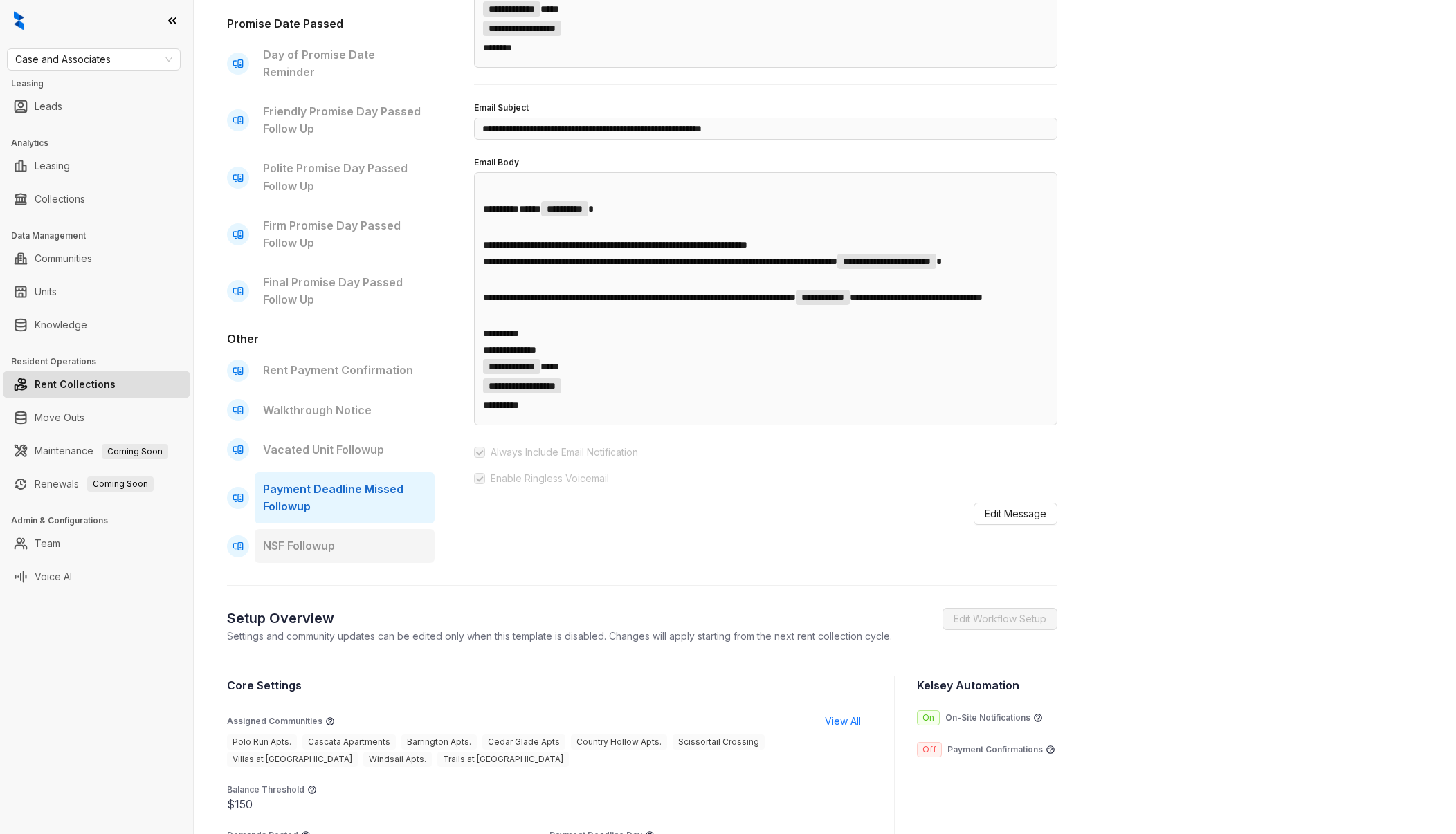
click at [336, 538] on p "NSF Followup" at bounding box center [344, 547] width 164 height 18
type input "**********"
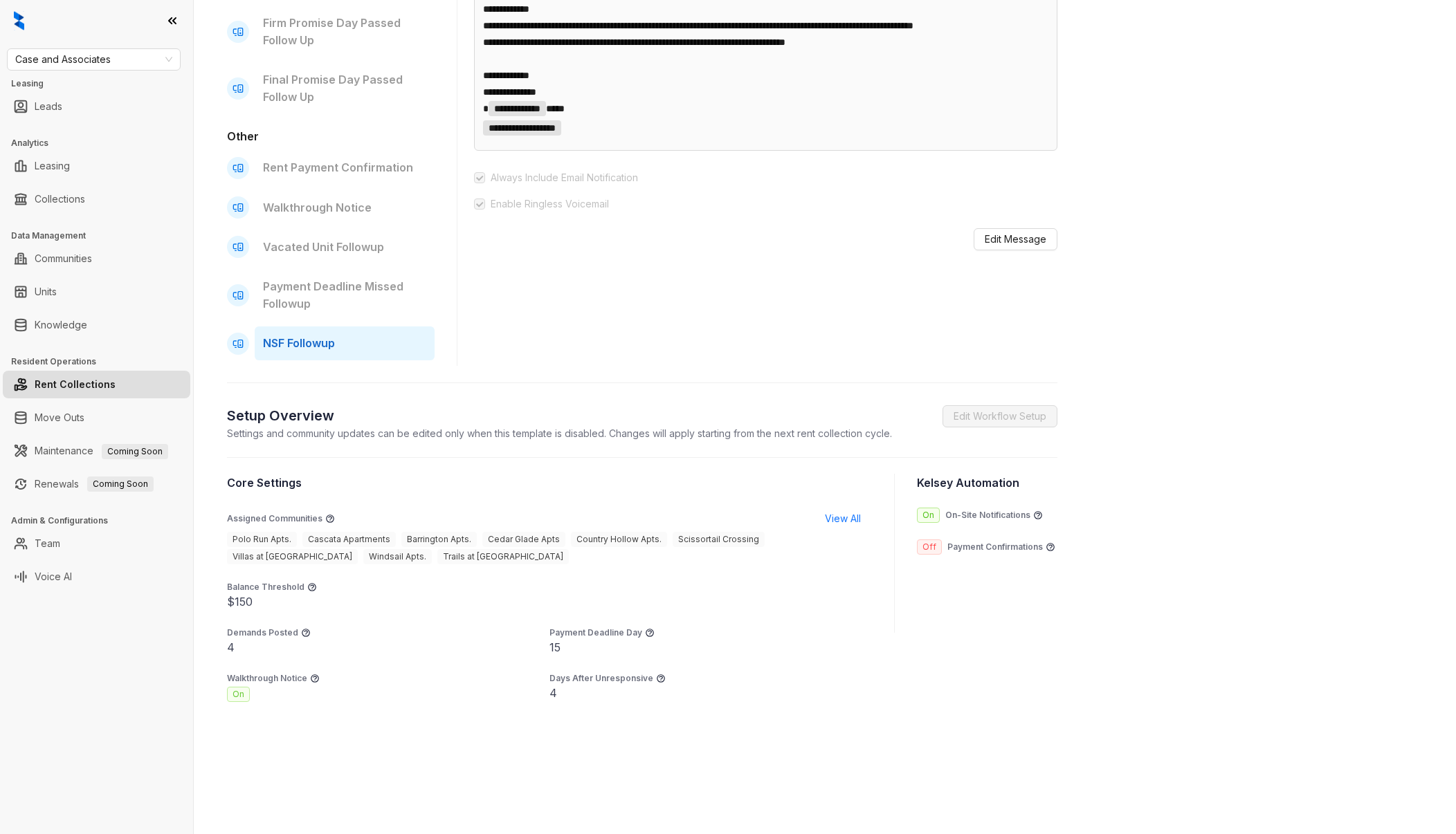
scroll to position [625, 0]
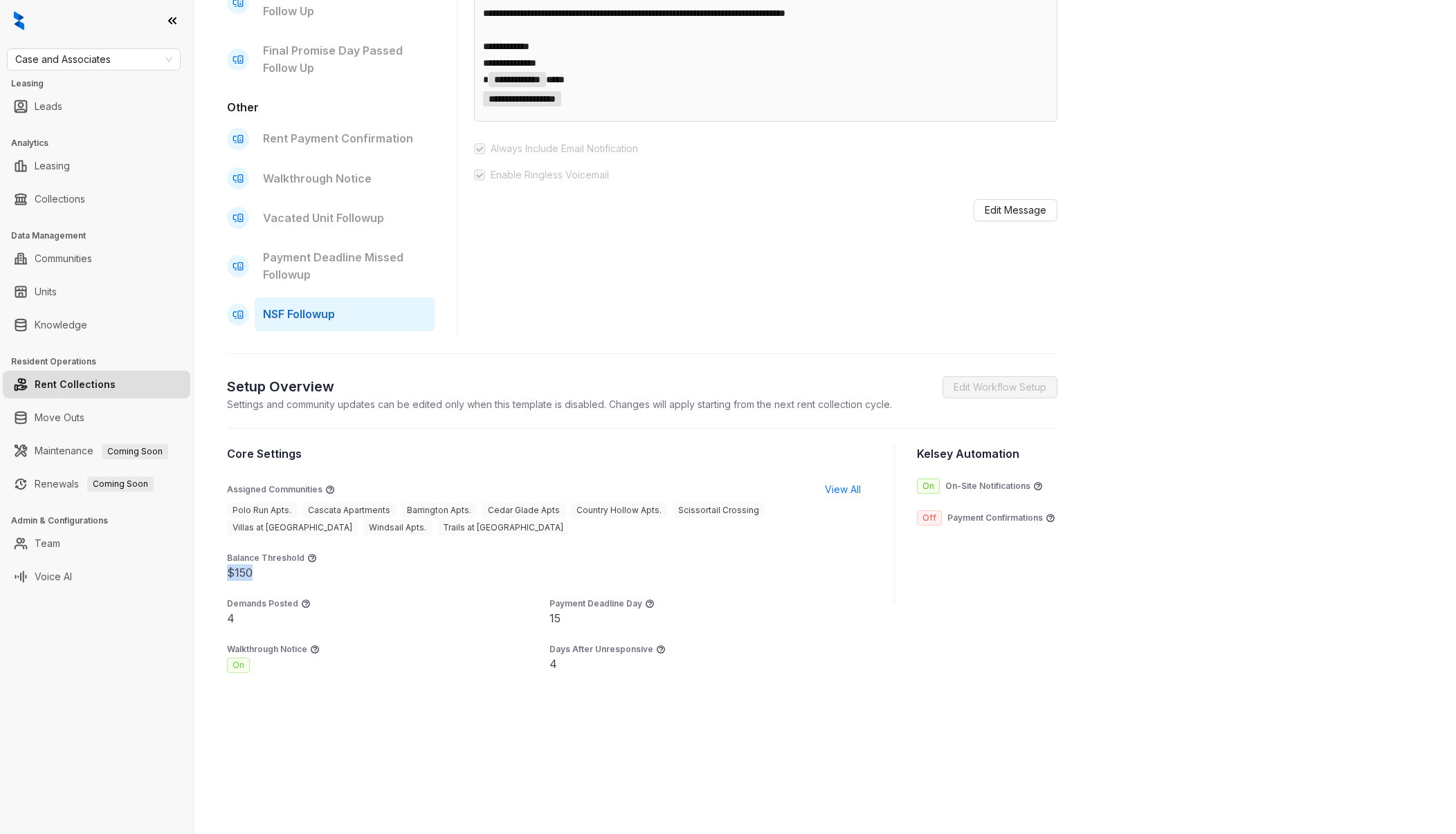
drag, startPoint x: 237, startPoint y: 556, endPoint x: 225, endPoint y: 556, distance: 12.0
click at [225, 556] on div "**********" at bounding box center [824, 417] width 1262 height 834
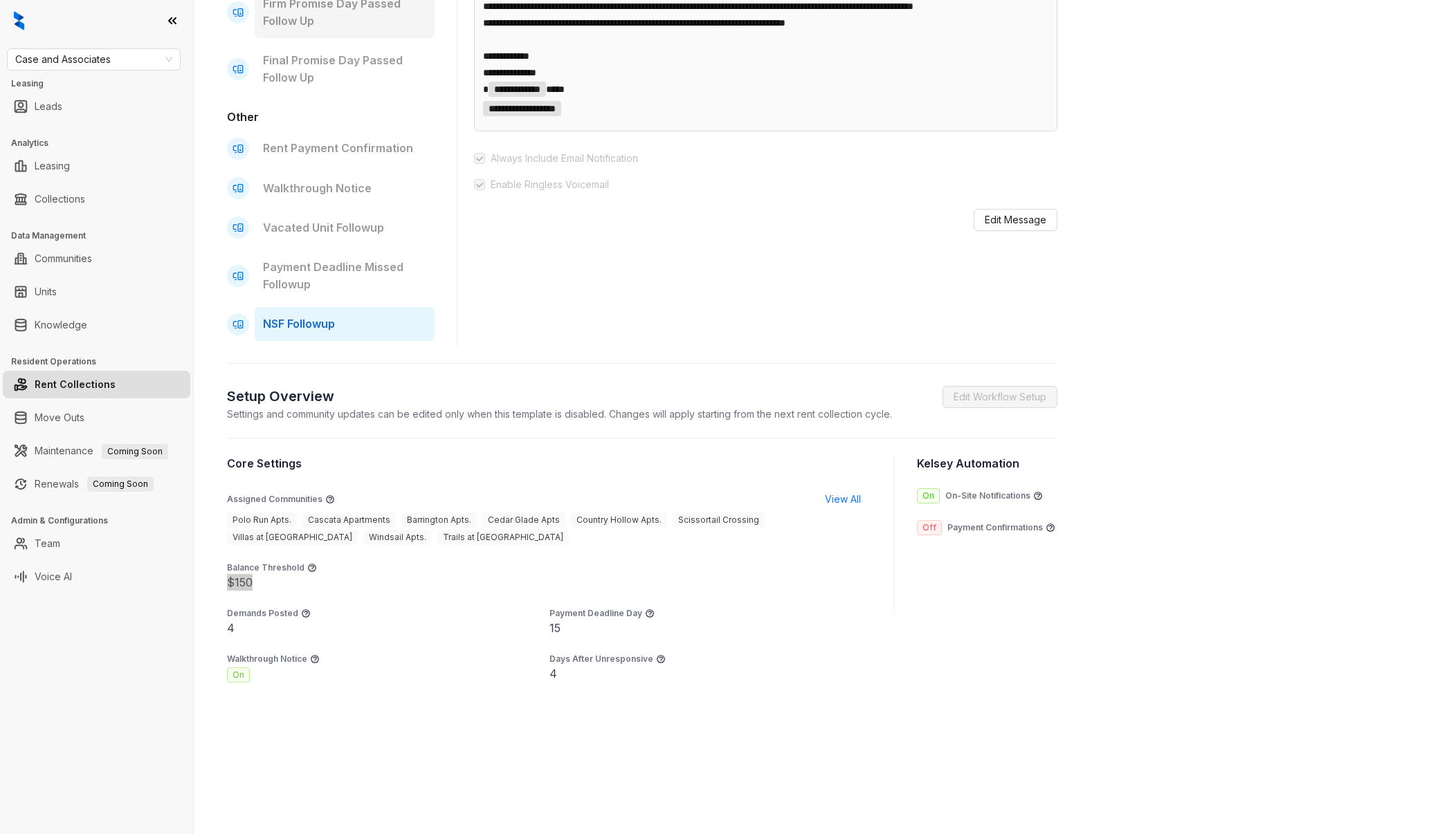
scroll to position [615, 0]
click at [84, 425] on link "Move Outs" at bounding box center [59, 417] width 50 height 27
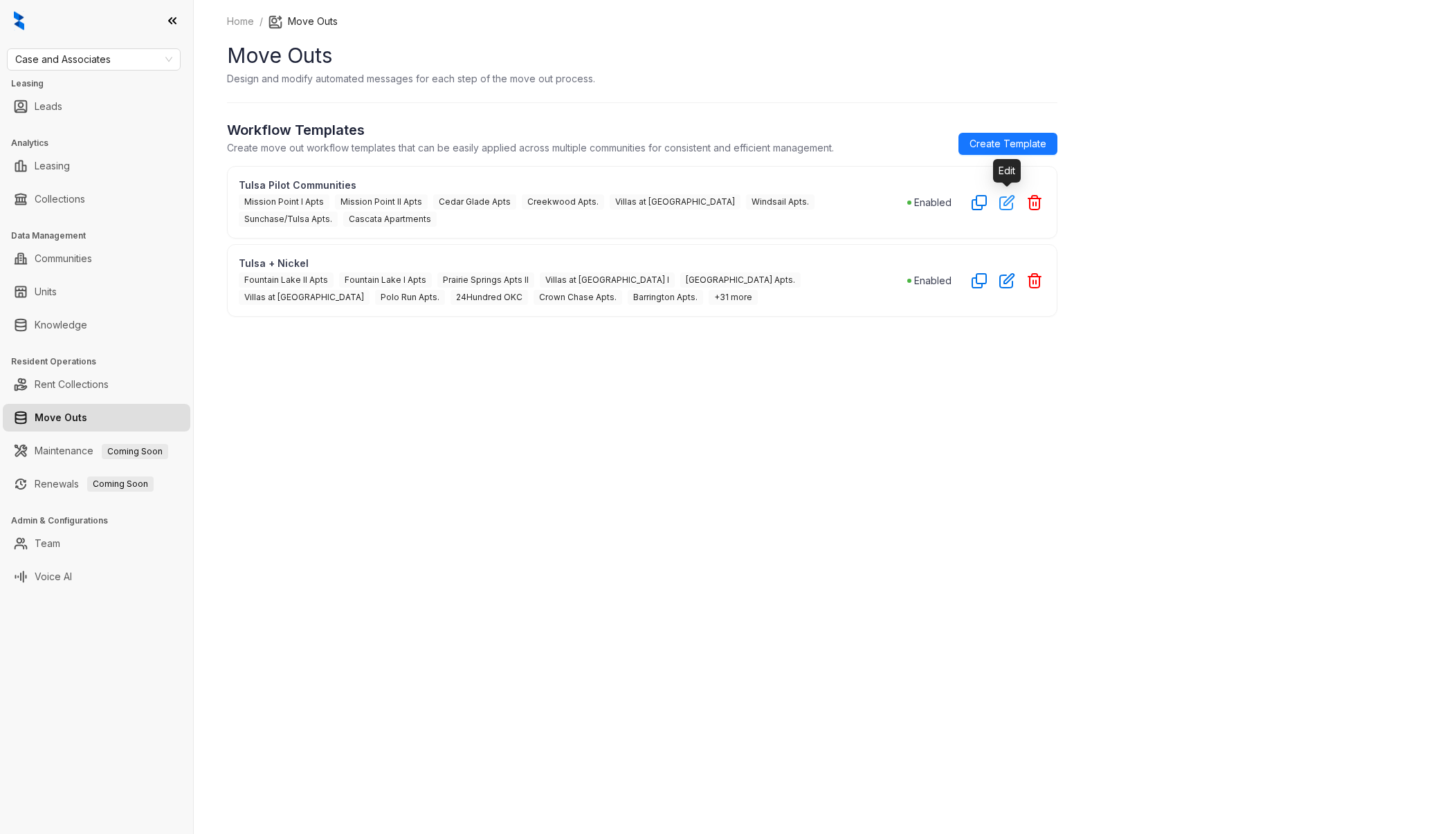
click at [1009, 201] on icon "button" at bounding box center [1007, 203] width 14 height 14
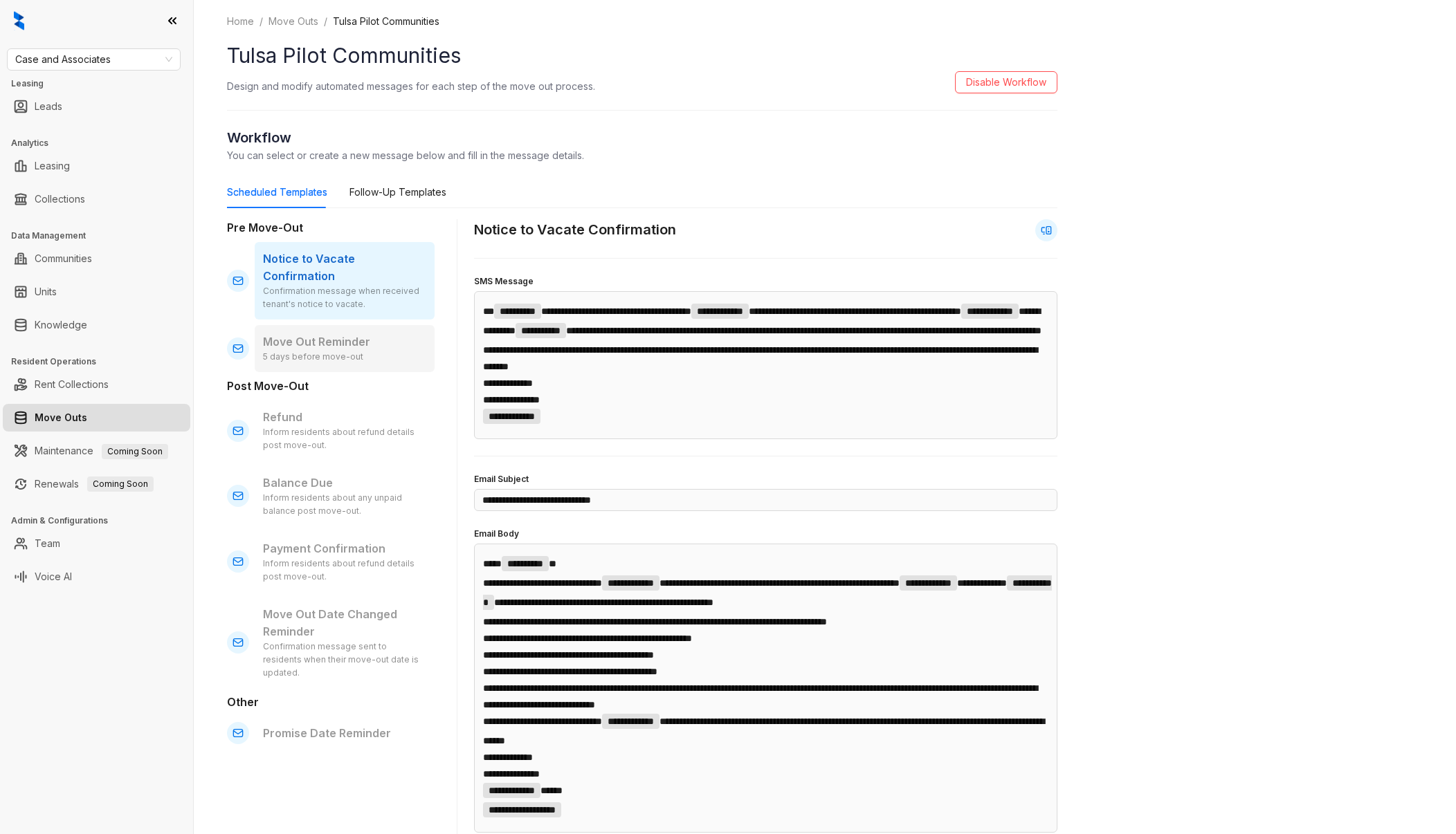
click at [398, 333] on p "Move Out Reminder" at bounding box center [344, 342] width 164 height 18
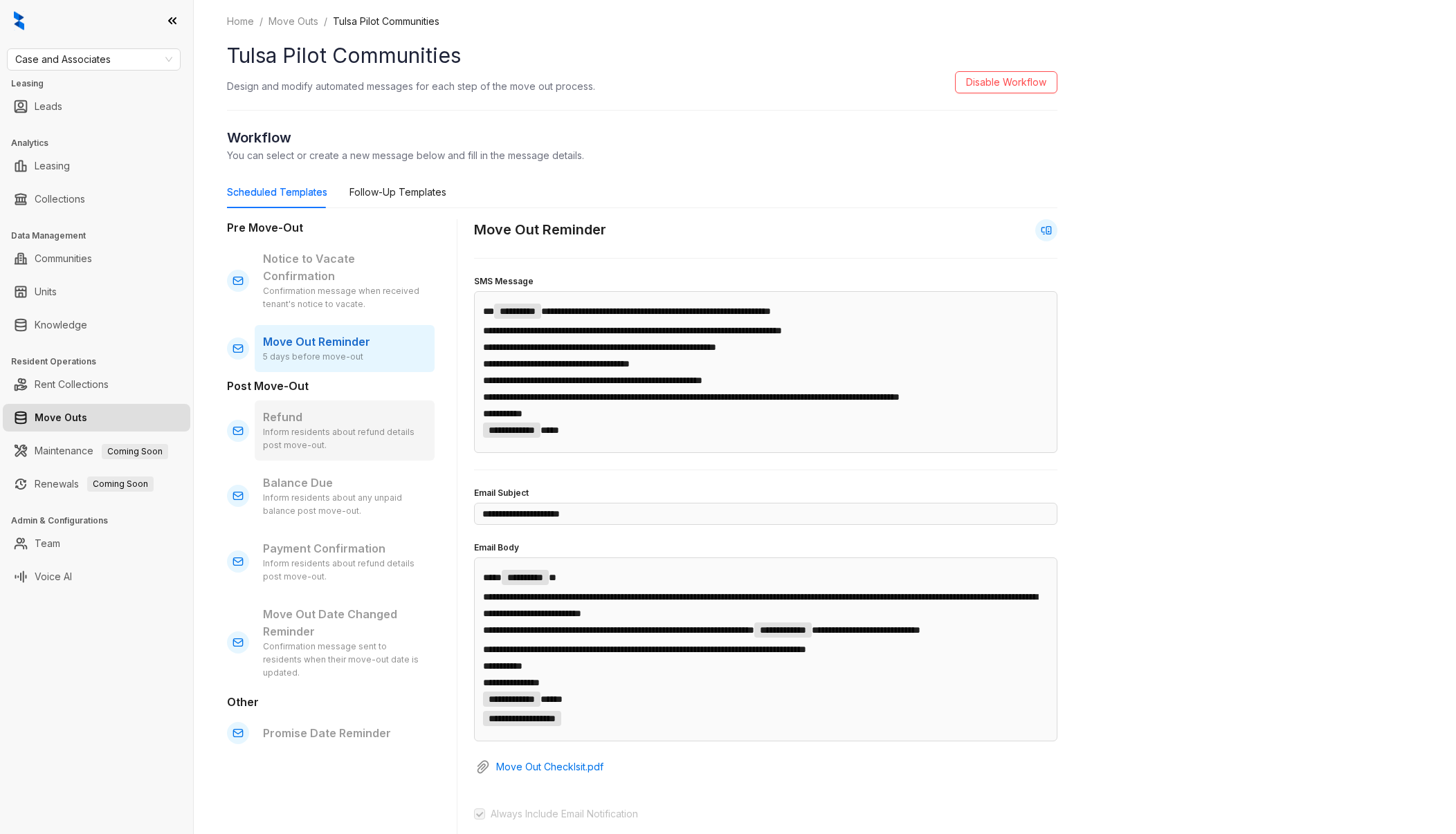
click at [364, 426] on div "Inform residents about refund details post move-out." at bounding box center [344, 440] width 164 height 27
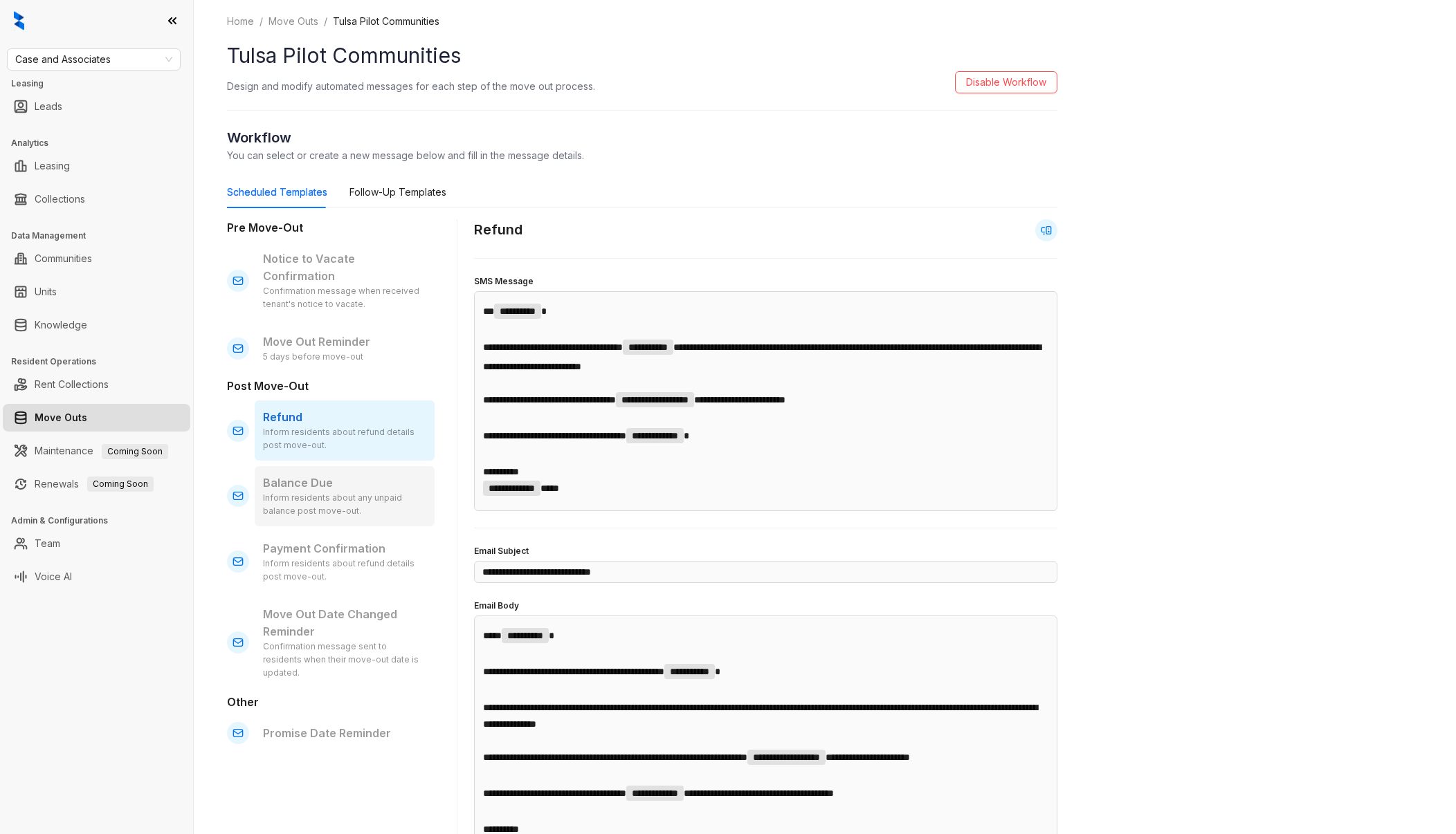
click at [378, 494] on div "Inform residents about any unpaid balance post move-out." at bounding box center [344, 505] width 164 height 27
type input "**********"
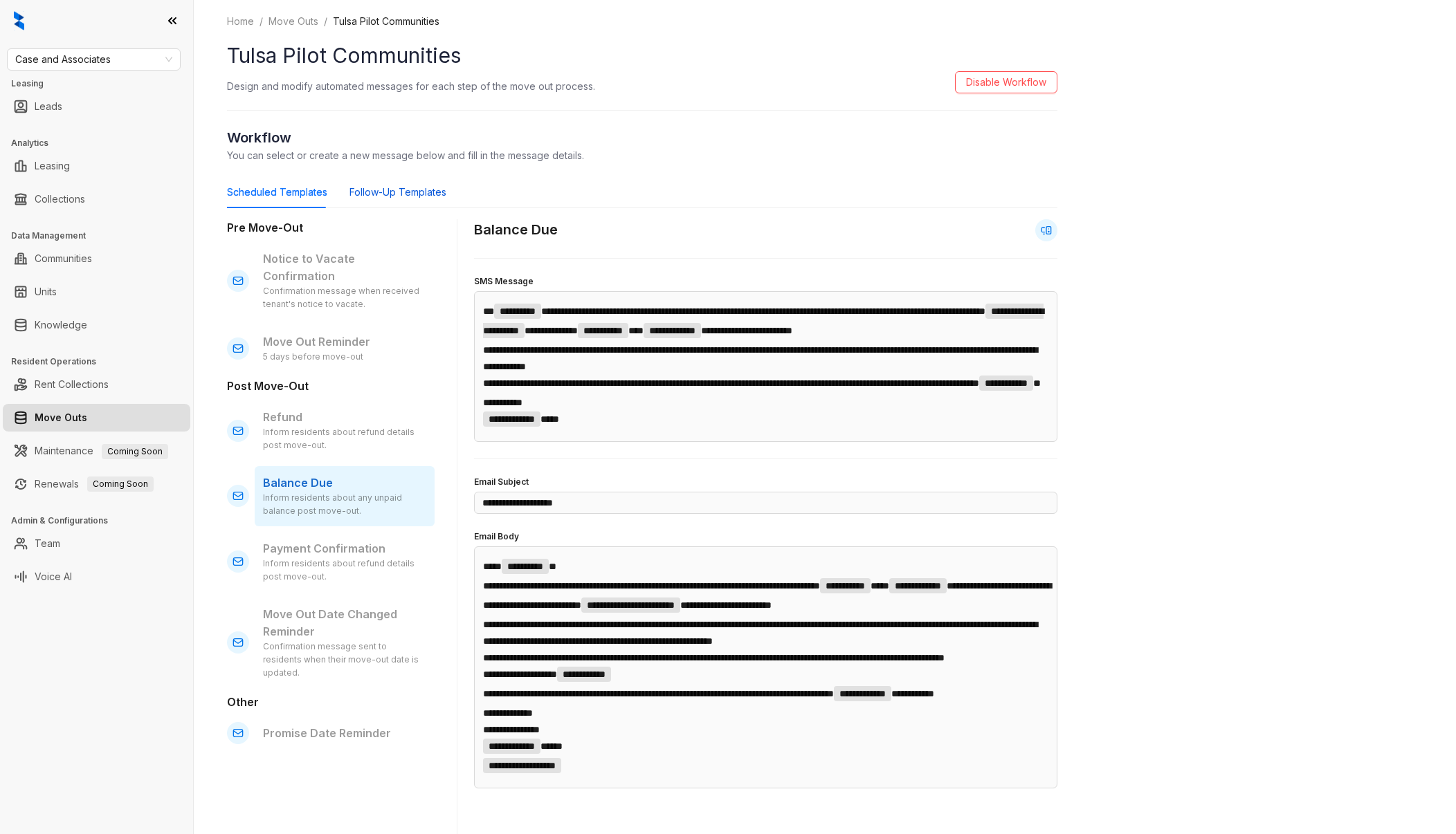
click at [394, 187] on div "Follow-Up Templates" at bounding box center [397, 192] width 96 height 15
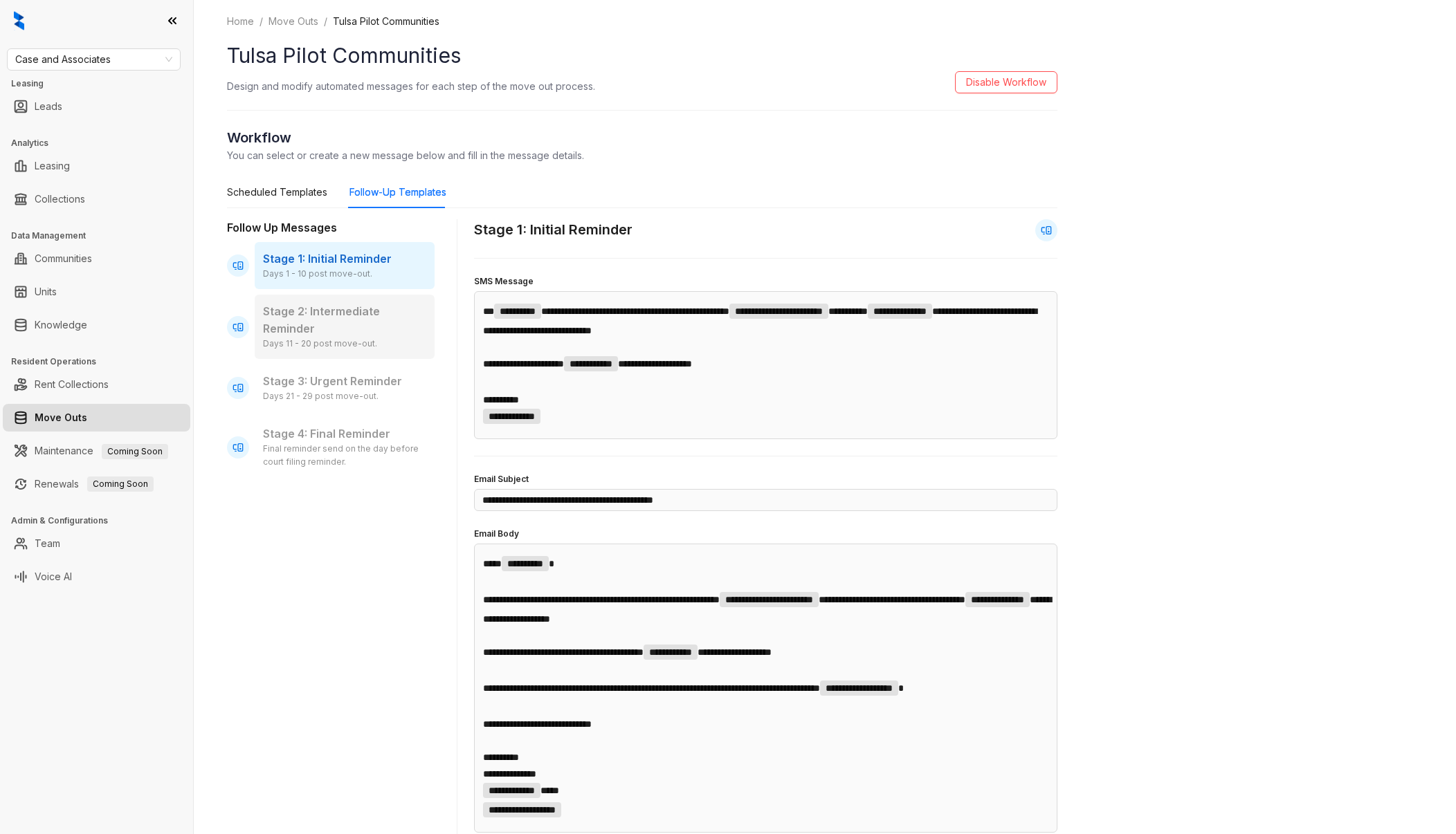
click at [356, 321] on p "Stage 2: Intermediate Reminder" at bounding box center [344, 320] width 164 height 34
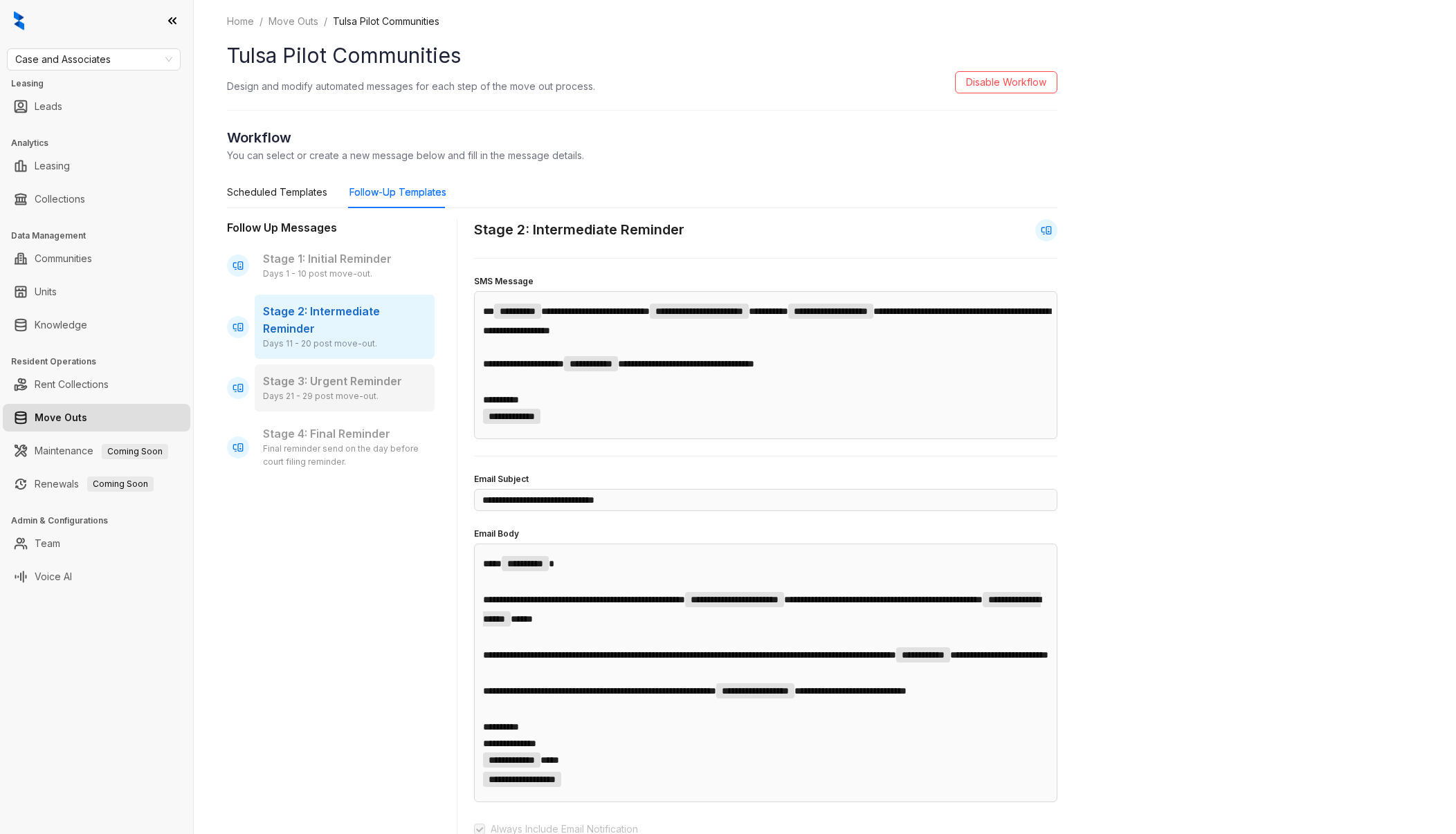
click at [359, 376] on p "Stage 3: Urgent Reminder" at bounding box center [344, 382] width 164 height 18
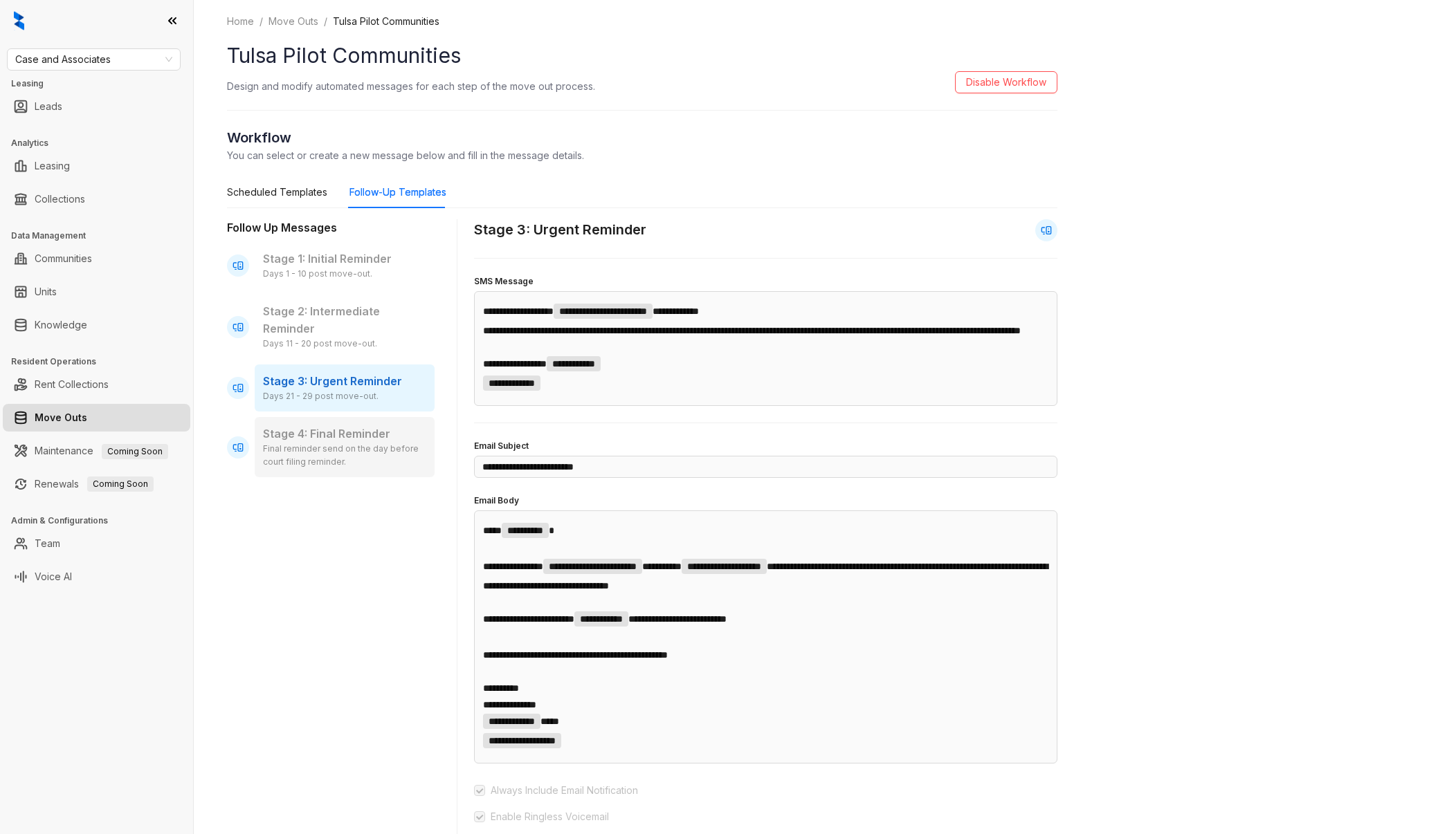
click at [363, 470] on div "Stage 4: Final Reminder Final reminder send on the day before court filing remi…" at bounding box center [344, 448] width 180 height 60
type input "**********"
